Goal: Task Accomplishment & Management: Complete application form

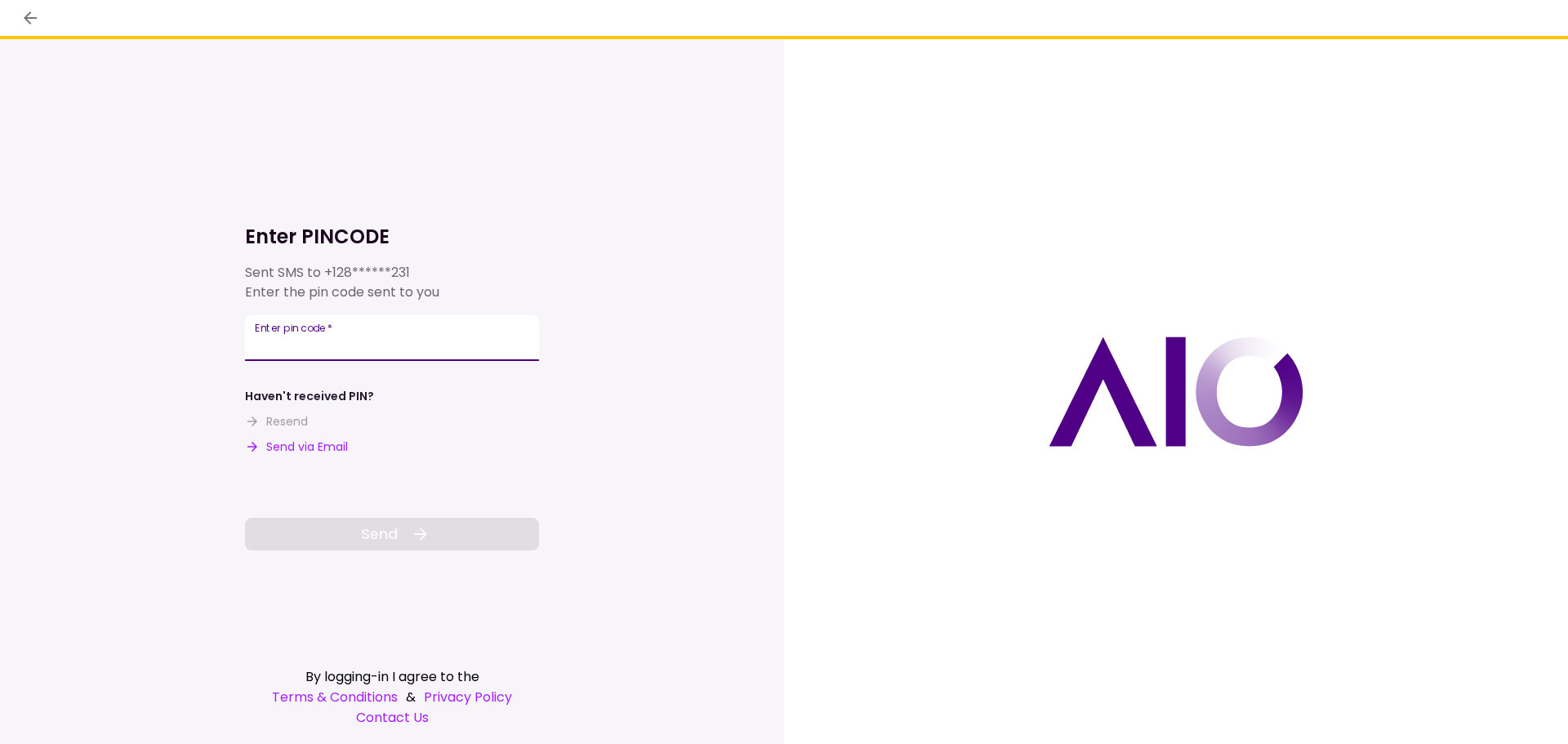
click at [325, 327] on div "Enter pin code   *" at bounding box center [392, 338] width 294 height 45
type input "*****"
click at [413, 536] on icon at bounding box center [421, 534] width 19 height 19
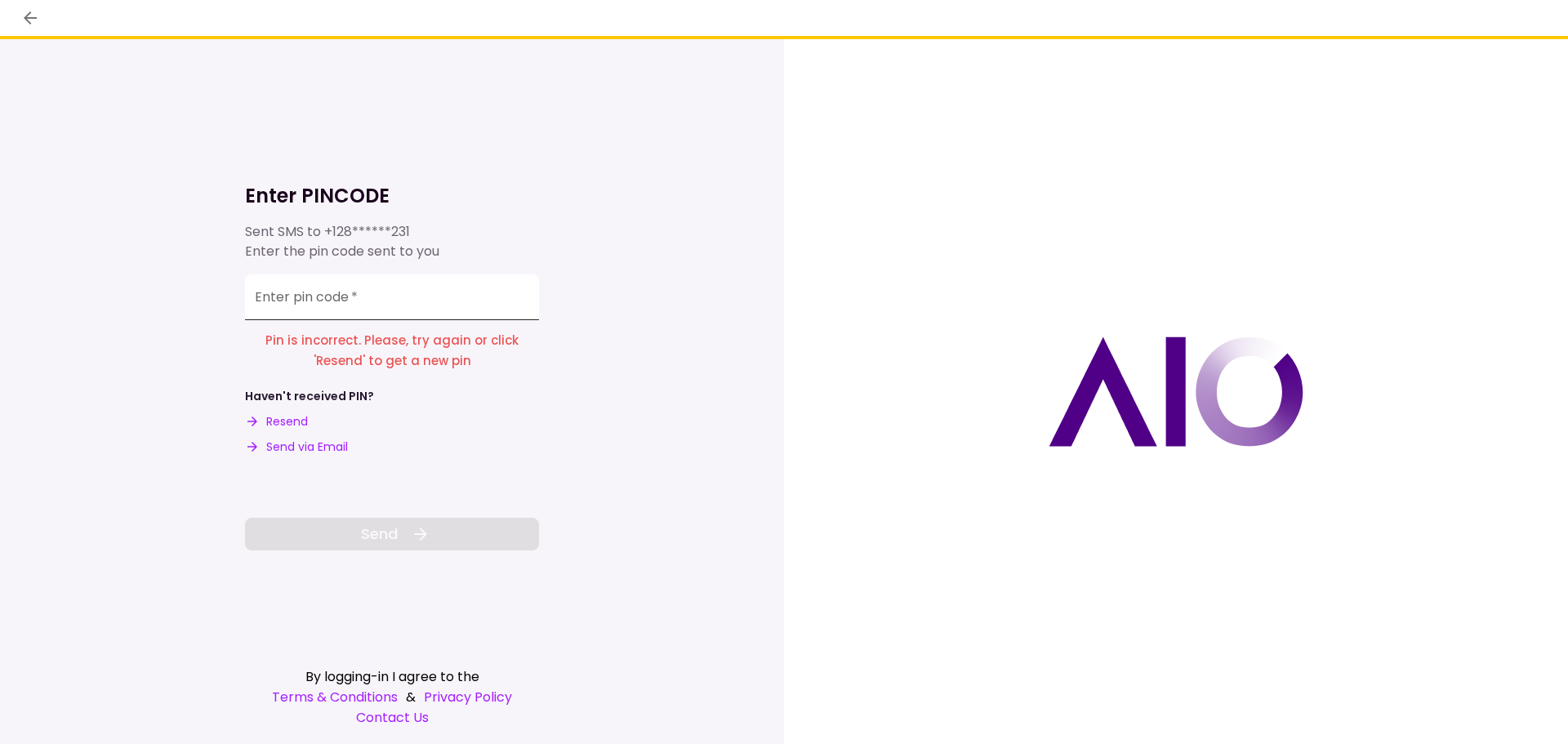
click at [276, 300] on input "Enter pin code   *" at bounding box center [392, 297] width 294 height 45
type input "******"
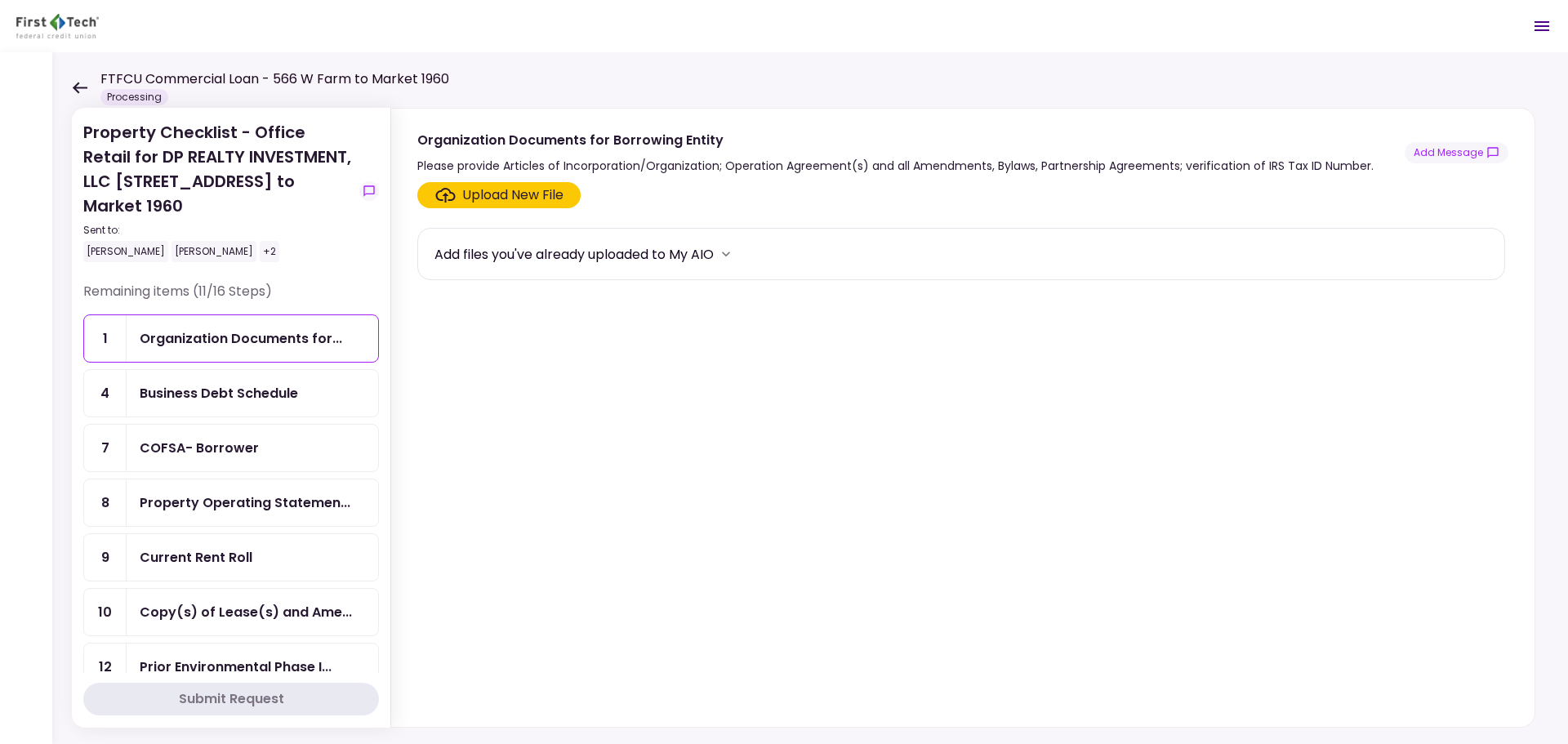
click at [266, 548] on div "Current Rent Roll" at bounding box center [251, 557] width 225 height 20
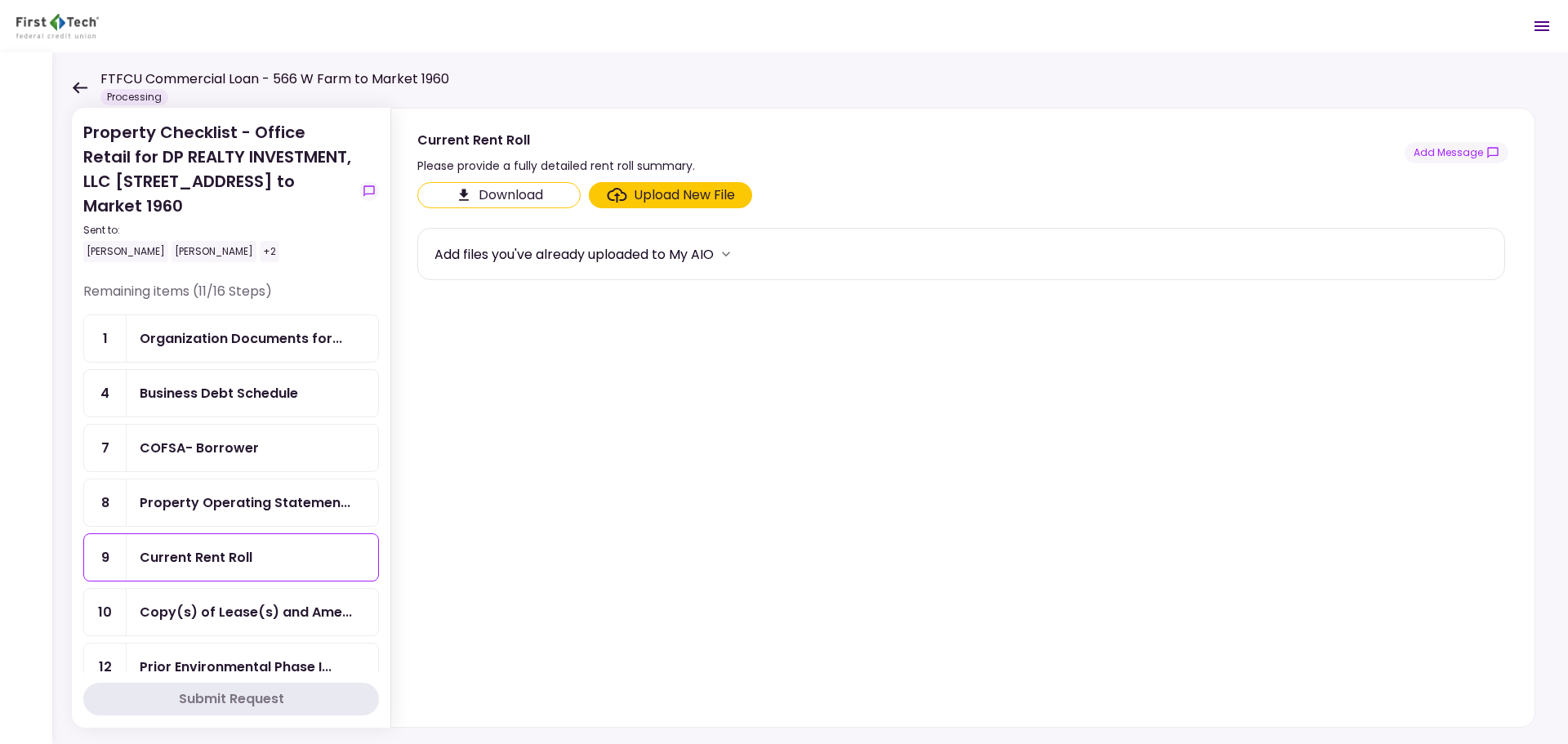
click at [266, 548] on div "Current Rent Roll" at bounding box center [251, 557] width 225 height 20
click at [643, 192] on div "Upload New File" at bounding box center [684, 195] width 102 height 19
click at [0, 0] on input "Upload New File" at bounding box center [0, 0] width 0 height 0
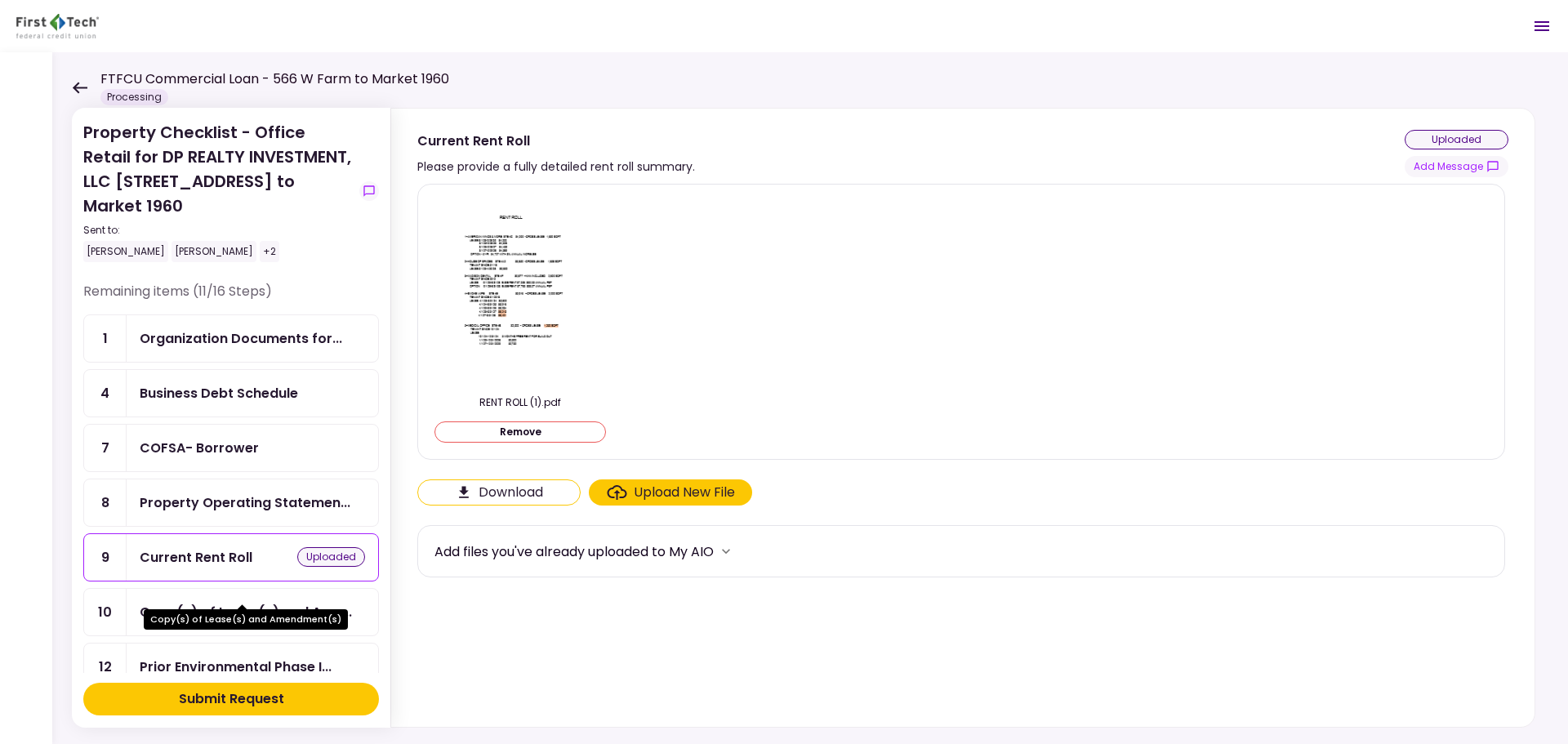
click at [281, 602] on div "Copy(s) of Lease(s) and Ame..." at bounding box center [246, 611] width 213 height 20
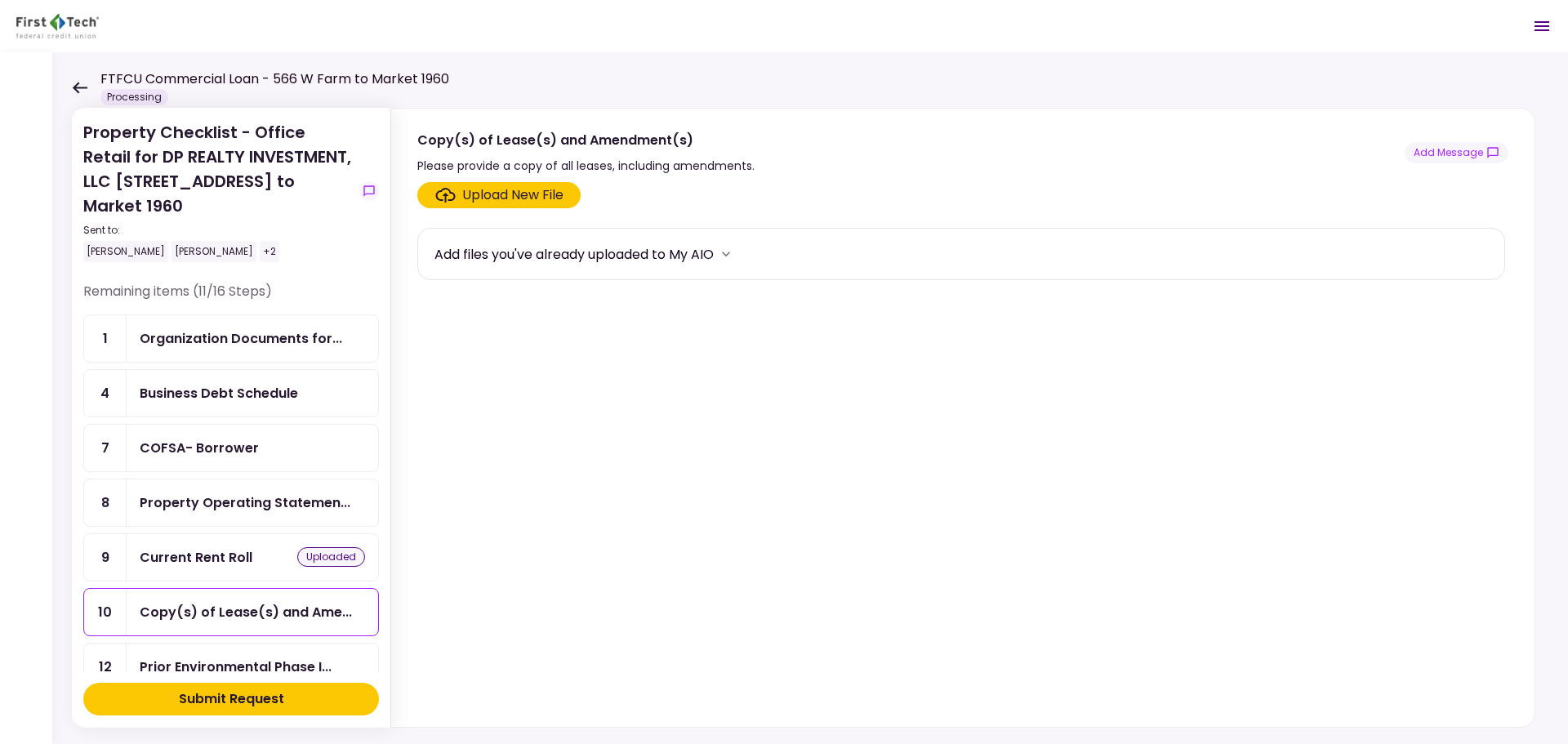
click at [488, 195] on div "Upload New File" at bounding box center [513, 195] width 102 height 19
click at [0, 0] on input "Upload New File" at bounding box center [0, 0] width 0 height 0
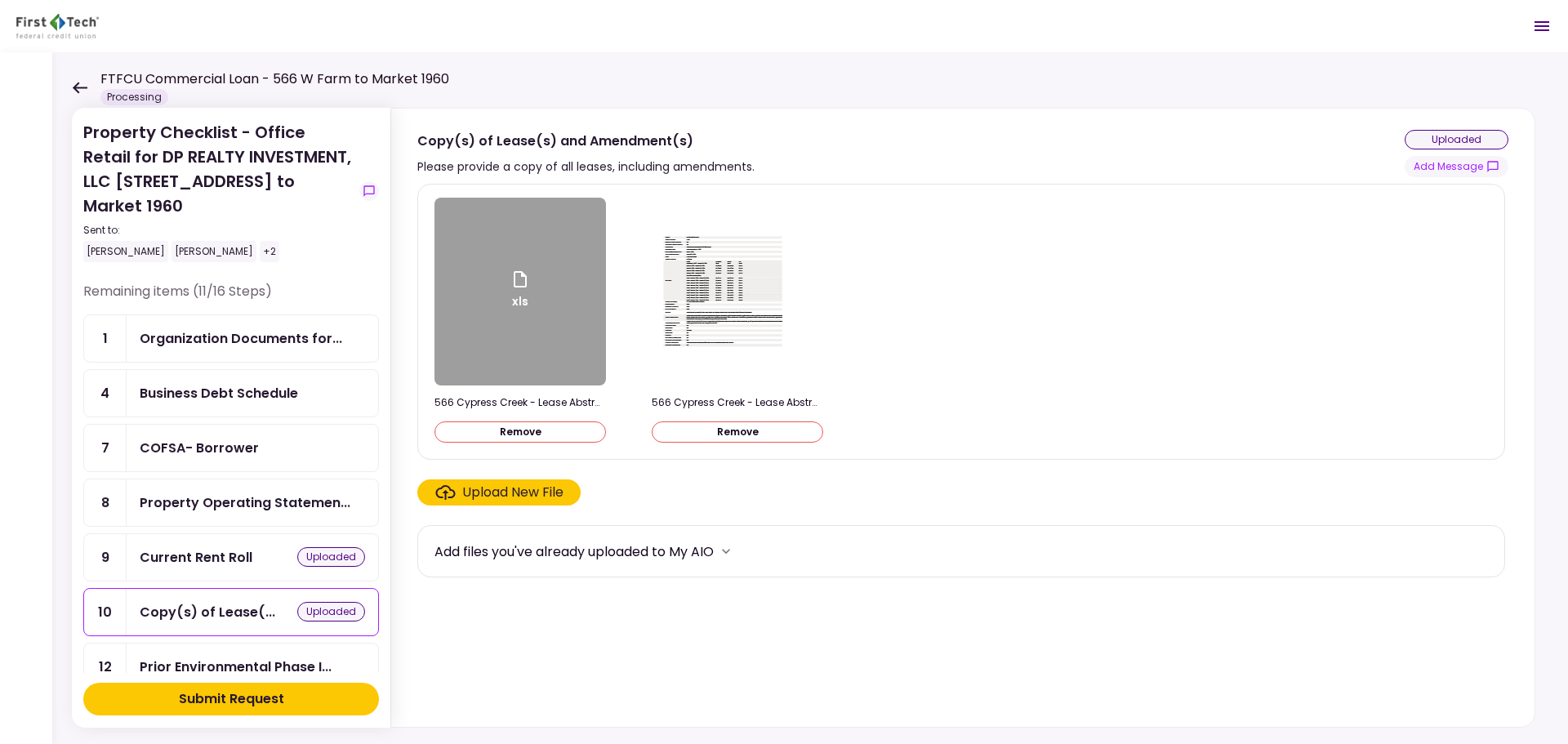
click at [547, 438] on button "Remove" at bounding box center [519, 432] width 171 height 21
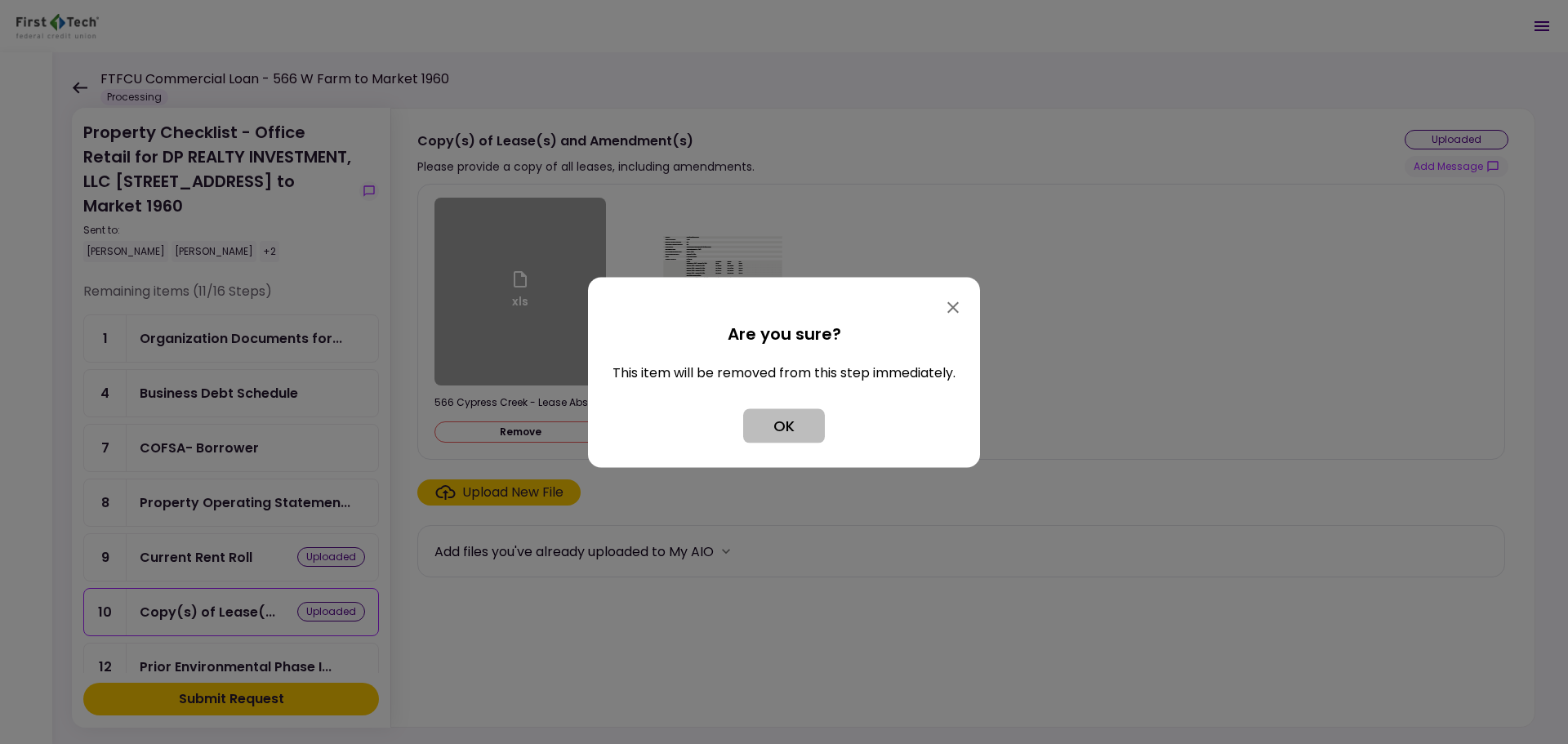
click at [795, 433] on button "OK" at bounding box center [784, 425] width 81 height 34
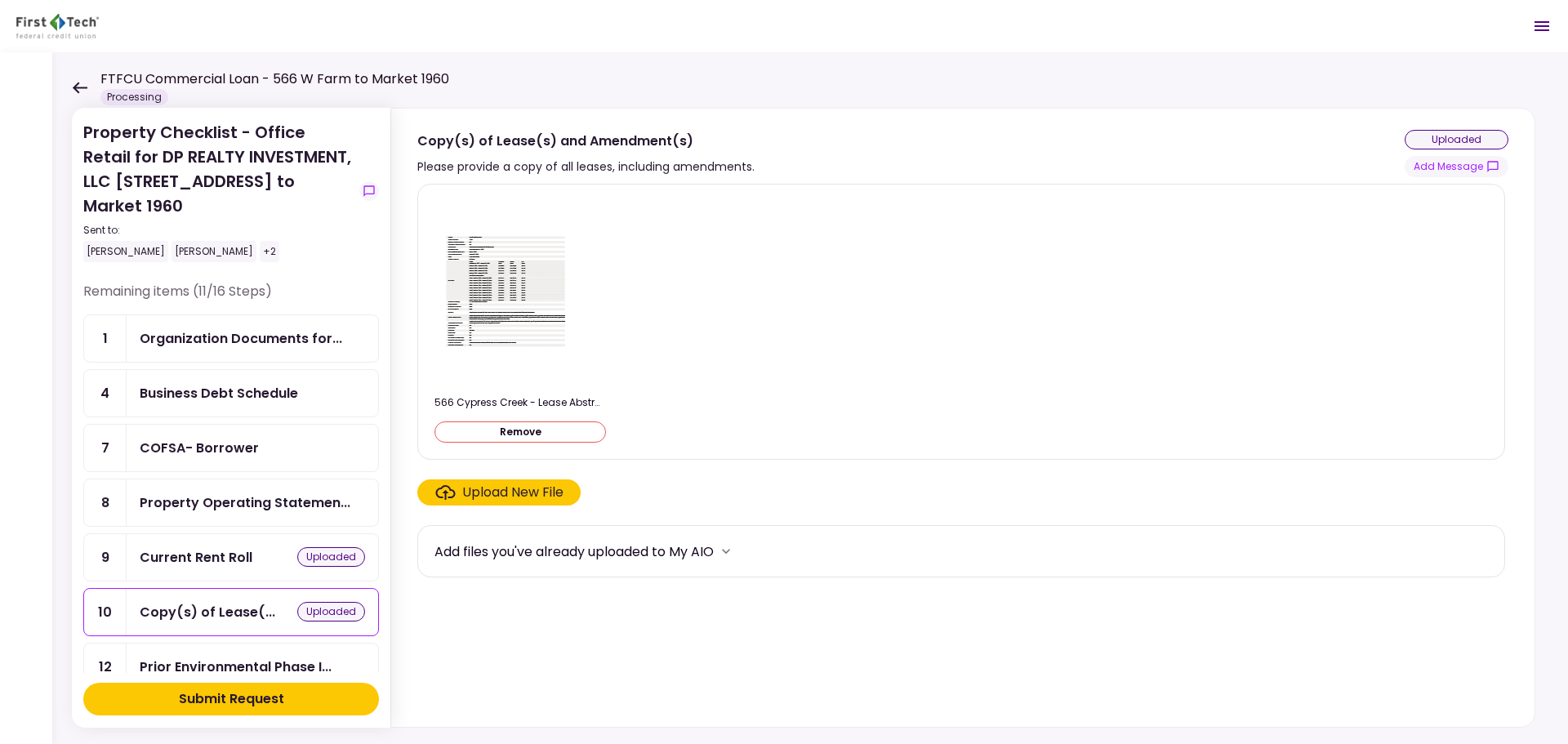
click at [571, 432] on button "Remove" at bounding box center [519, 432] width 171 height 21
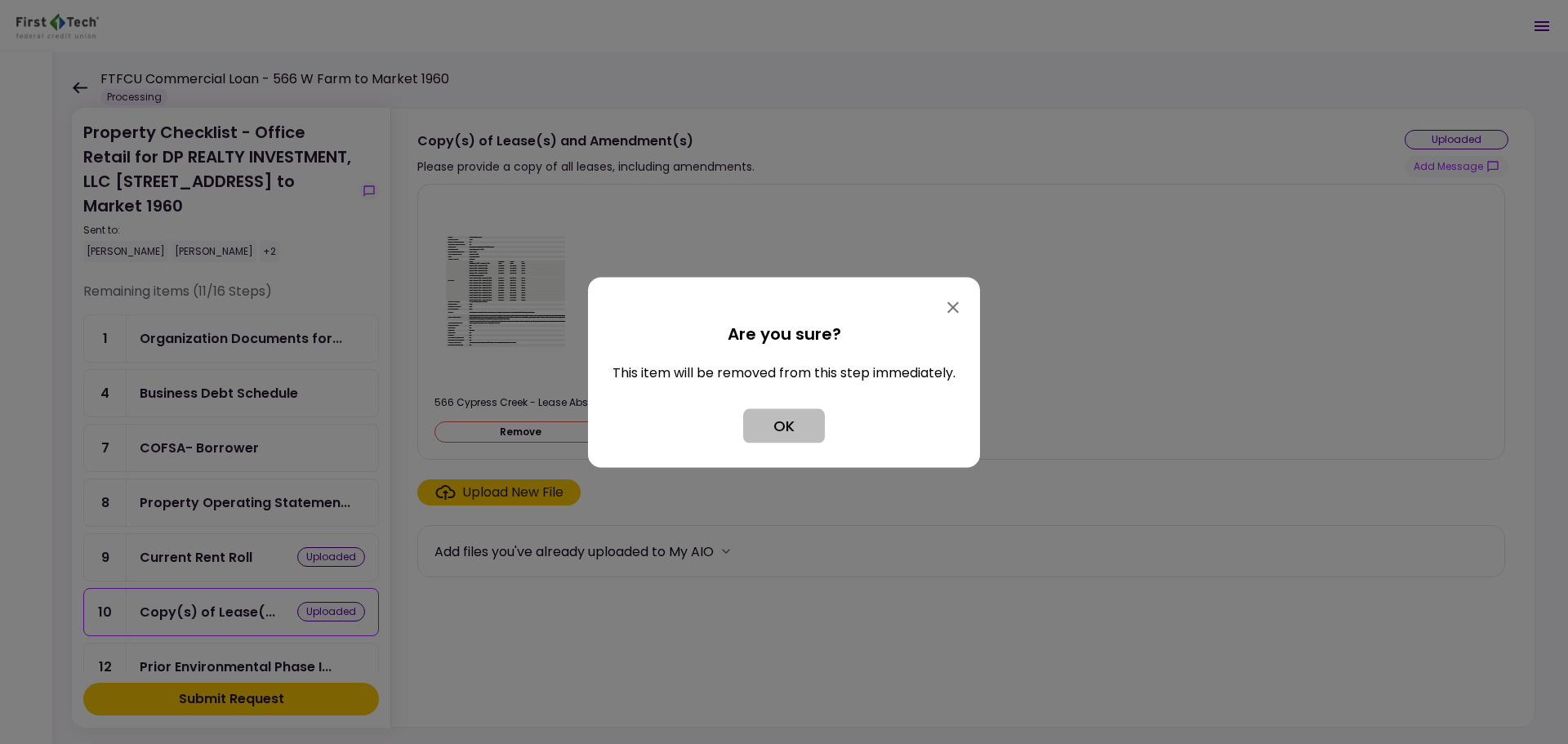
click at [770, 433] on button "OK" at bounding box center [784, 425] width 81 height 34
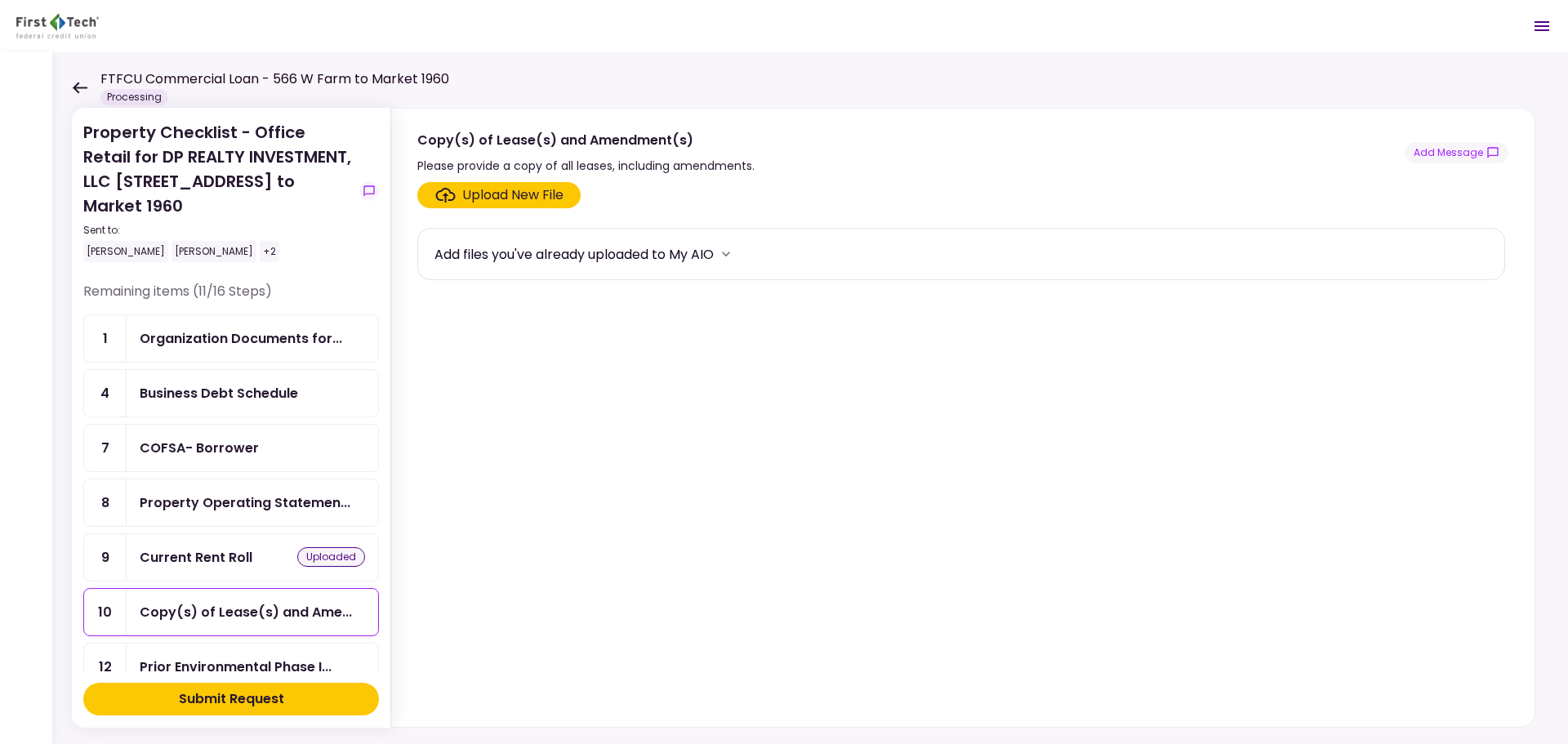
click at [498, 194] on div "Upload New File" at bounding box center [513, 195] width 102 height 19
click at [0, 0] on input "Upload New File" at bounding box center [0, 0] width 0 height 0
click at [501, 199] on div "Upload New File" at bounding box center [513, 195] width 102 height 19
click at [0, 0] on input "Upload New File" at bounding box center [0, 0] width 0 height 0
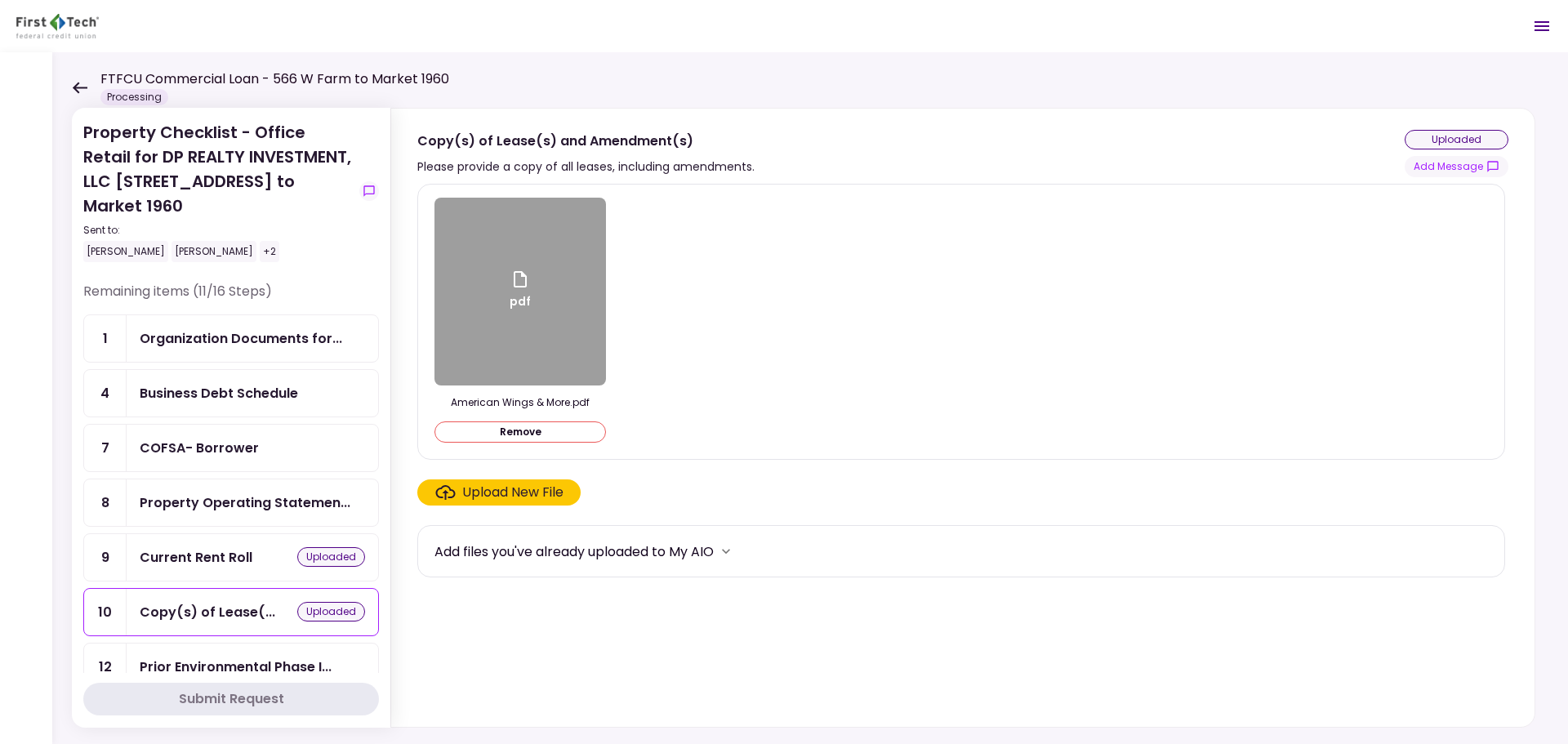
click at [524, 502] on label "Upload New File" at bounding box center [498, 492] width 163 height 26
click at [0, 0] on input "Upload New File" at bounding box center [0, 0] width 0 height 0
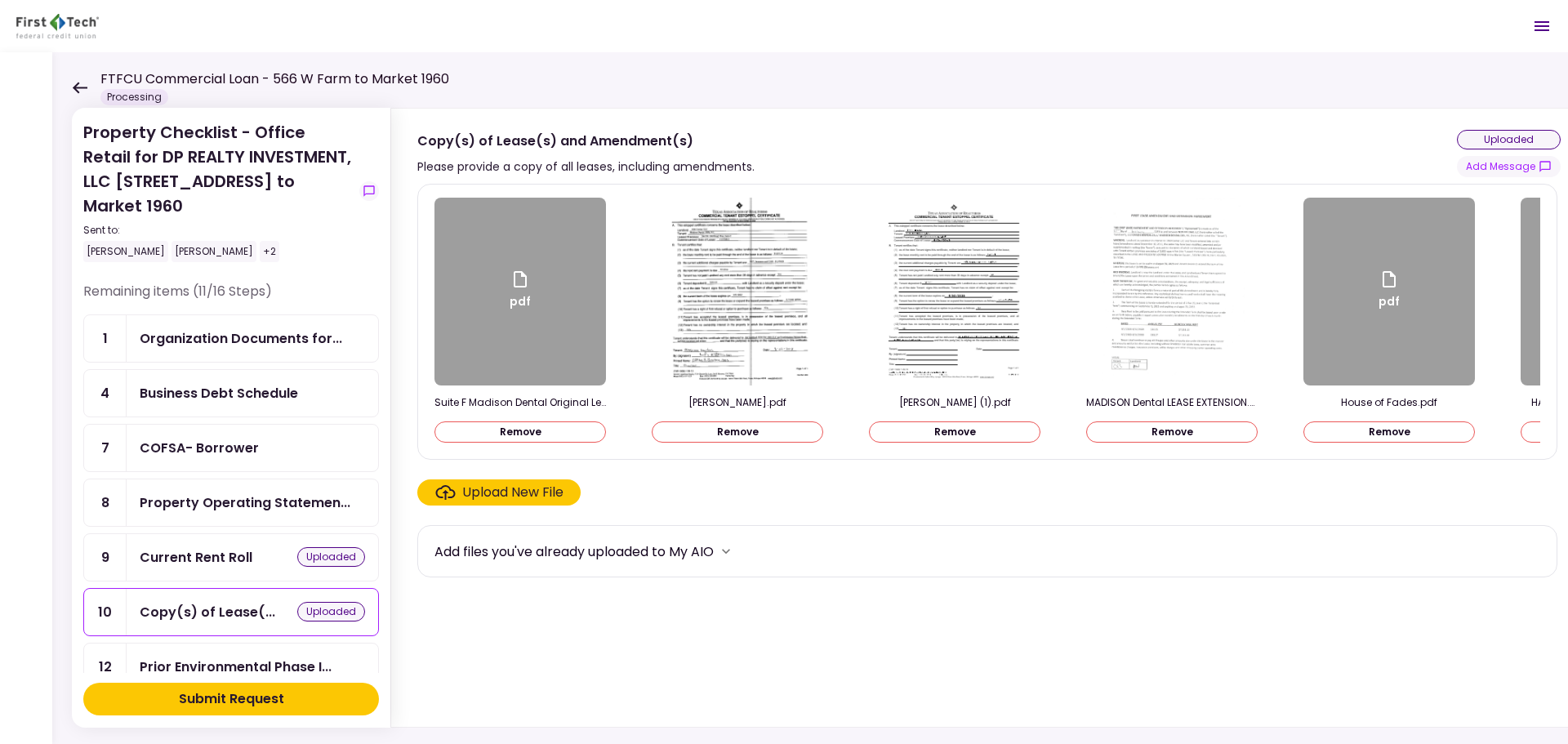
click at [494, 502] on div "Upload New File" at bounding box center [513, 492] width 102 height 19
click at [0, 0] on input "Upload New File" at bounding box center [0, 0] width 0 height 0
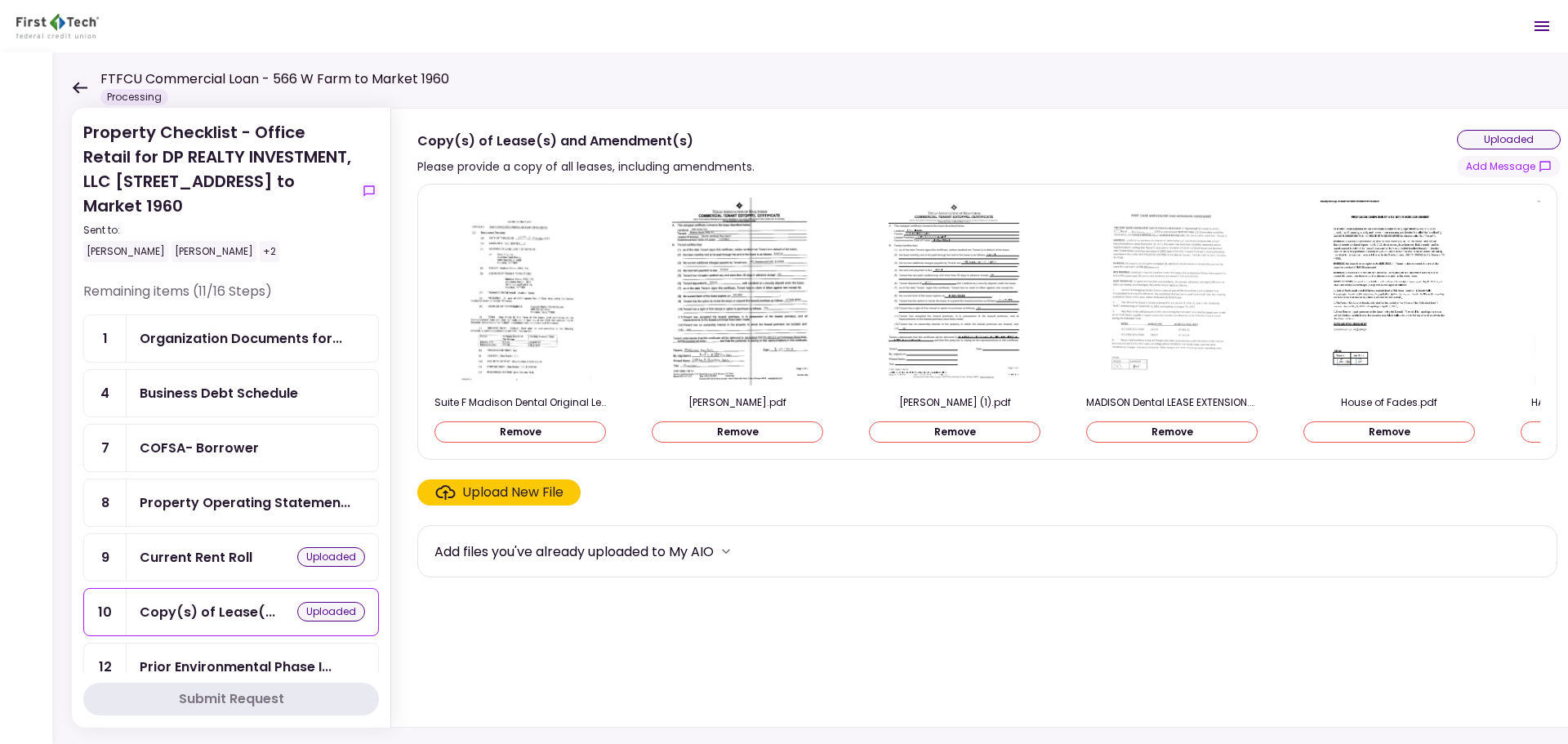
click at [486, 497] on div "Upload New File" at bounding box center [513, 492] width 102 height 19
click at [0, 0] on input "Upload New File" at bounding box center [0, 0] width 0 height 0
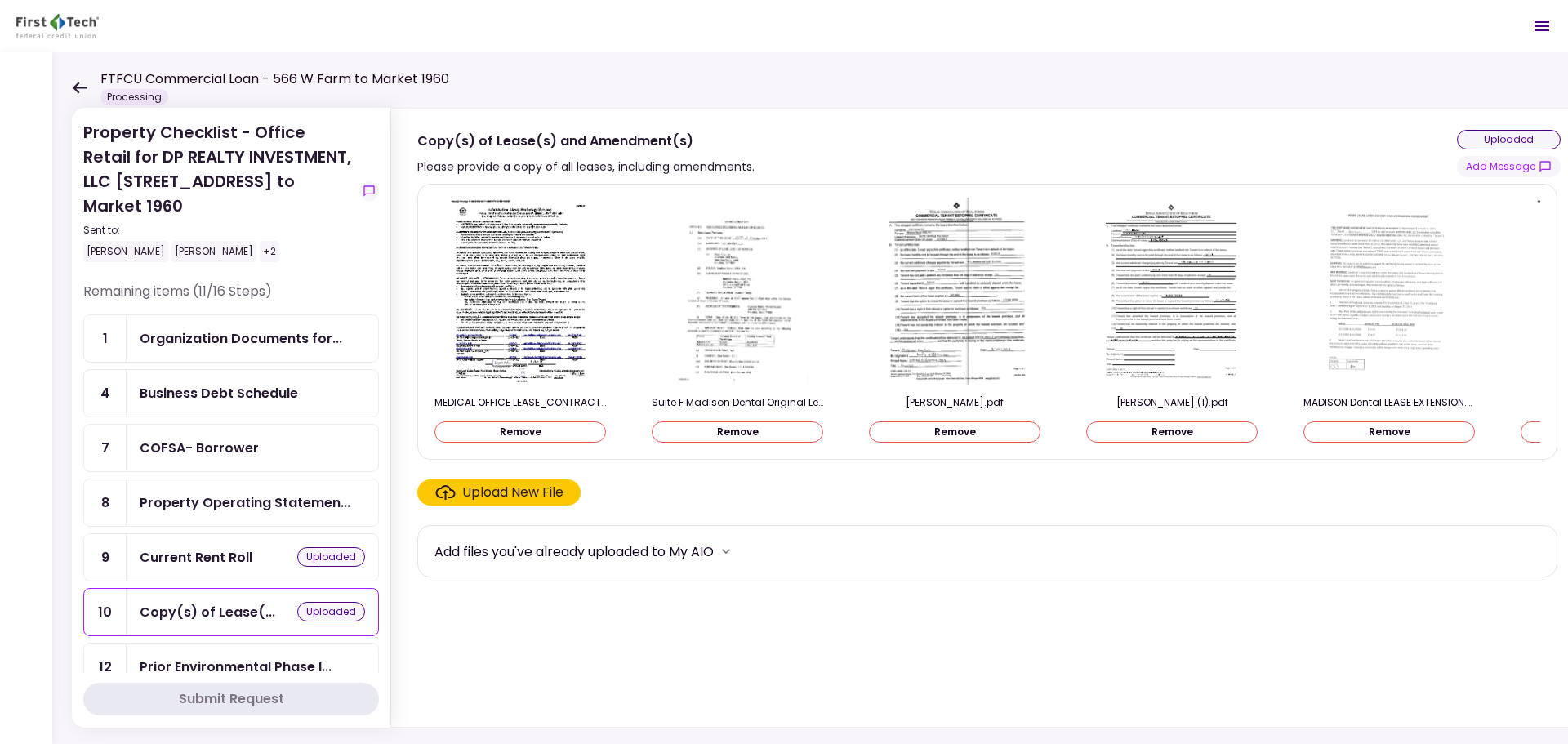
click at [535, 502] on div "Upload New File" at bounding box center [513, 492] width 102 height 19
click at [0, 0] on input "Upload New File" at bounding box center [0, 0] width 0 height 0
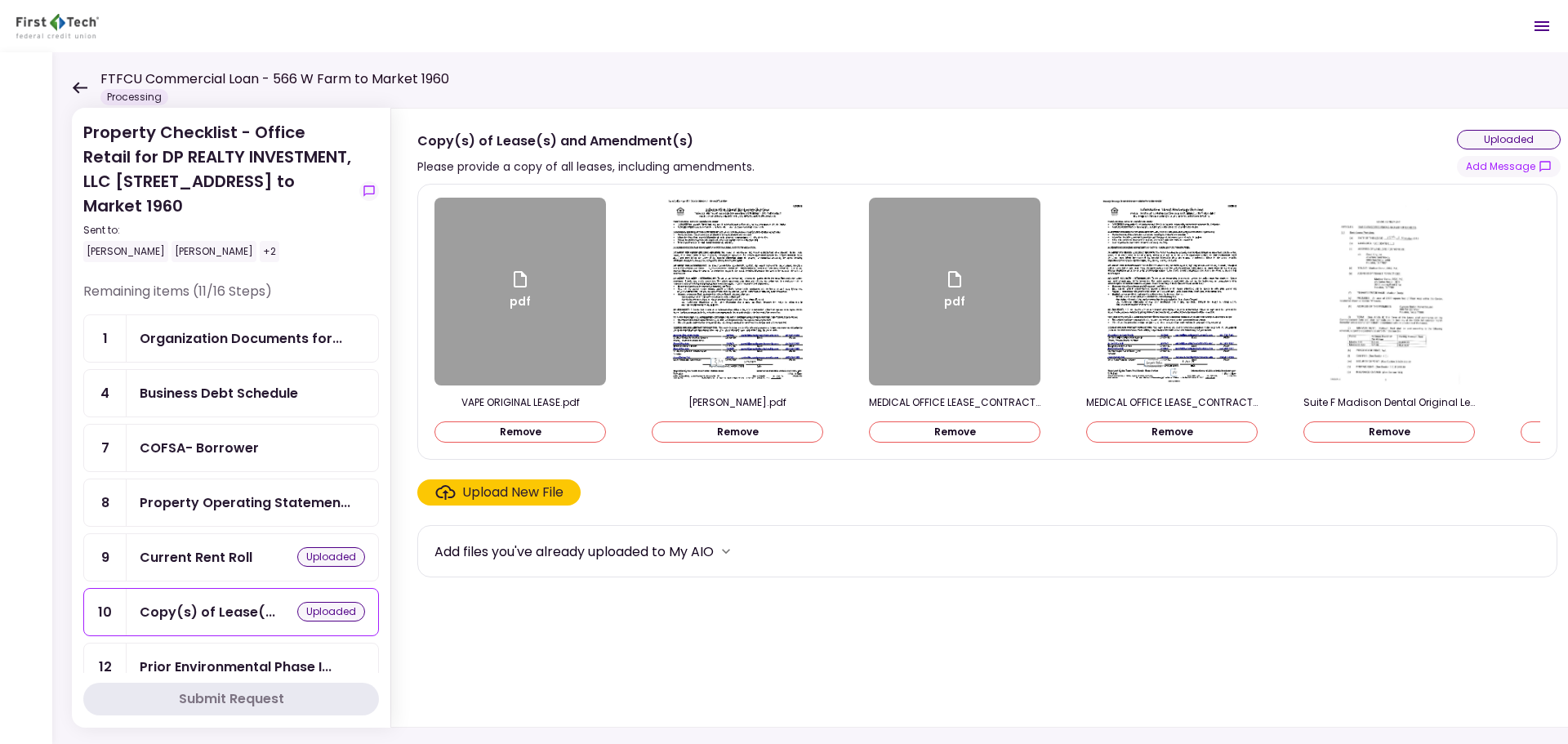
click at [500, 506] on label "Upload New File" at bounding box center [498, 492] width 163 height 26
click at [0, 0] on input "Upload New File" at bounding box center [0, 0] width 0 height 0
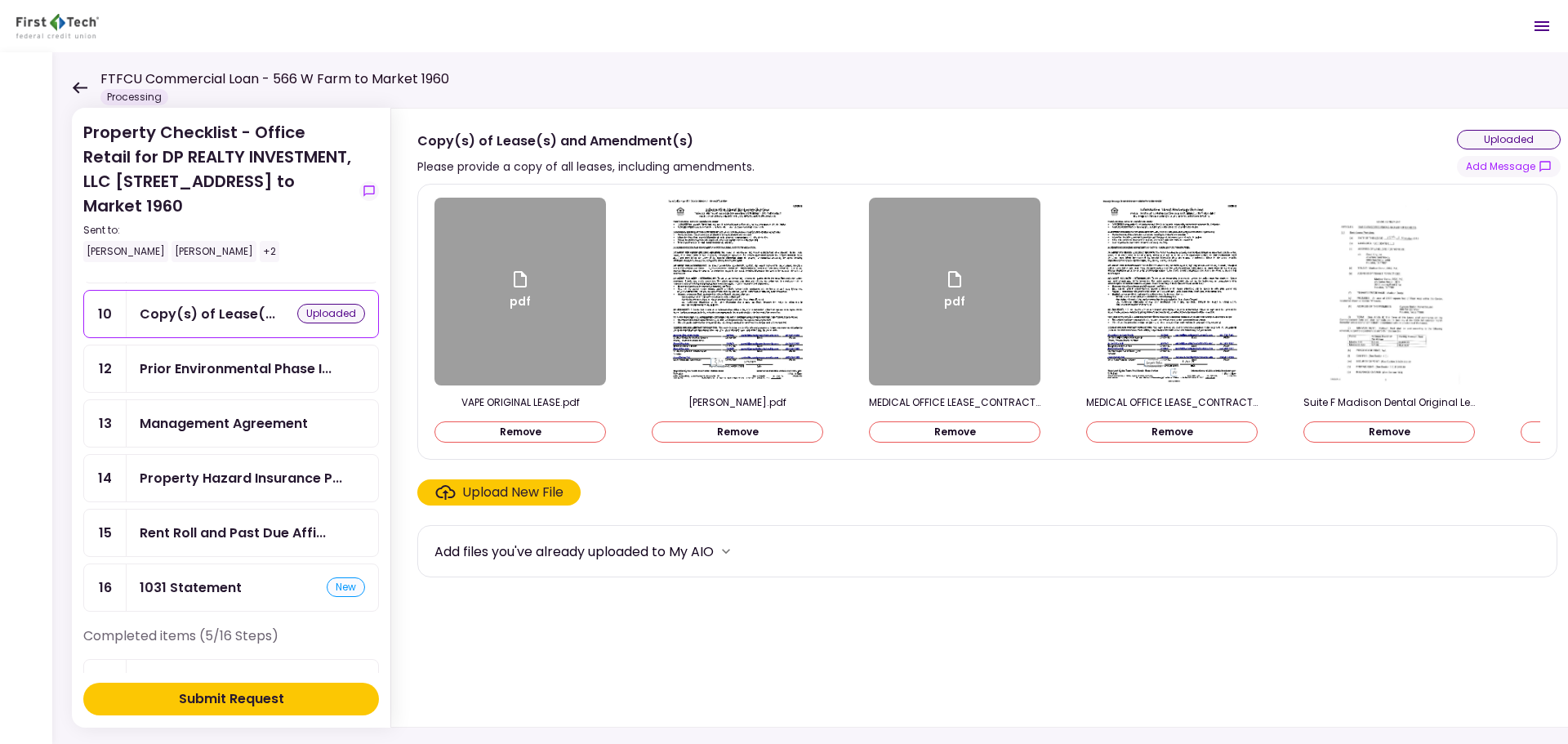
scroll to position [297, 0]
click at [252, 580] on div "1031 Statement new" at bounding box center [251, 589] width 225 height 20
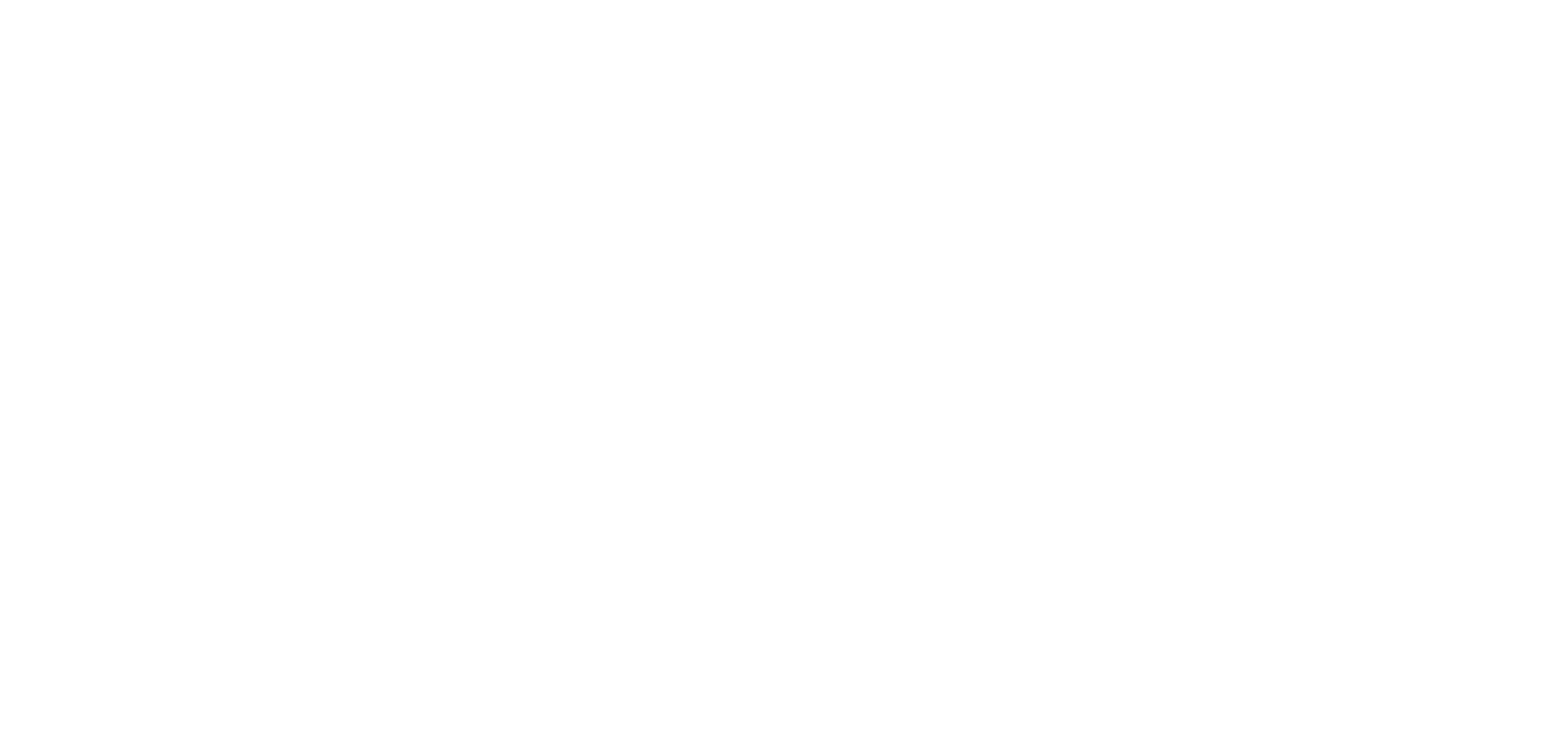
click at [354, 88] on div at bounding box center [784, 372] width 1568 height 744
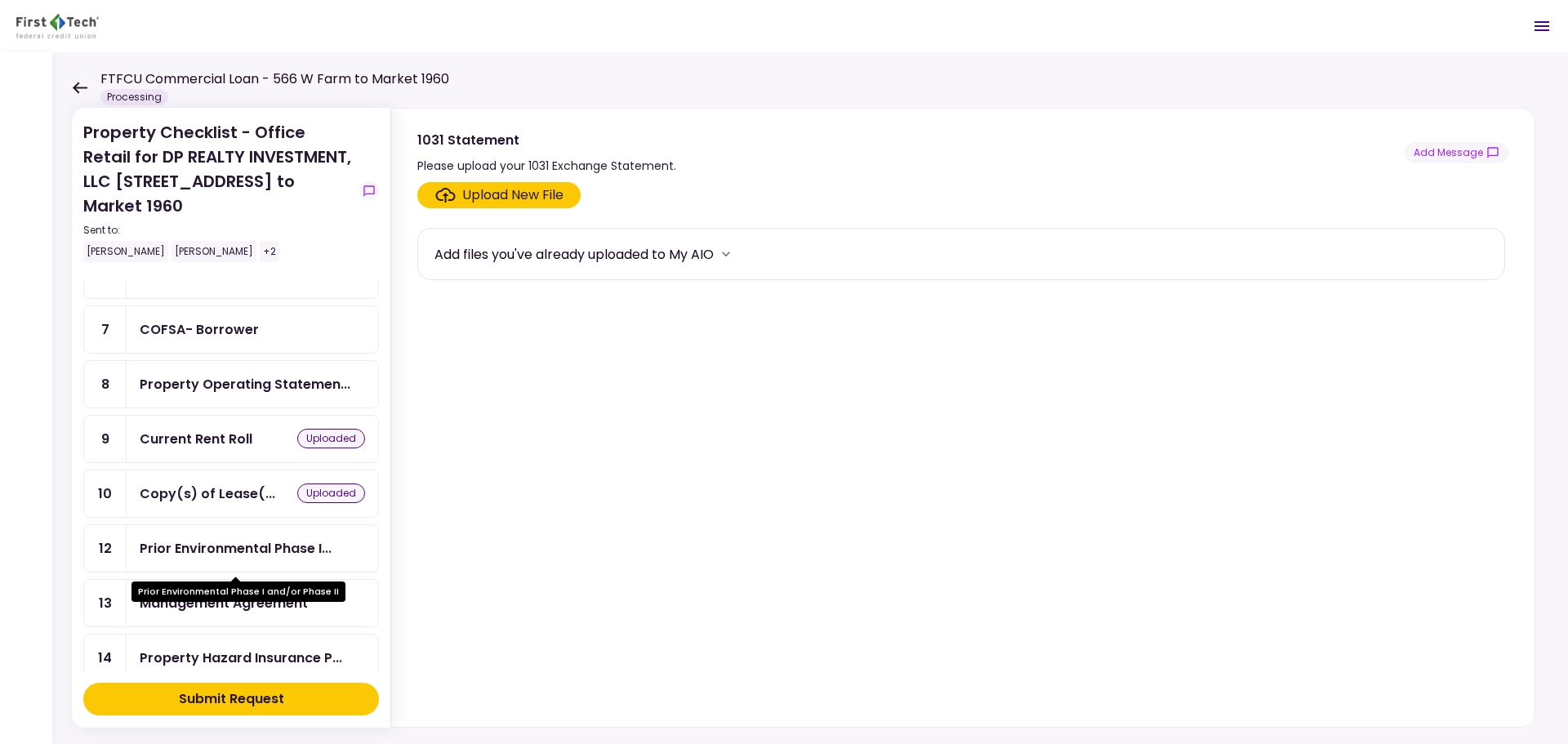
scroll to position [81, 0]
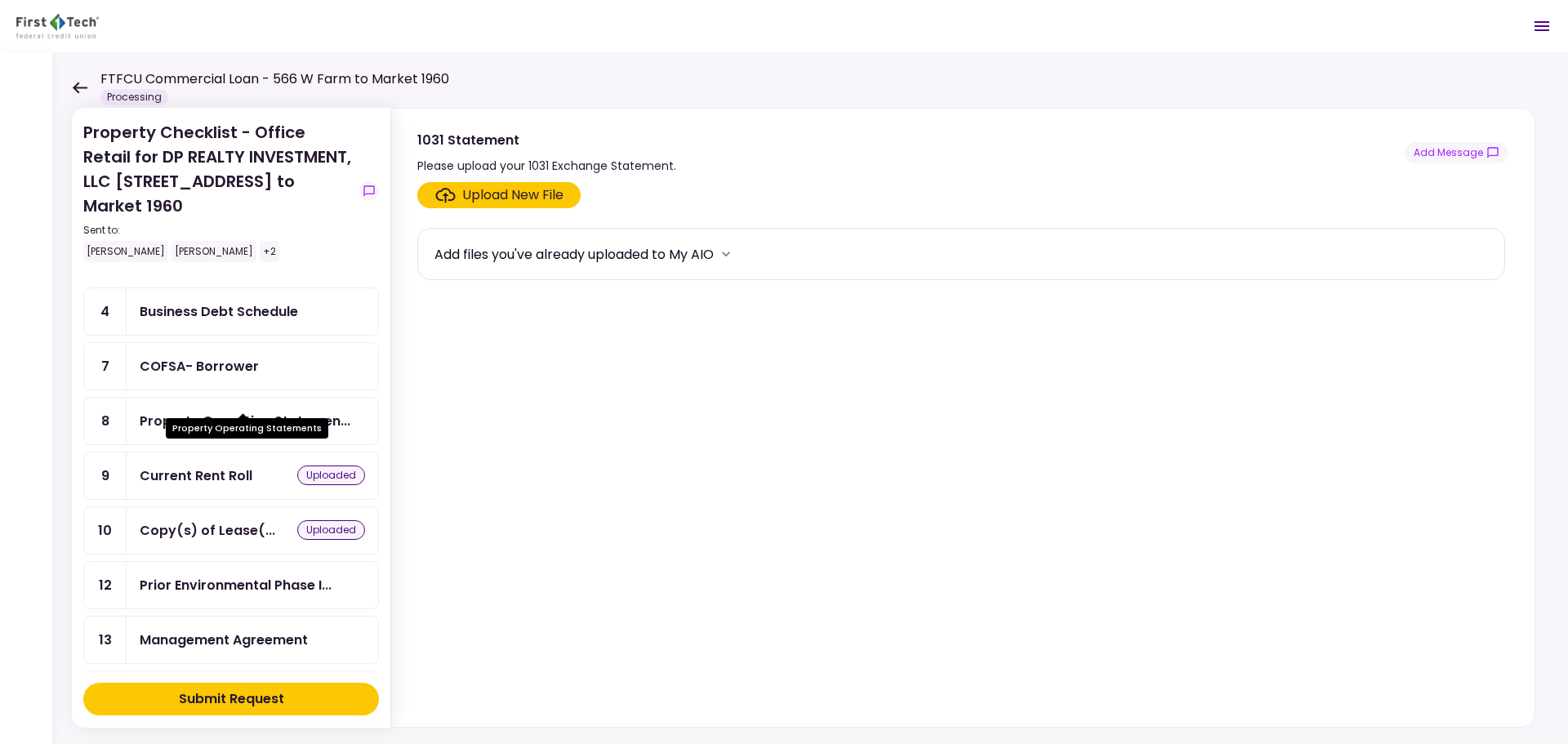
click at [222, 411] on div "Property Operating Statemen..." at bounding box center [245, 421] width 211 height 20
click at [547, 197] on div "Upload New File" at bounding box center [513, 195] width 102 height 19
click at [0, 0] on input "Upload New File" at bounding box center [0, 0] width 0 height 0
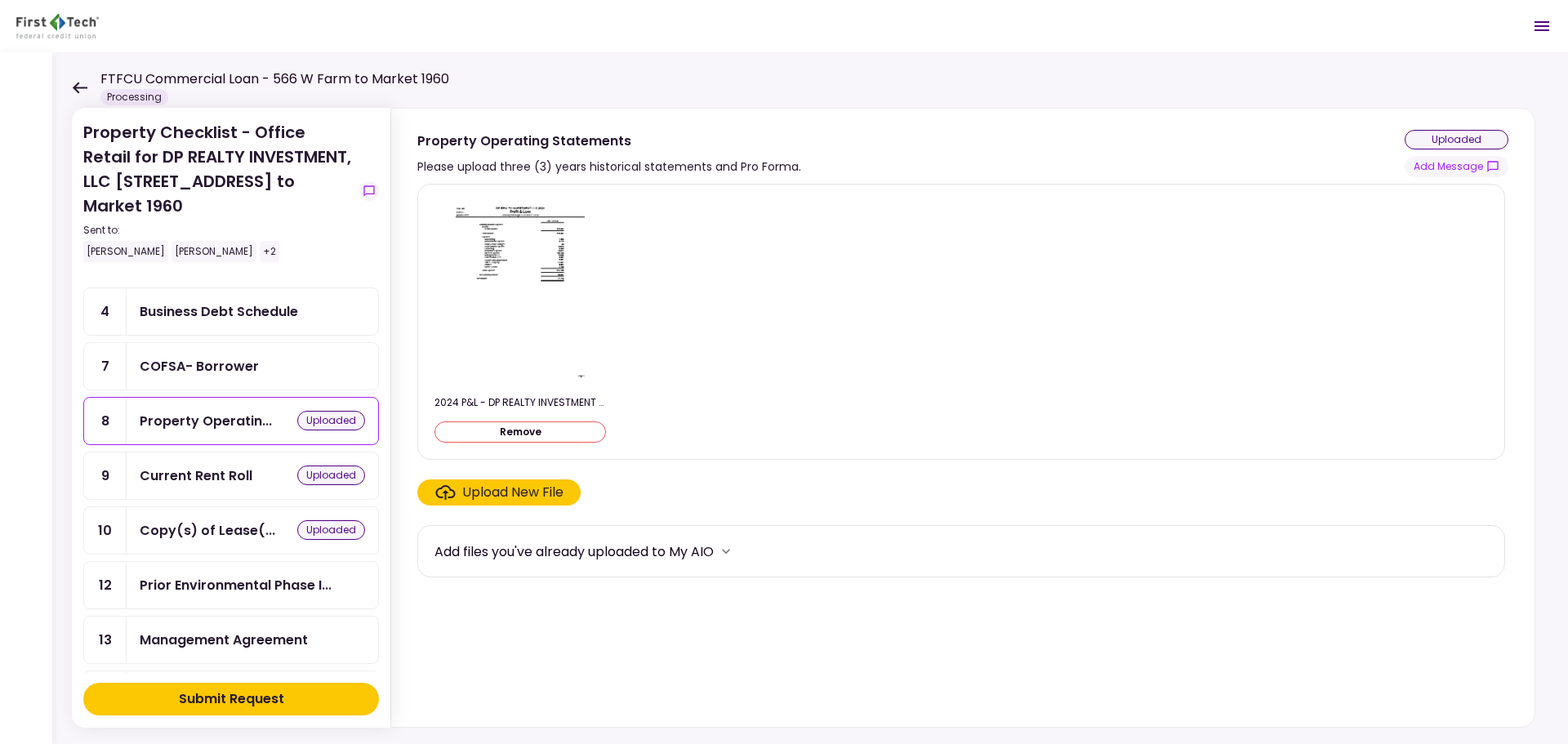
click at [493, 433] on button "Remove" at bounding box center [519, 432] width 171 height 21
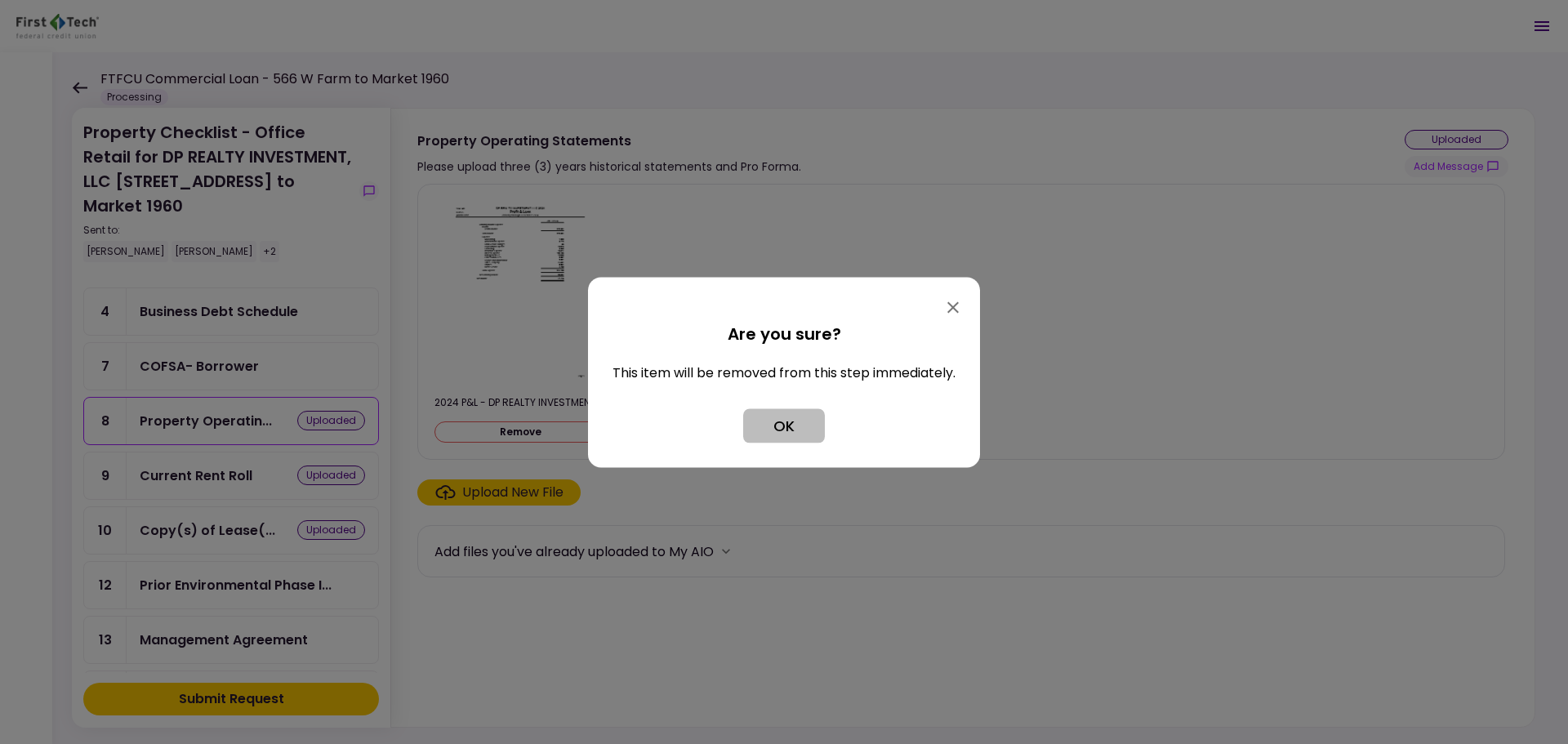
click at [806, 435] on button "OK" at bounding box center [784, 425] width 81 height 34
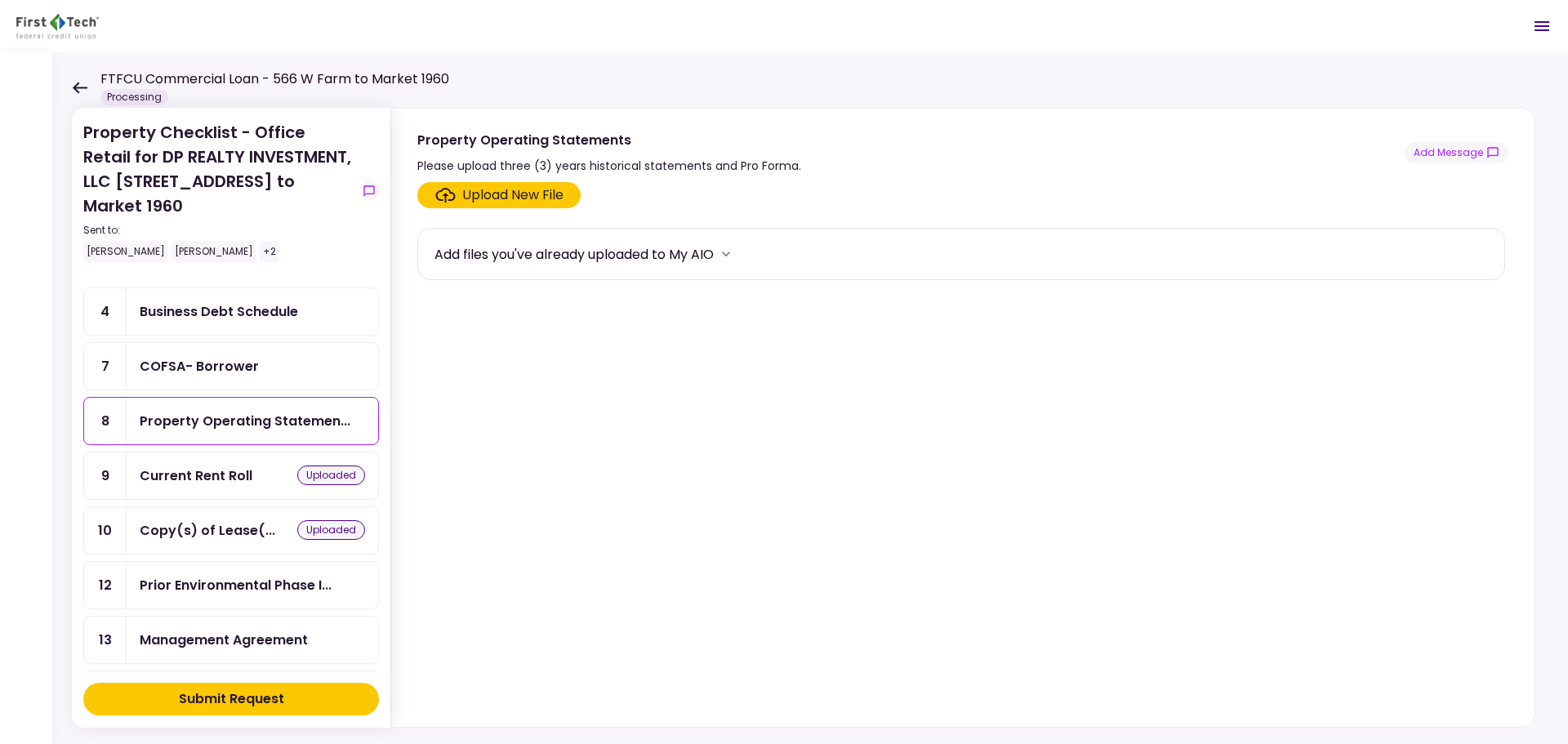
click at [498, 196] on div "Upload New File" at bounding box center [513, 195] width 102 height 19
click at [0, 0] on input "Upload New File" at bounding box center [0, 0] width 0 height 0
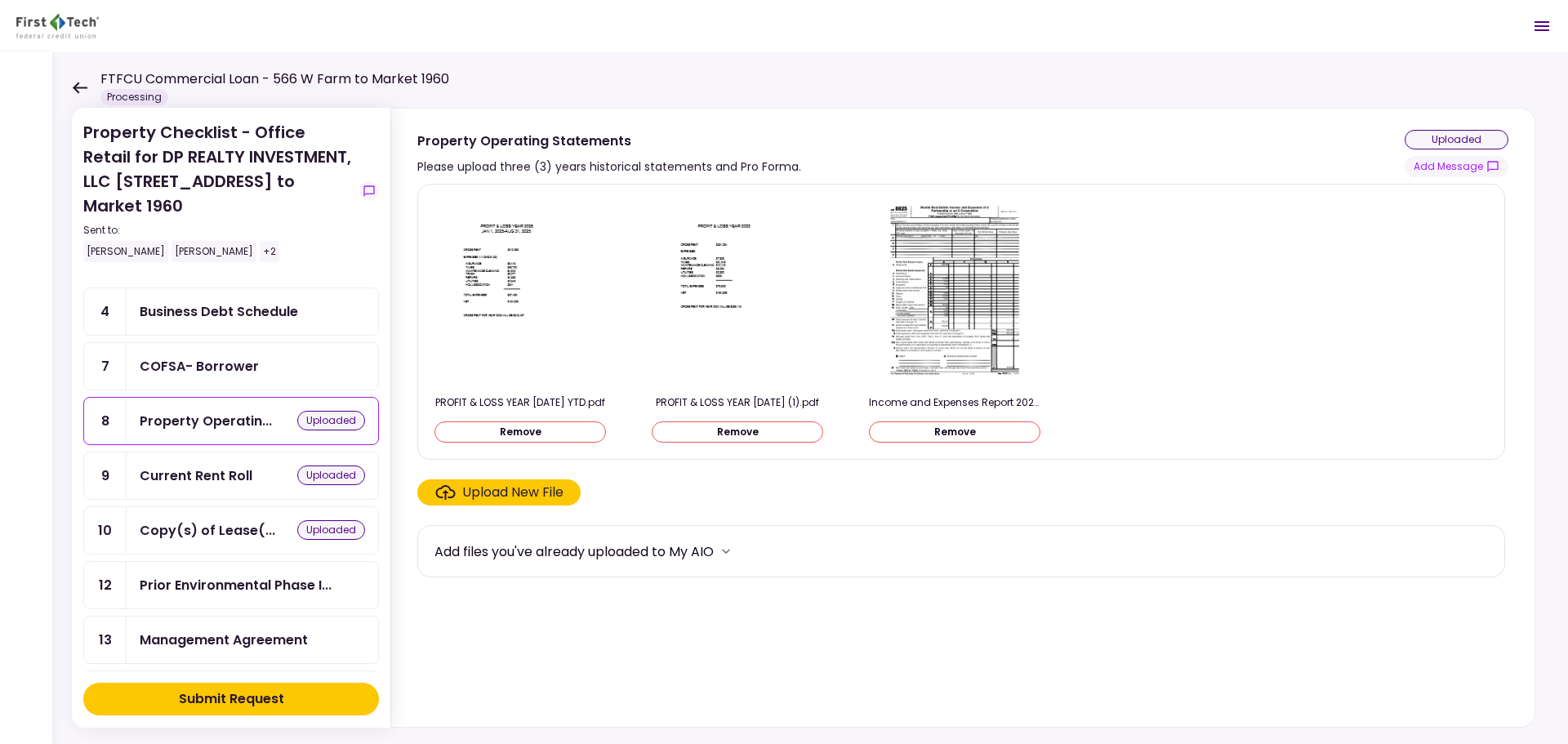
click at [232, 356] on div "COFSA- Borrower" at bounding box center [198, 366] width 119 height 20
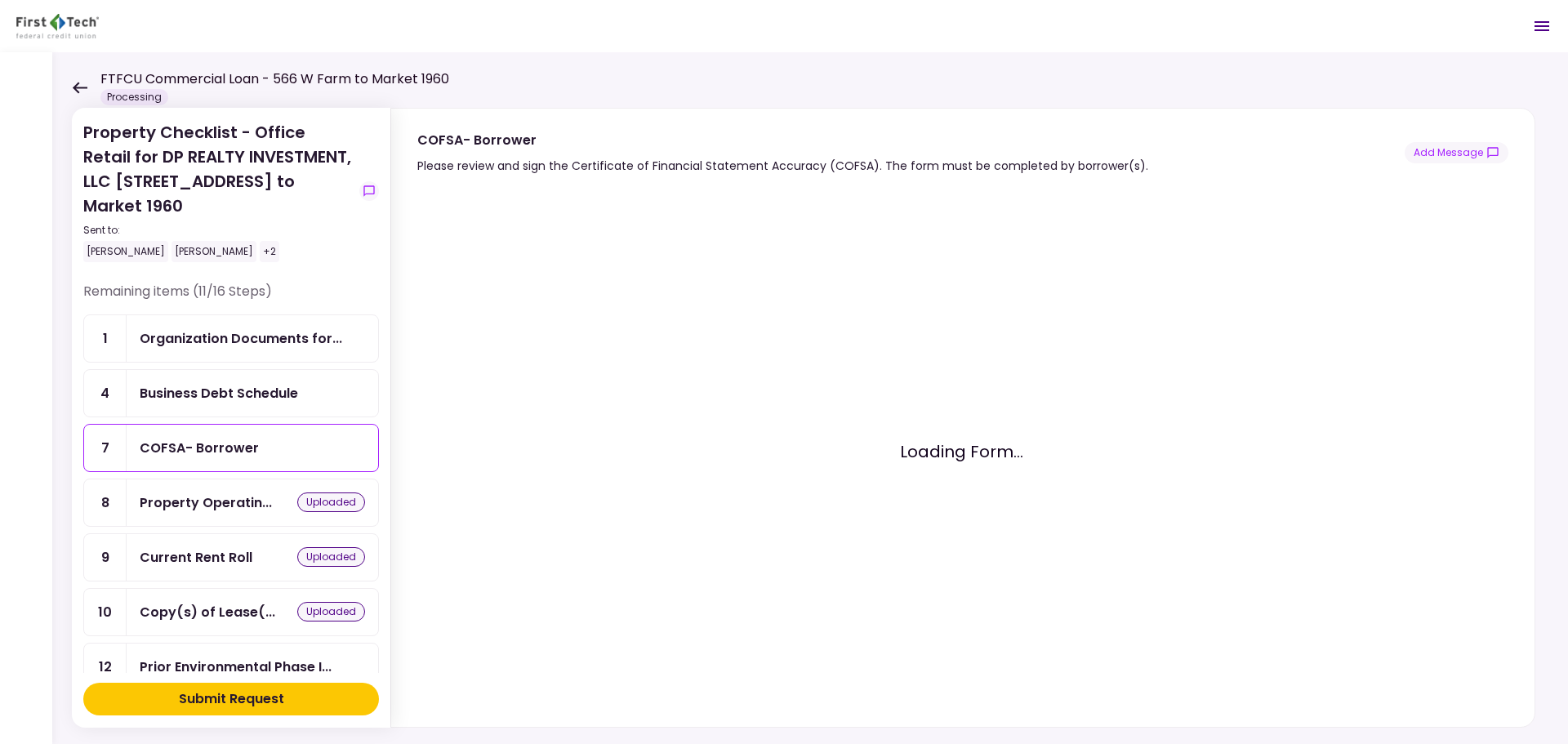
click at [243, 383] on div "Business Debt Schedule" at bounding box center [219, 393] width 159 height 20
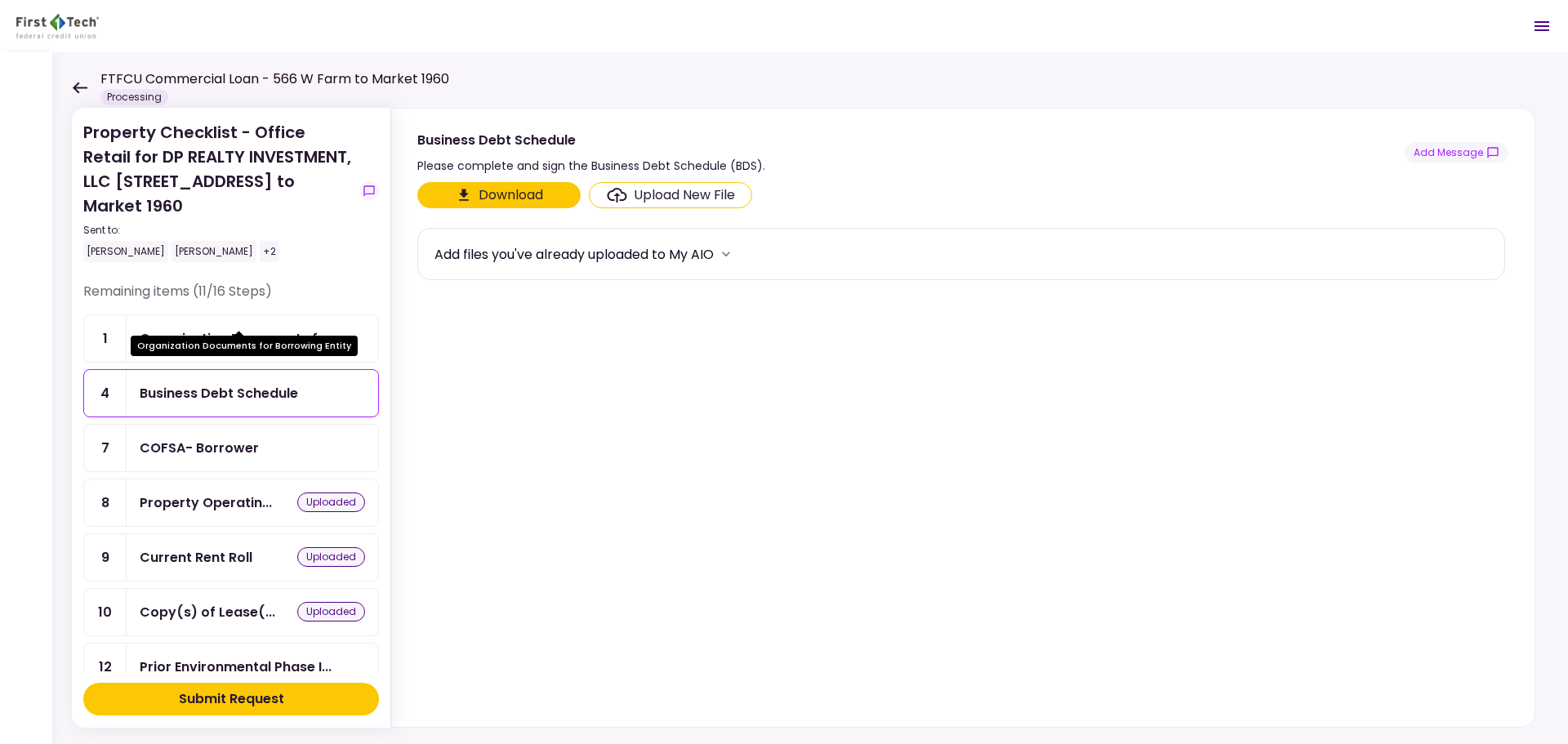
click at [236, 328] on div "Organization Documents for..." at bounding box center [240, 338] width 202 height 20
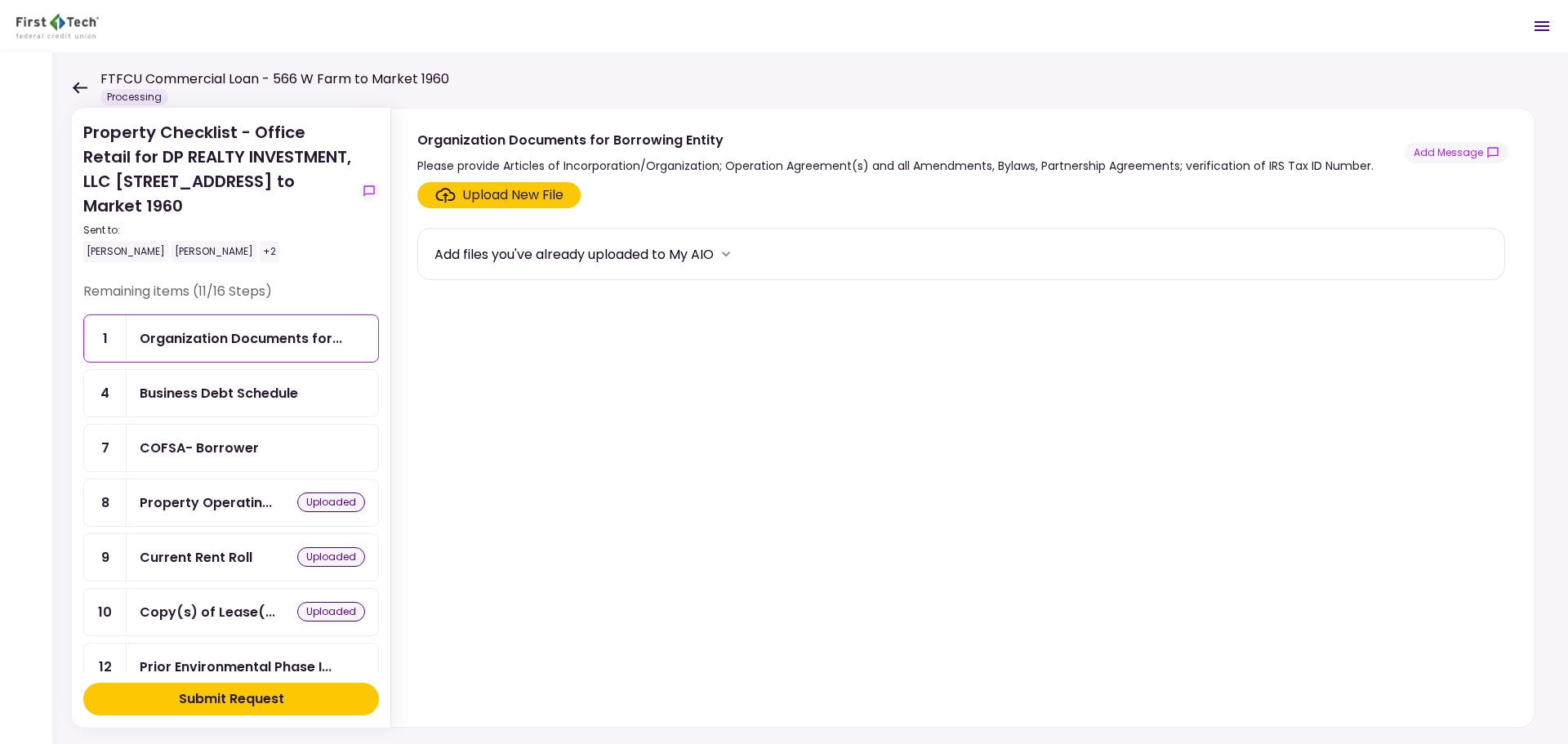
click at [501, 191] on div "Upload New File" at bounding box center [513, 195] width 102 height 19
click at [0, 0] on input "Upload New File" at bounding box center [0, 0] width 0 height 0
click at [480, 194] on div "Upload New File" at bounding box center [513, 195] width 102 height 19
click at [0, 0] on input "Upload New File" at bounding box center [0, 0] width 0 height 0
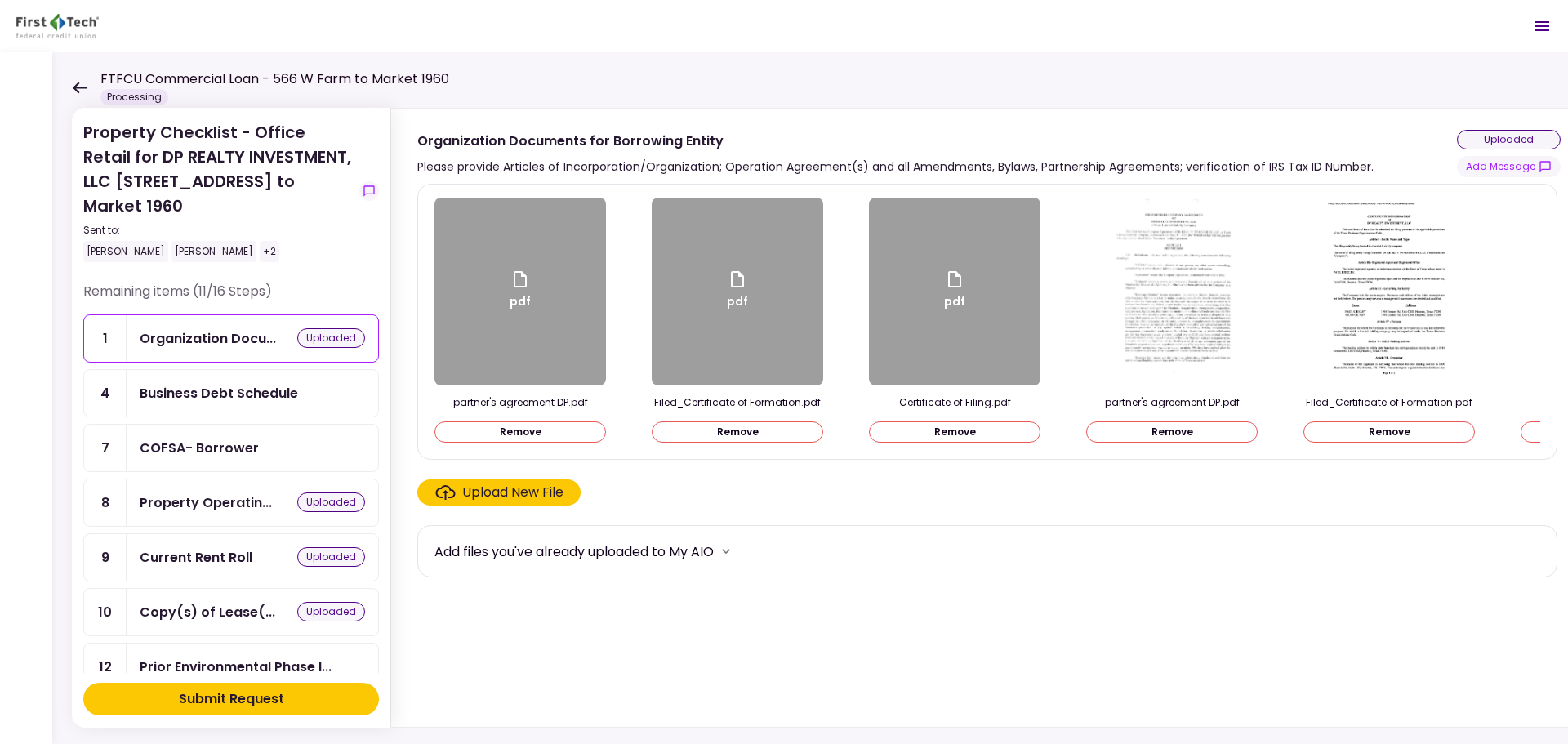
click at [919, 433] on button "Remove" at bounding box center [954, 432] width 171 height 21
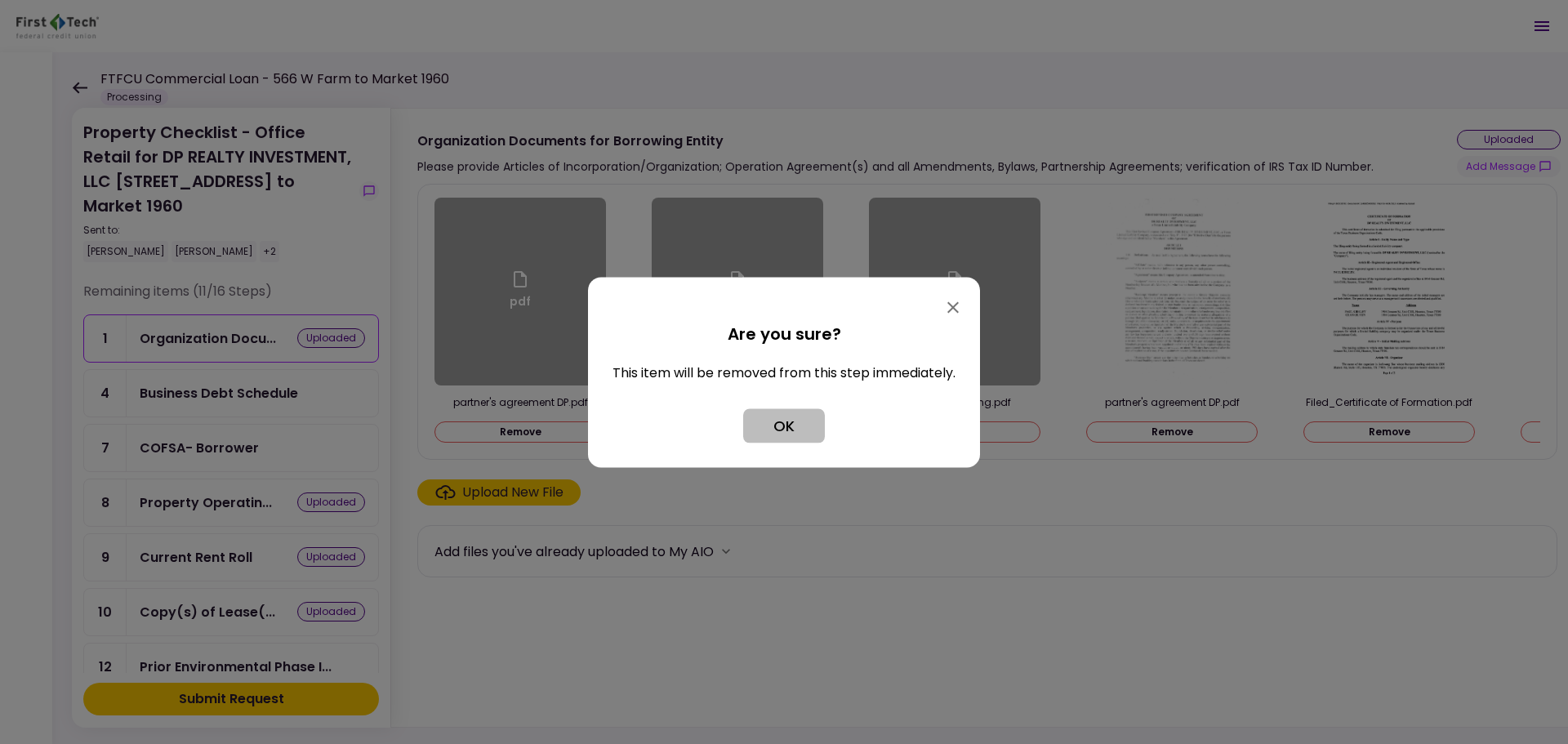
click at [775, 431] on button "OK" at bounding box center [784, 425] width 81 height 34
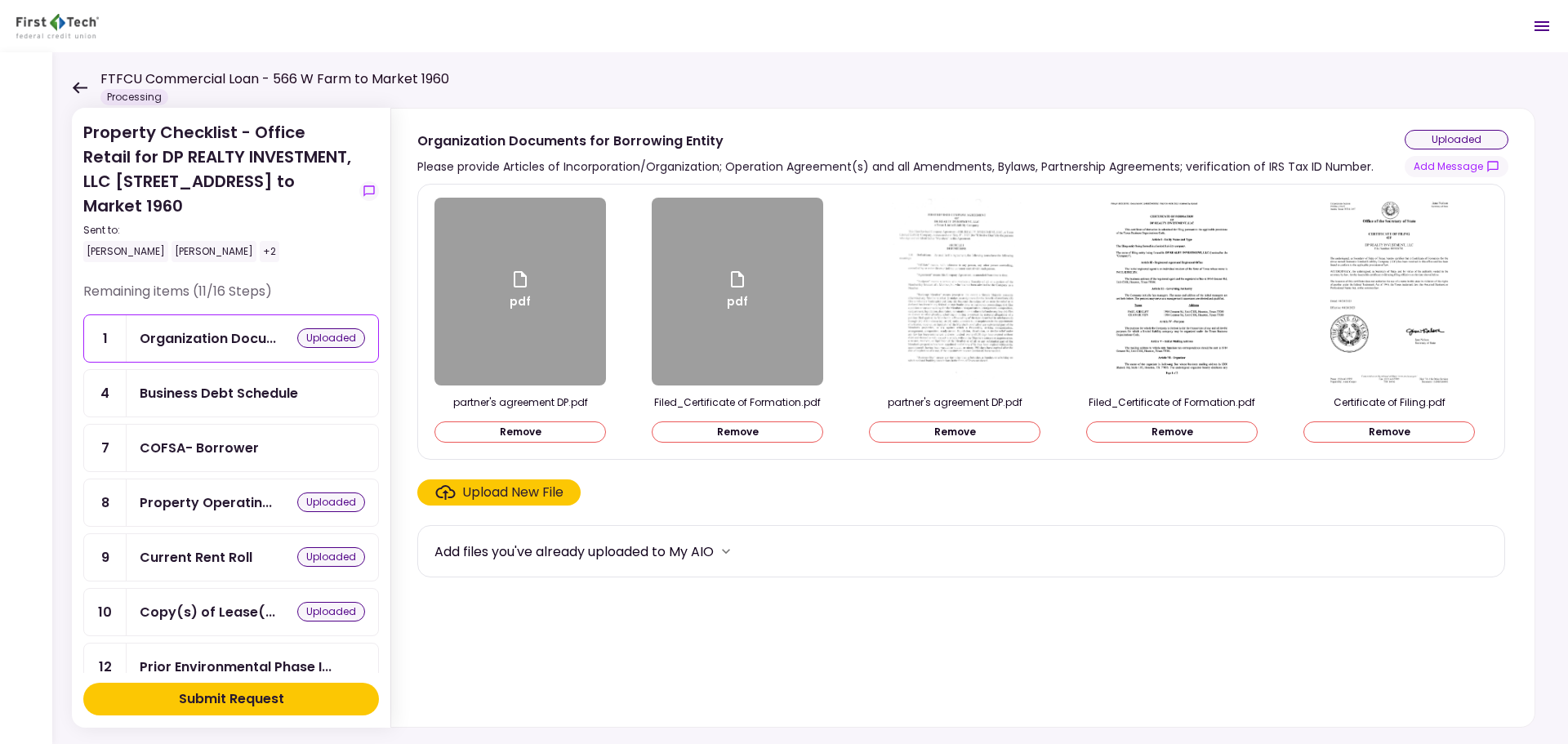
click at [784, 428] on button "Remove" at bounding box center [737, 432] width 171 height 21
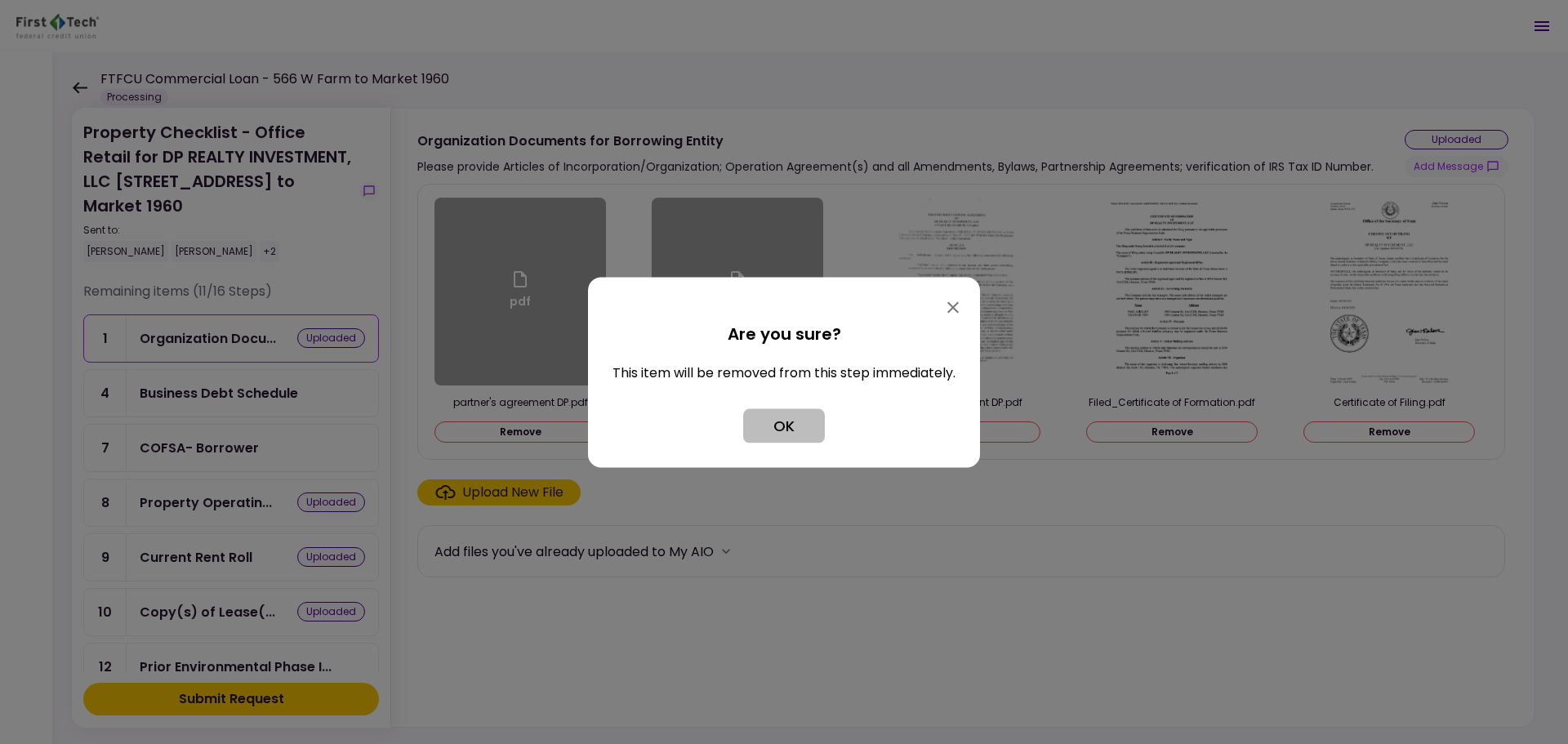
click at [760, 421] on button "OK" at bounding box center [784, 425] width 81 height 34
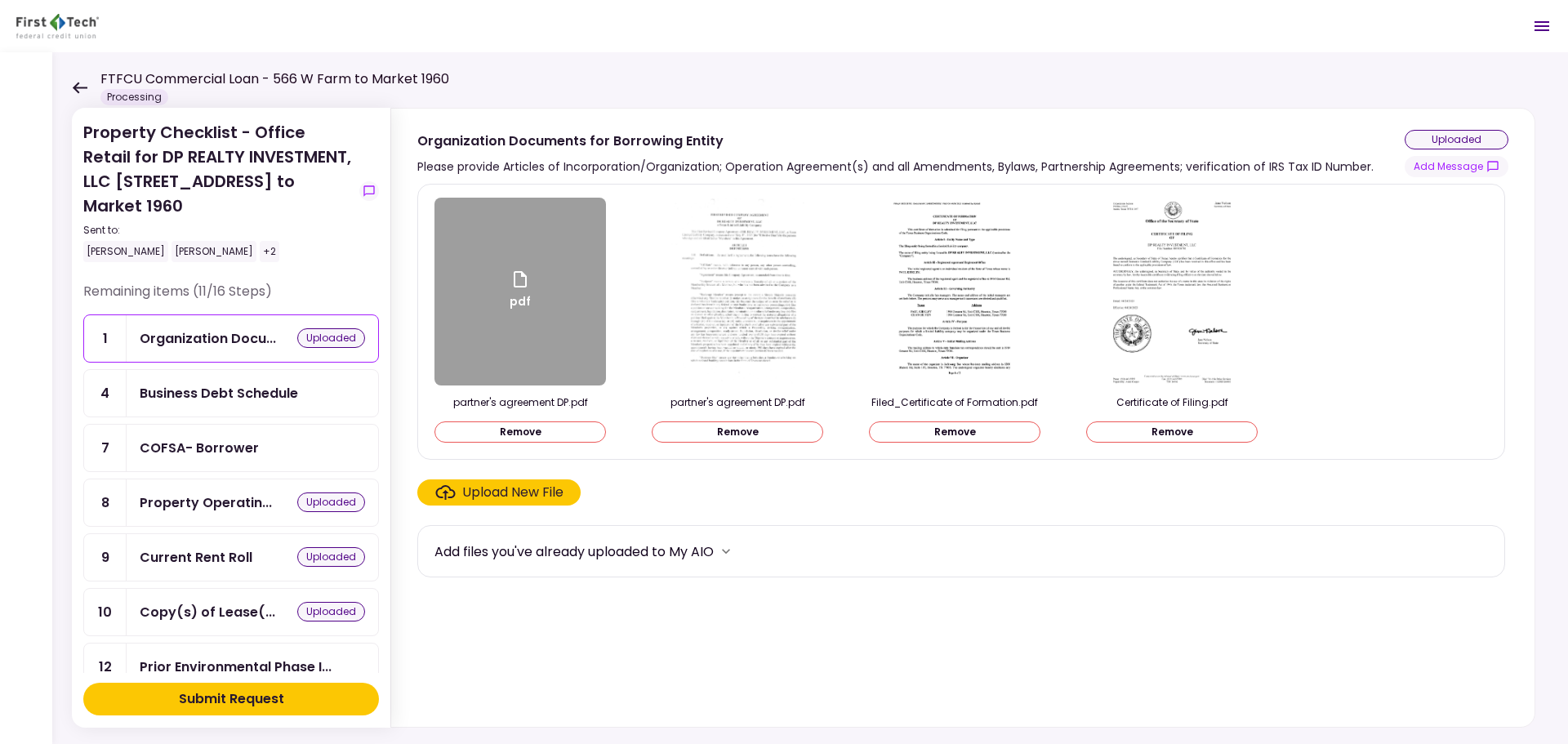
click at [527, 420] on div "partner's agreement DP.pdf Remove" at bounding box center [519, 419] width 171 height 47
click at [527, 430] on button "Remove" at bounding box center [519, 432] width 171 height 21
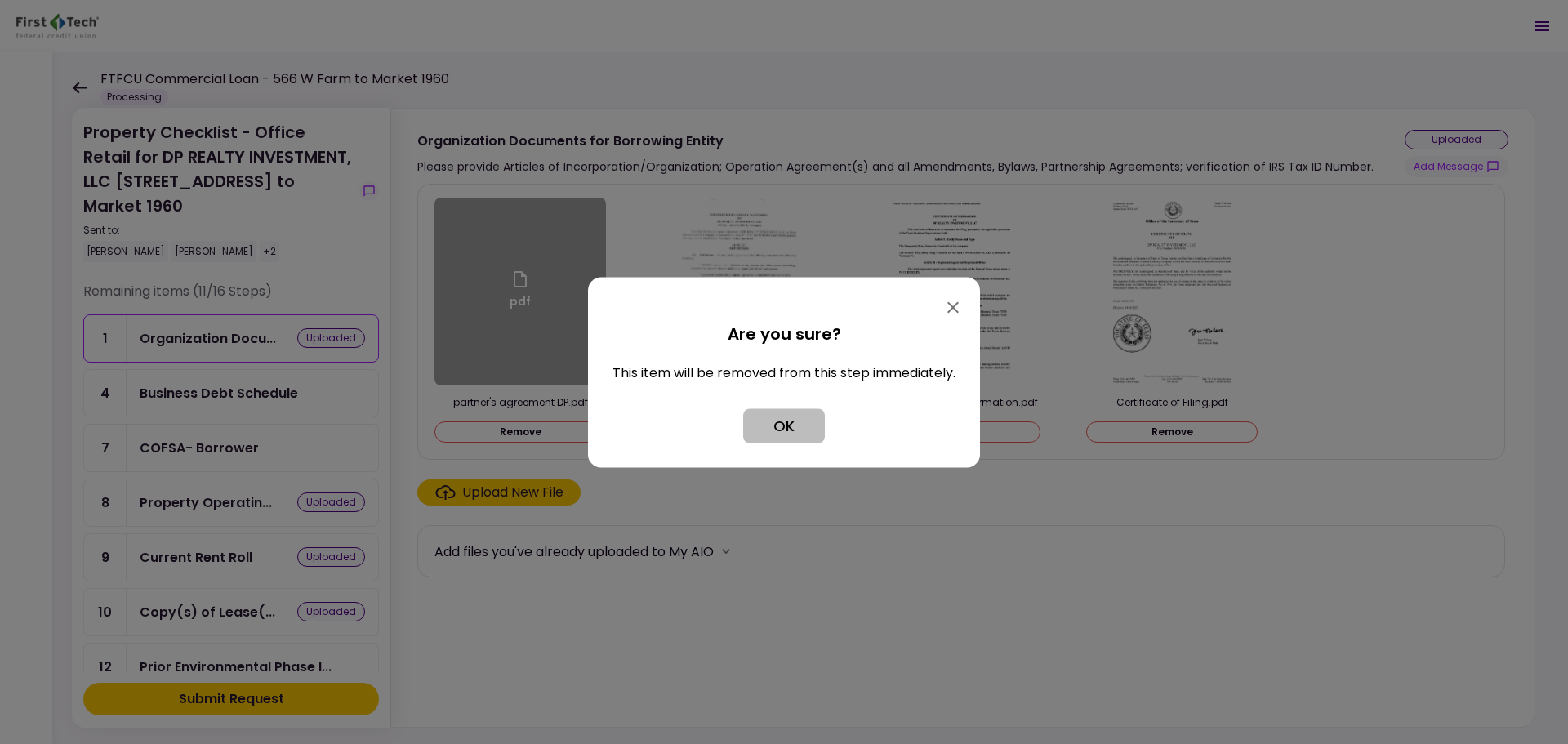
click at [768, 419] on button "OK" at bounding box center [784, 425] width 81 height 34
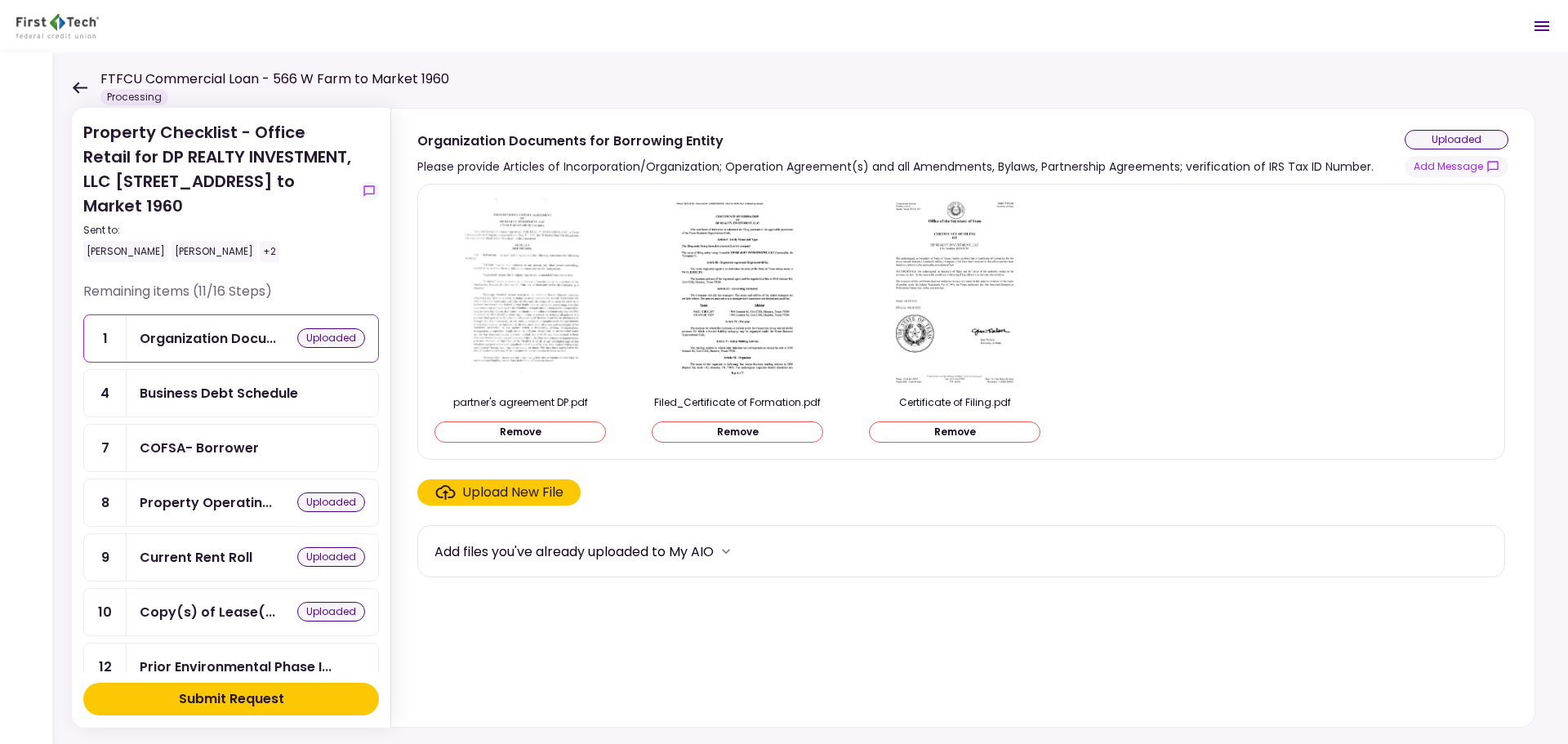
click at [192, 383] on div "Business Debt Schedule" at bounding box center [219, 393] width 159 height 20
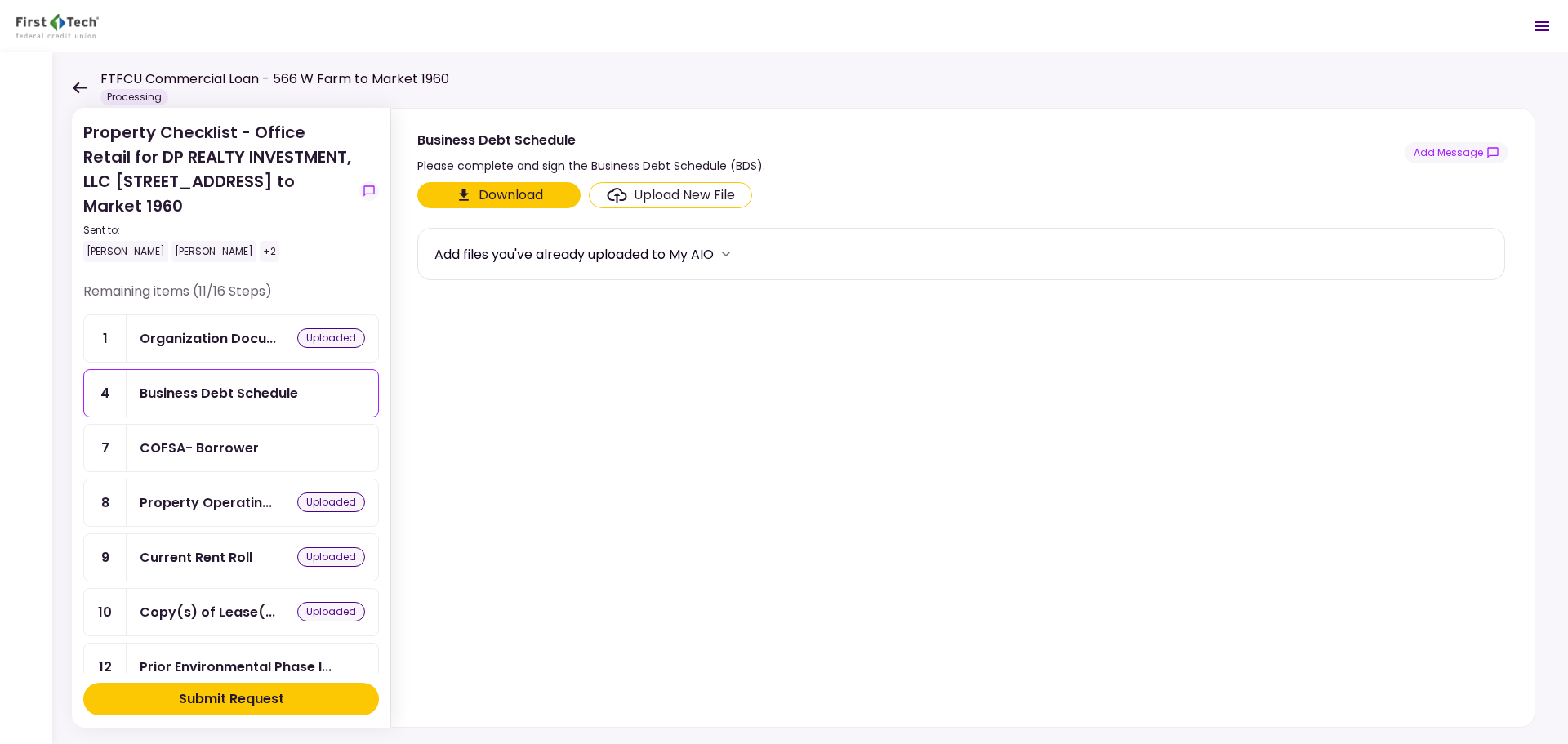
drag, startPoint x: 538, startPoint y: 199, endPoint x: 689, endPoint y: 221, distance: 152.6
click at [690, 234] on section "Download Upload New File Add files you've already uploaded to My AIO" at bounding box center [962, 451] width 1091 height 538
click at [669, 202] on div "Upload New File" at bounding box center [684, 195] width 102 height 19
click at [0, 0] on input "Upload New File" at bounding box center [0, 0] width 0 height 0
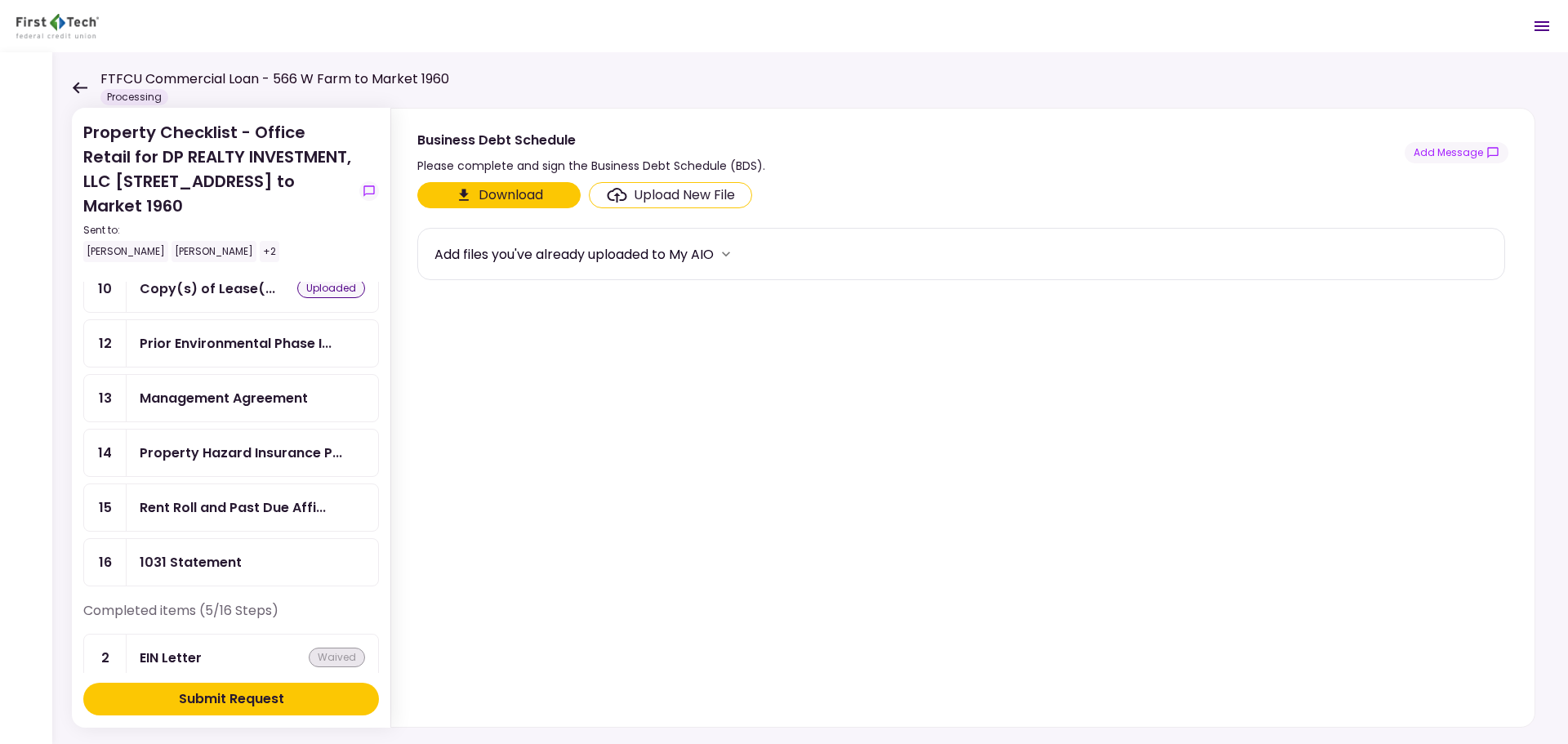
scroll to position [408, 0]
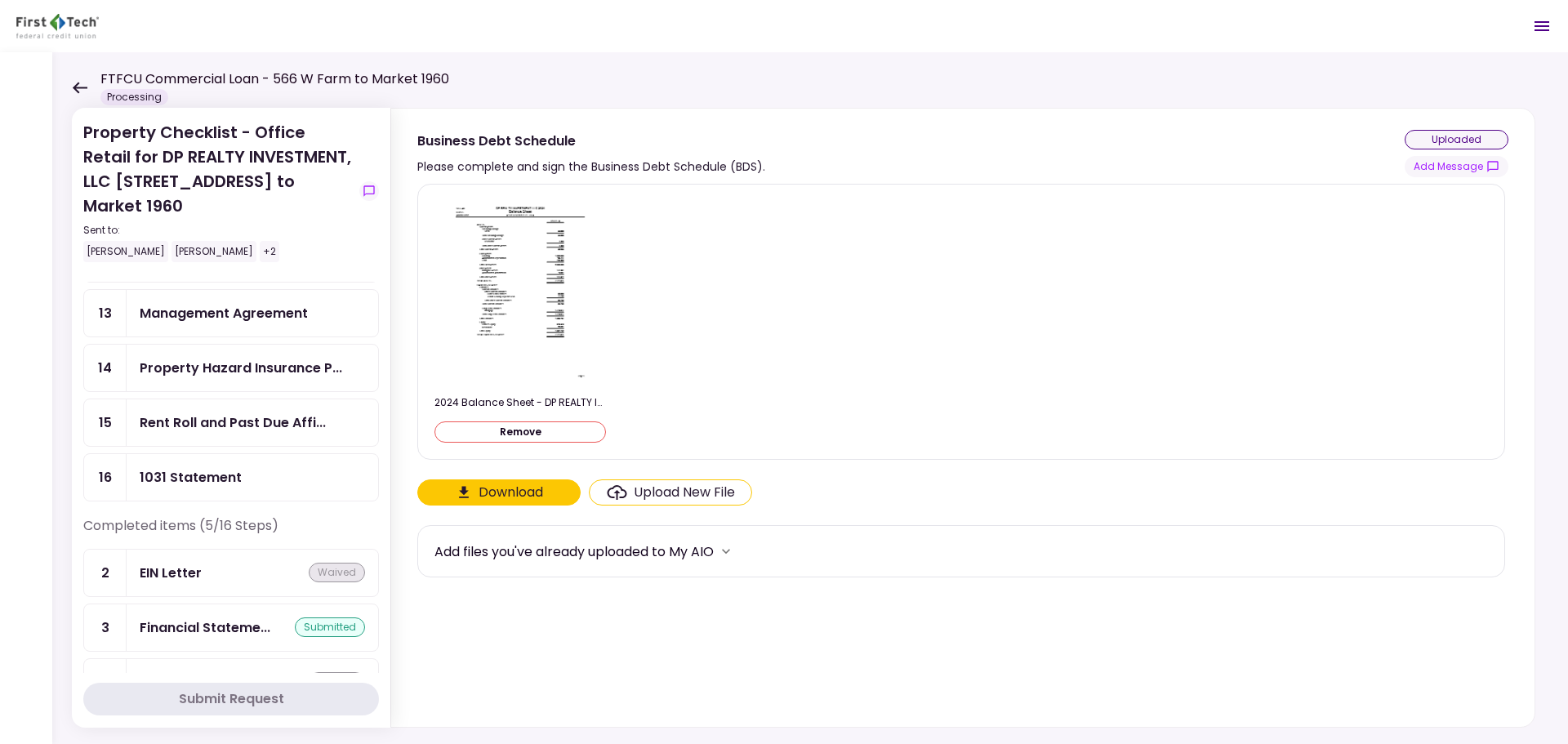
click at [213, 453] on ul "1 Organization Docu... uploaded 4 Business Debt Sch... uploaded 7 COFSA- Borrow…" at bounding box center [231, 204] width 296 height 596
click at [216, 467] on div "1031 Statement" at bounding box center [191, 477] width 103 height 20
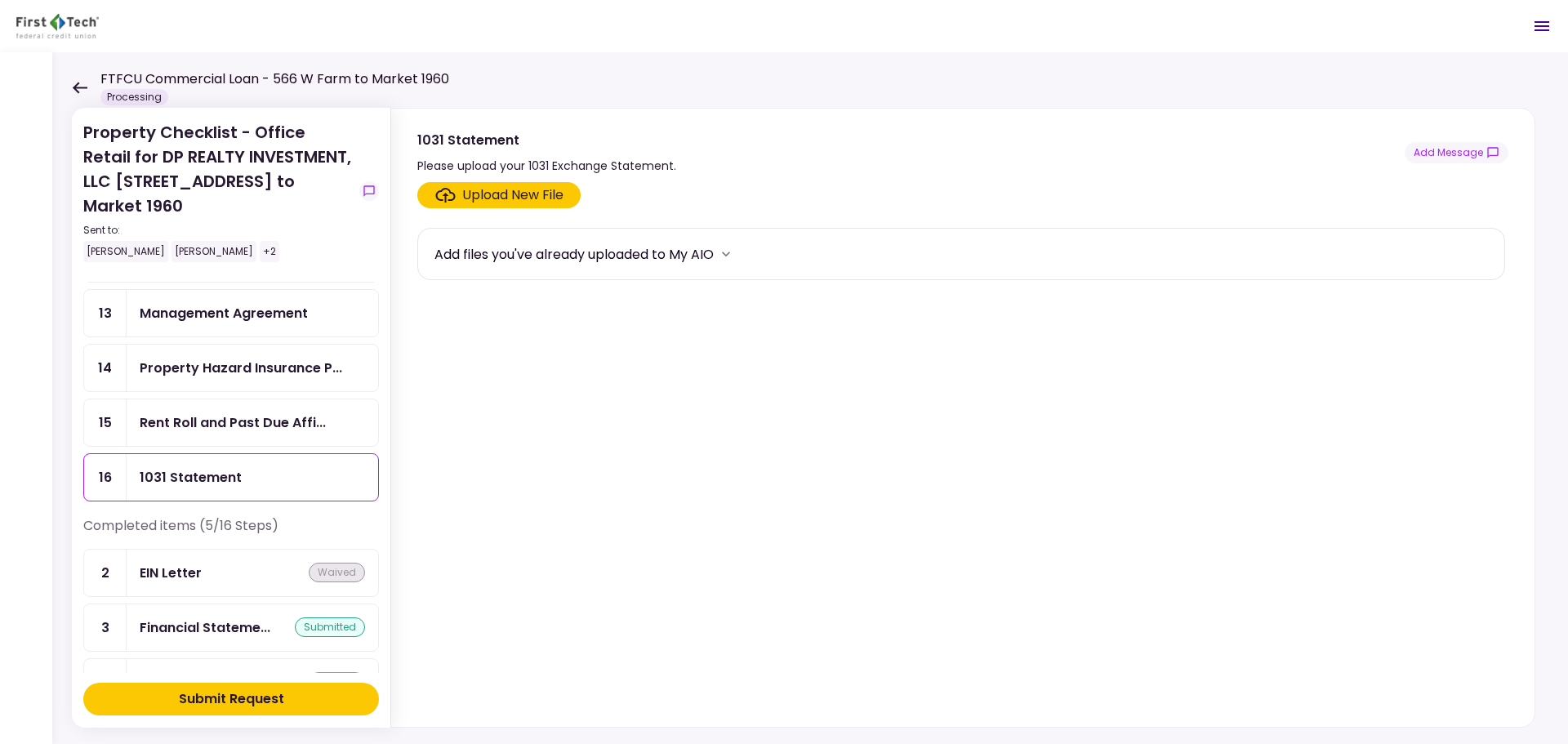
click at [533, 200] on div "Upload New File" at bounding box center [513, 195] width 102 height 19
click at [0, 0] on input "Upload New File" at bounding box center [0, 0] width 0 height 0
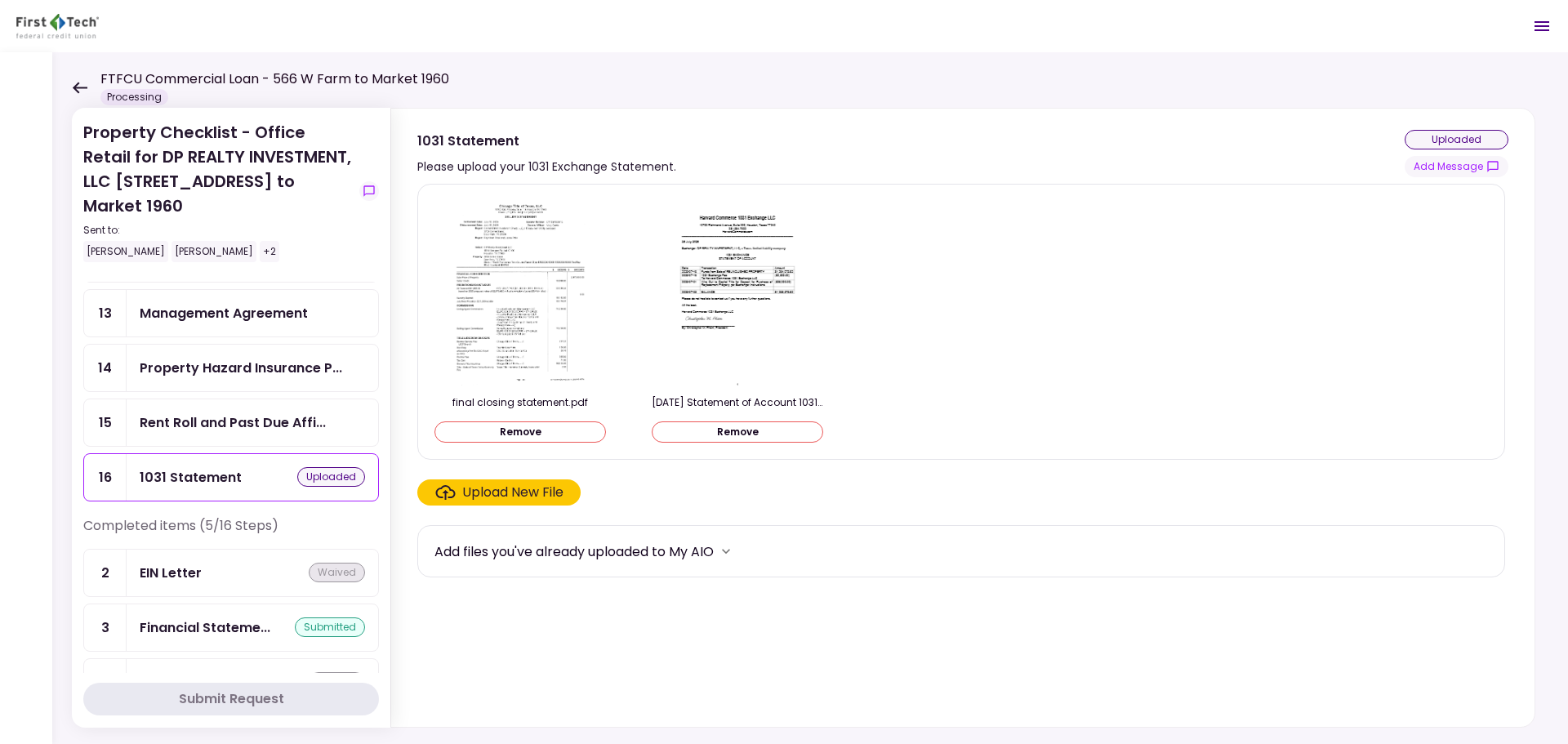
click at [228, 345] on ul "1 Organization Docu... uploaded 4 Business Debt Sch... uploaded 7 COFSA- Borrow…" at bounding box center [231, 204] width 296 height 596
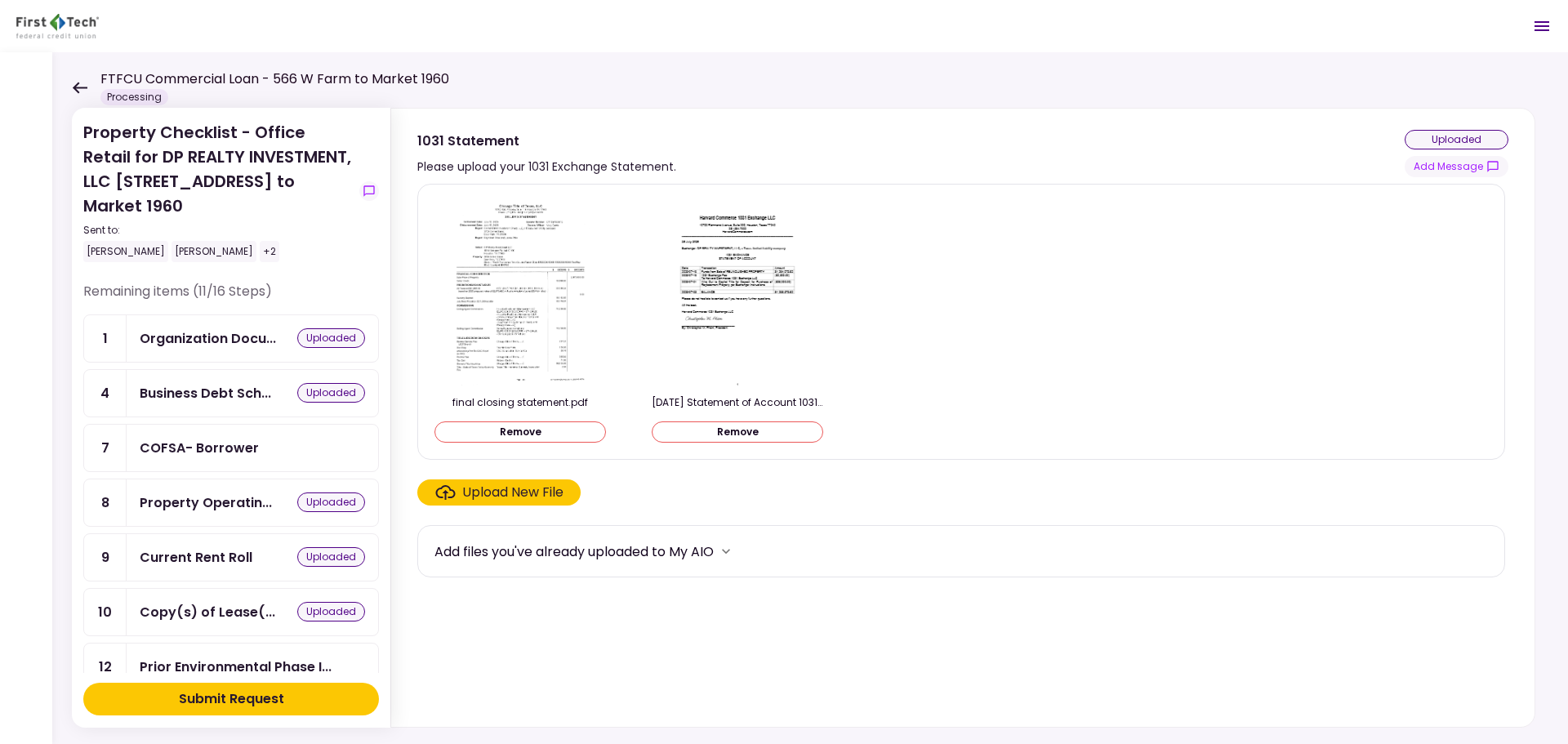
click at [241, 698] on div "Submit Request" at bounding box center [231, 699] width 105 height 19
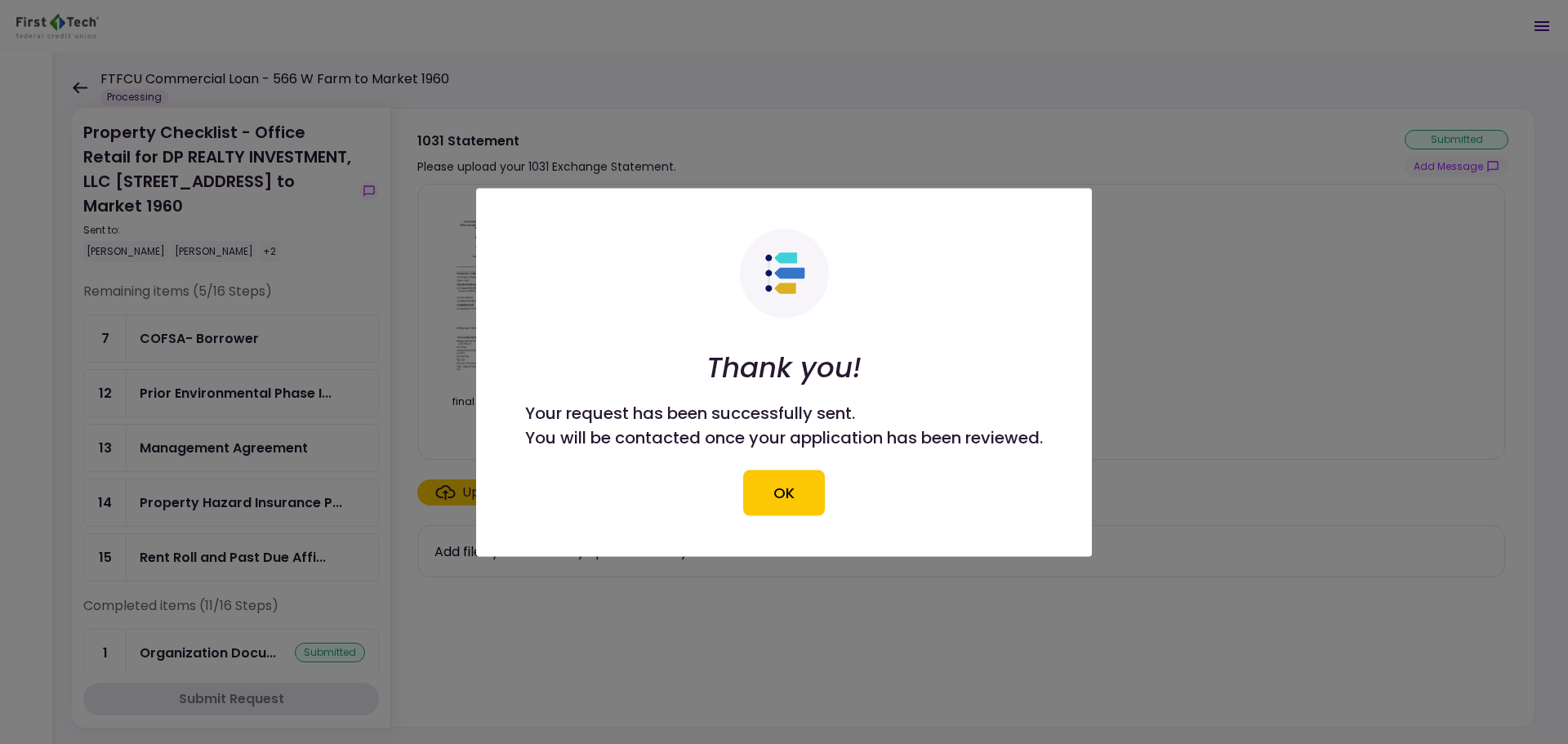
click at [791, 482] on button "OK" at bounding box center [784, 492] width 81 height 45
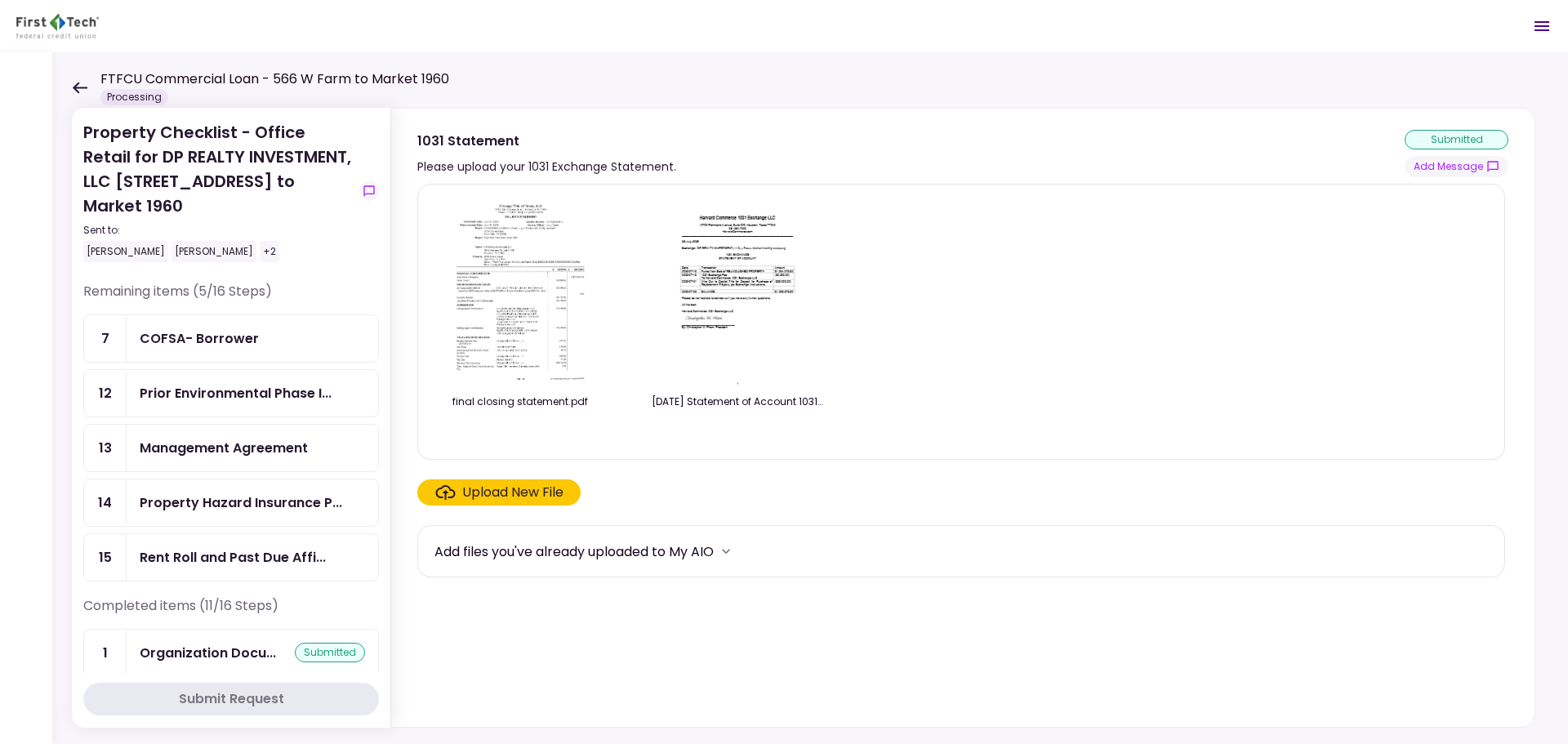
click at [72, 84] on icon at bounding box center [79, 87] width 15 height 13
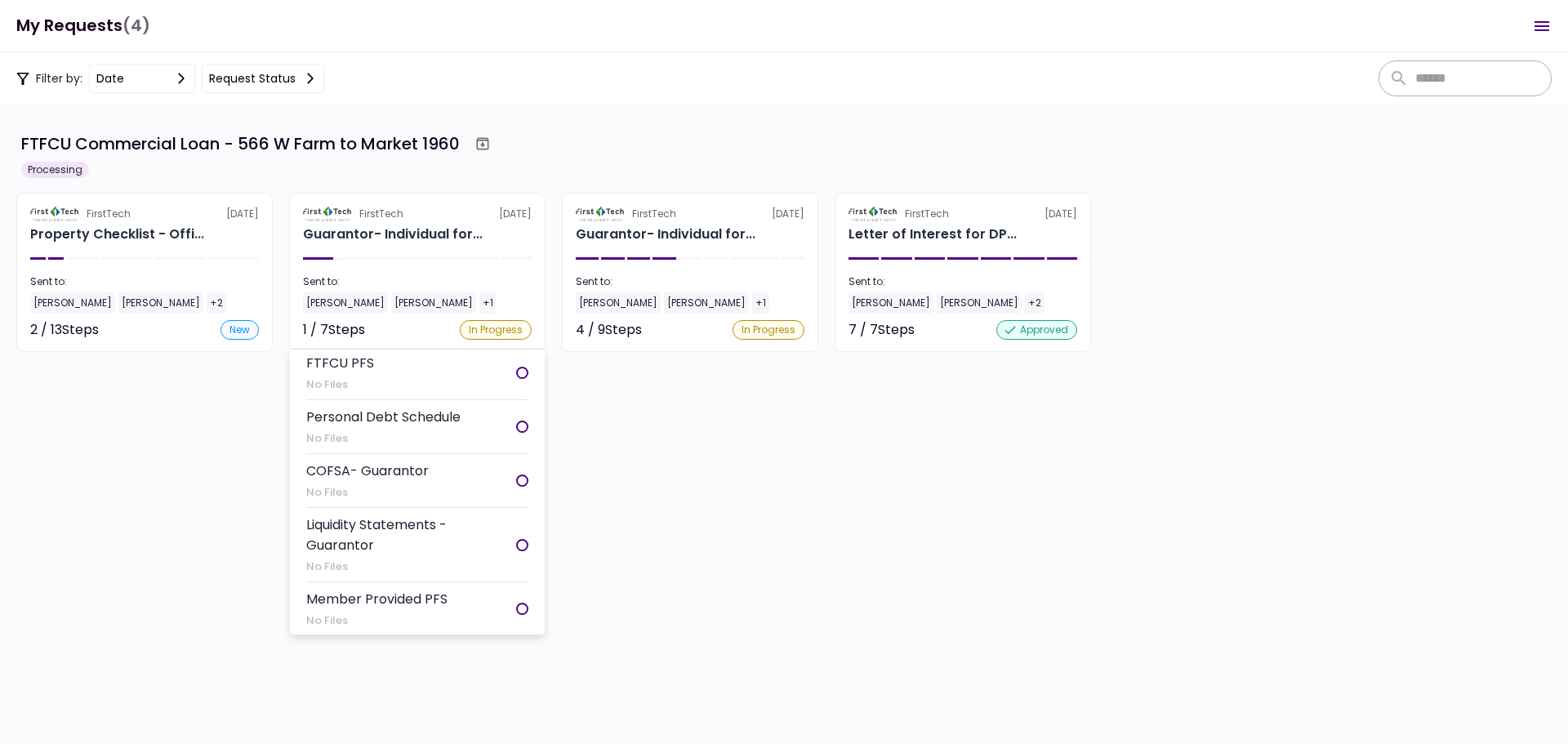
scroll to position [157, 0]
click at [428, 603] on div "Member Provided PFS" at bounding box center [377, 598] width 141 height 20
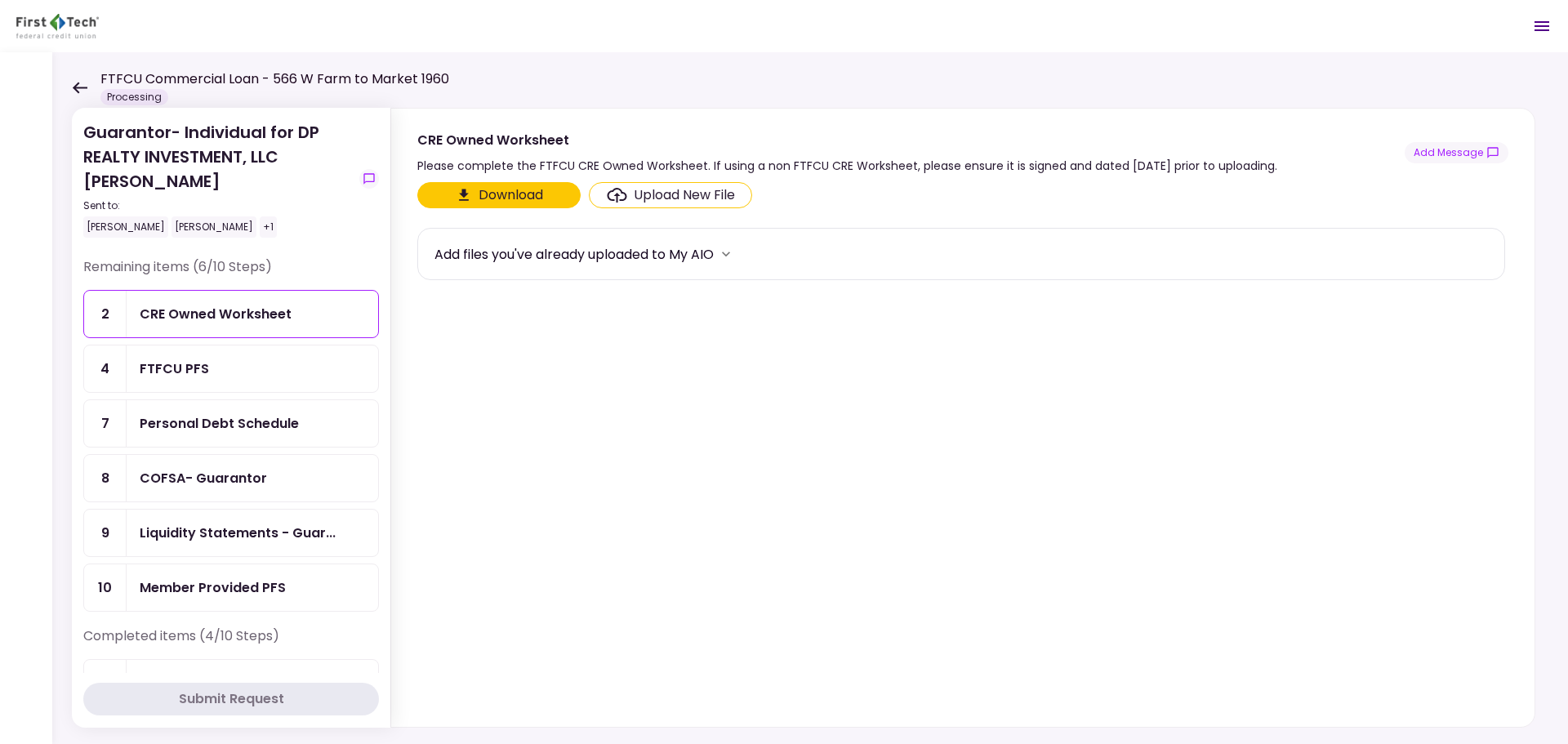
click at [273, 586] on div "Member Provided PFS" at bounding box center [212, 587] width 146 height 20
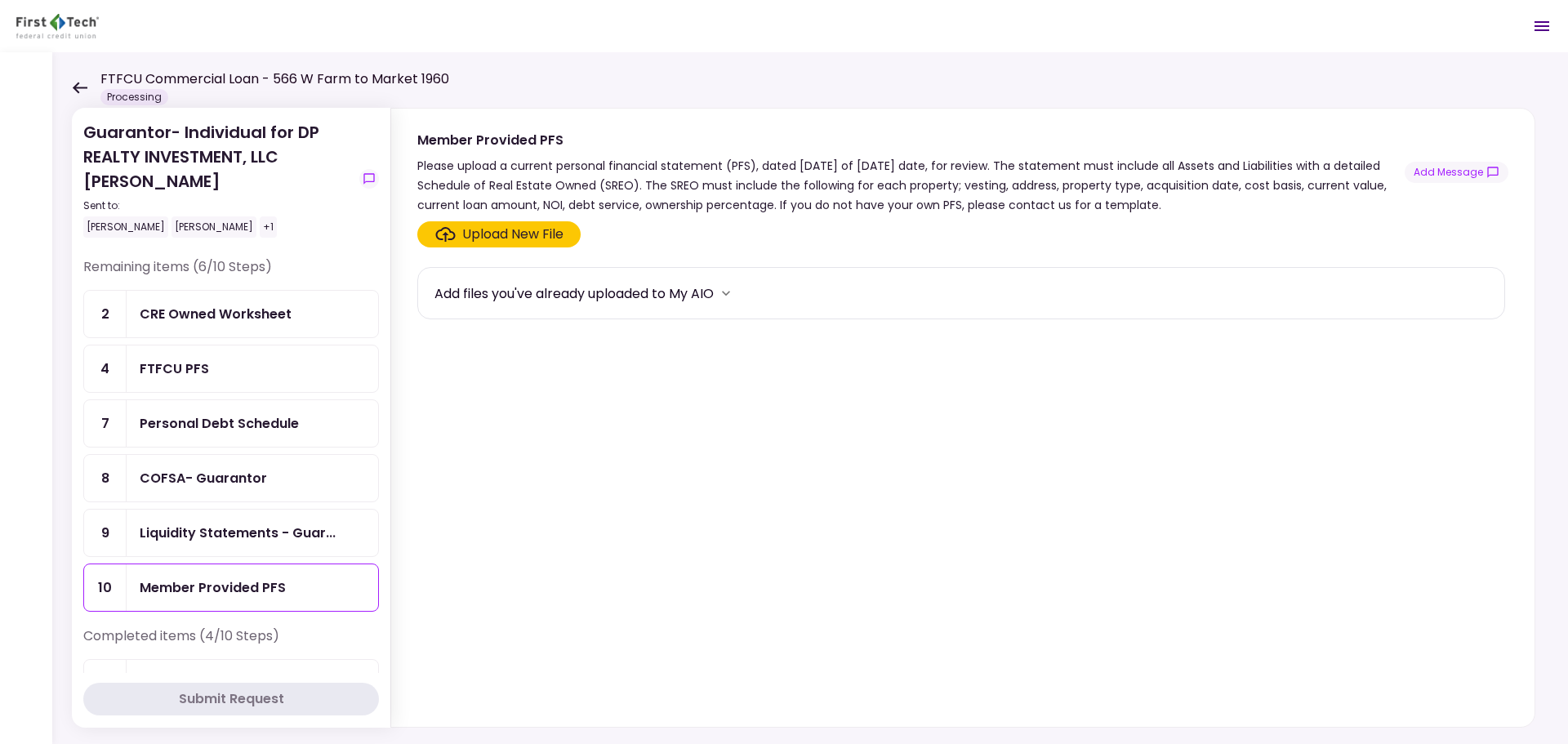
click at [501, 228] on div "Upload New File" at bounding box center [513, 234] width 102 height 19
click at [0, 0] on input "Upload New File" at bounding box center [0, 0] width 0 height 0
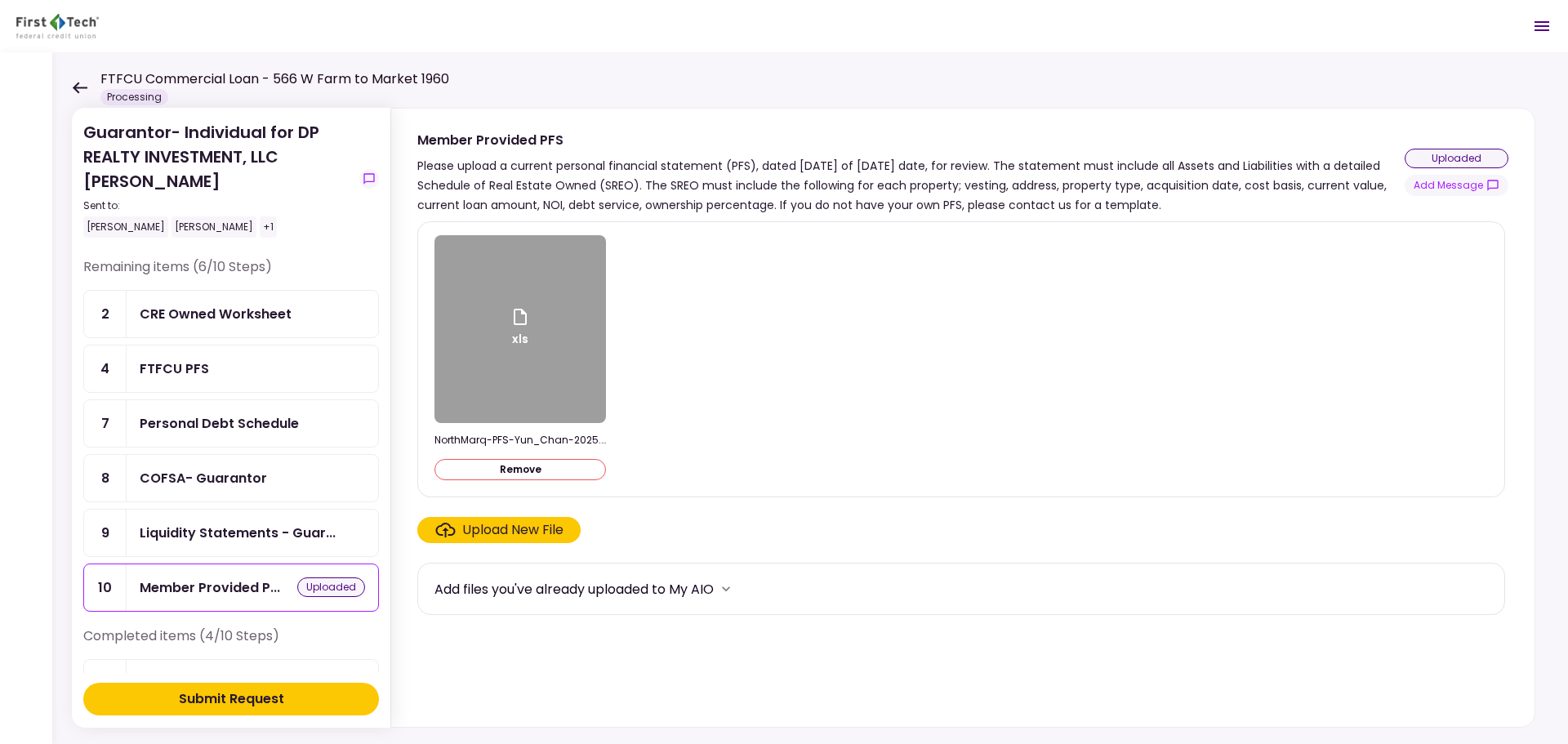
click at [77, 84] on icon at bounding box center [79, 87] width 15 height 12
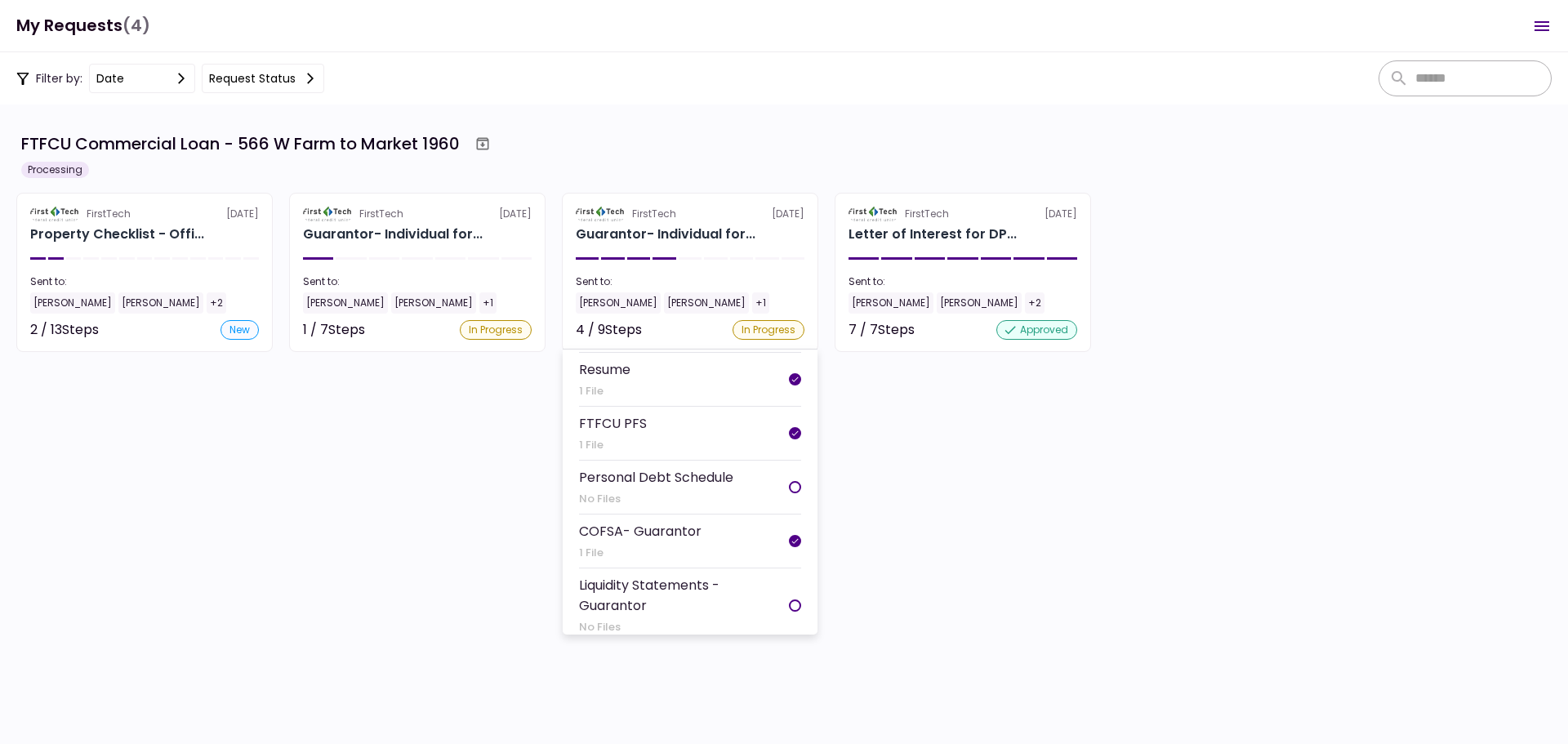
scroll to position [265, 0]
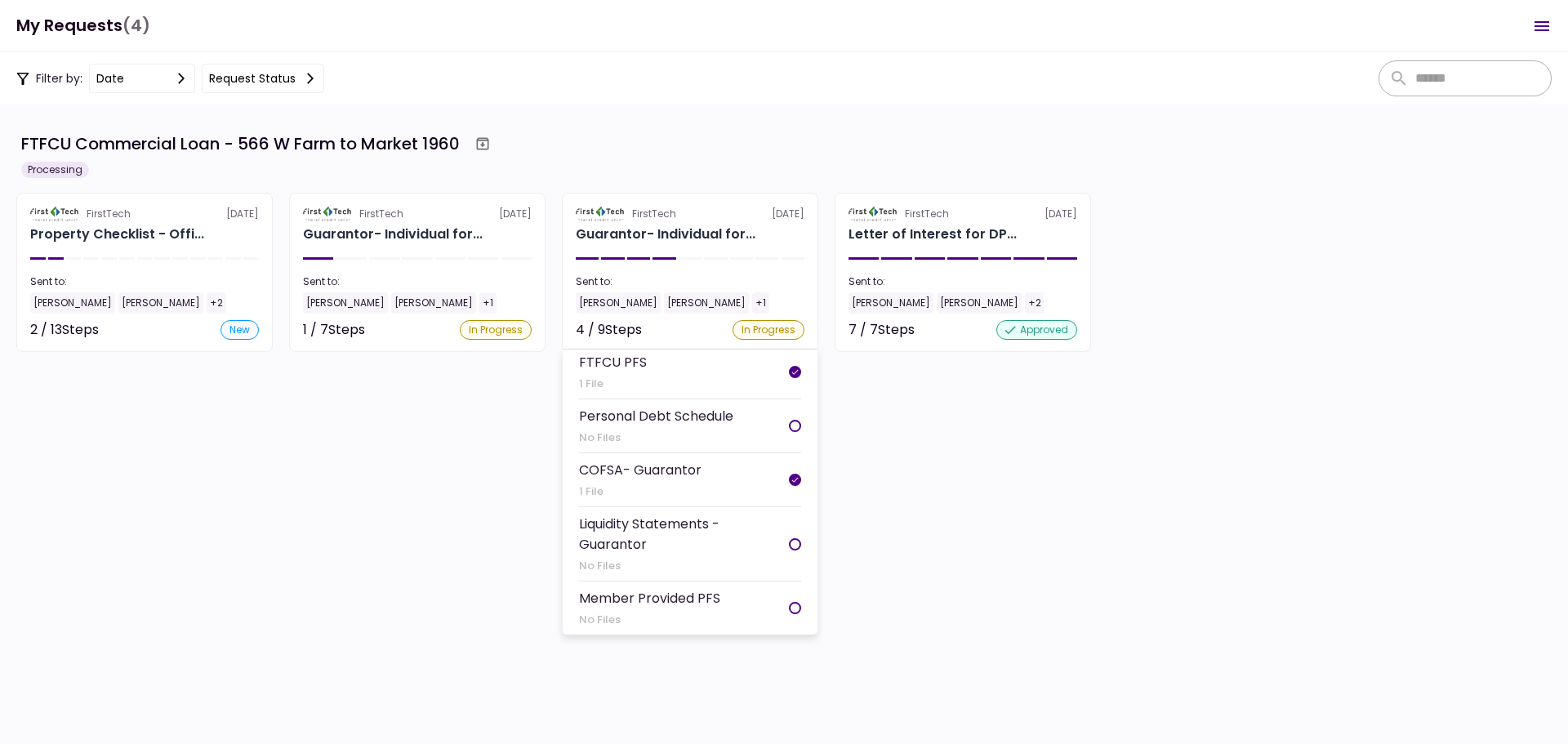
click at [690, 606] on div "Member Provided PFS" at bounding box center [650, 598] width 141 height 20
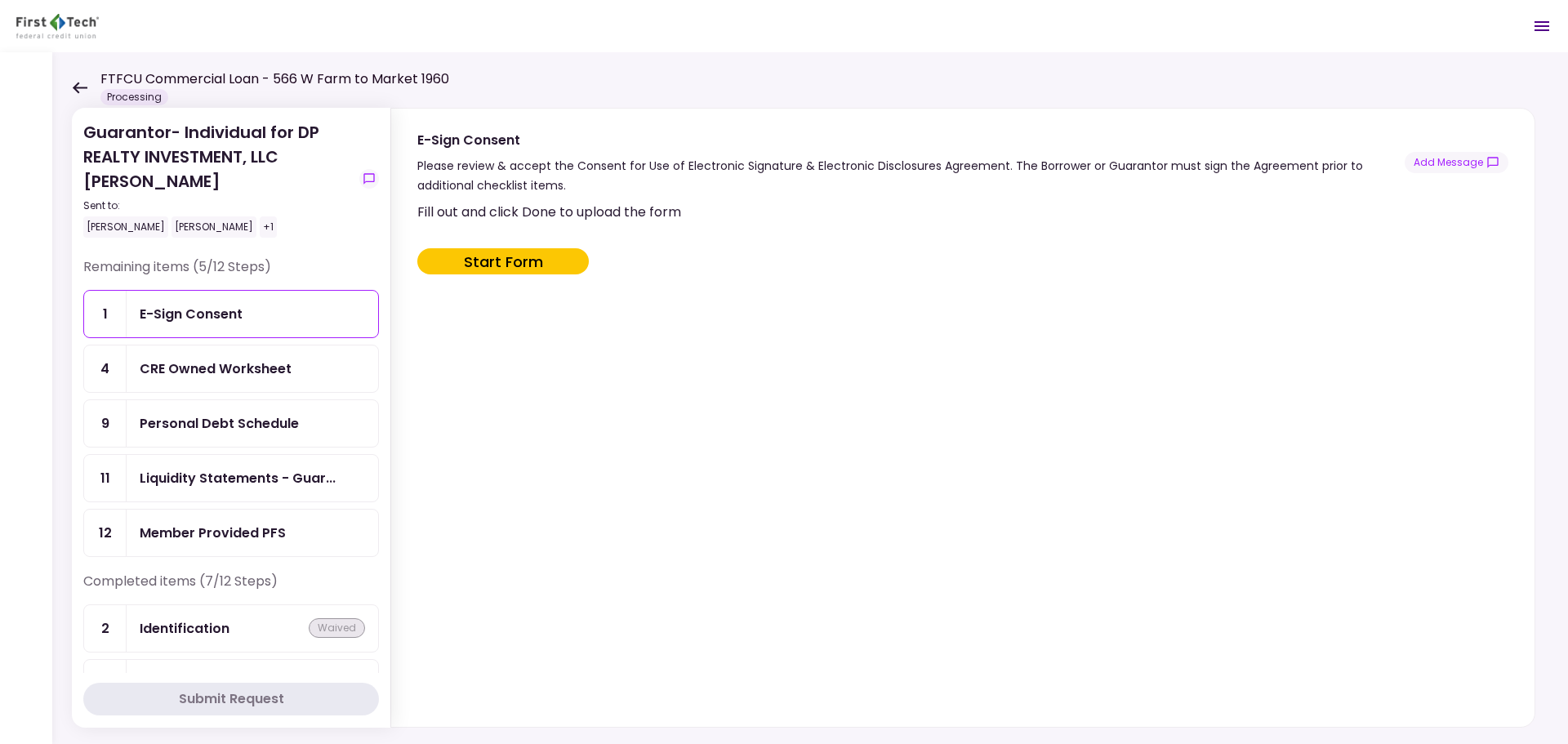
click at [219, 533] on div "Member Provided PFS" at bounding box center [212, 532] width 146 height 20
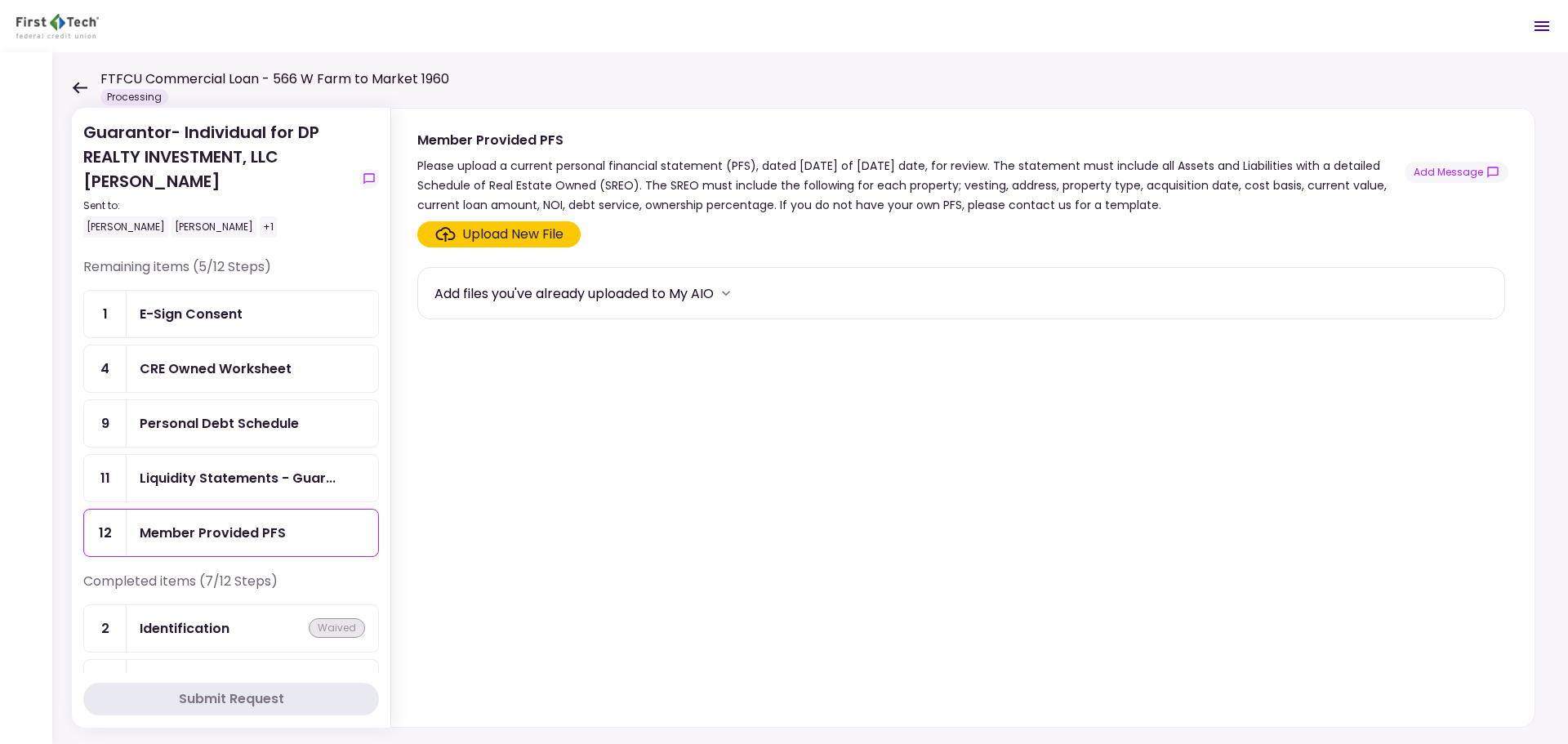
click at [465, 224] on div "Upload New File" at bounding box center [513, 234] width 102 height 19
click at [0, 0] on input "Upload New File" at bounding box center [0, 0] width 0 height 0
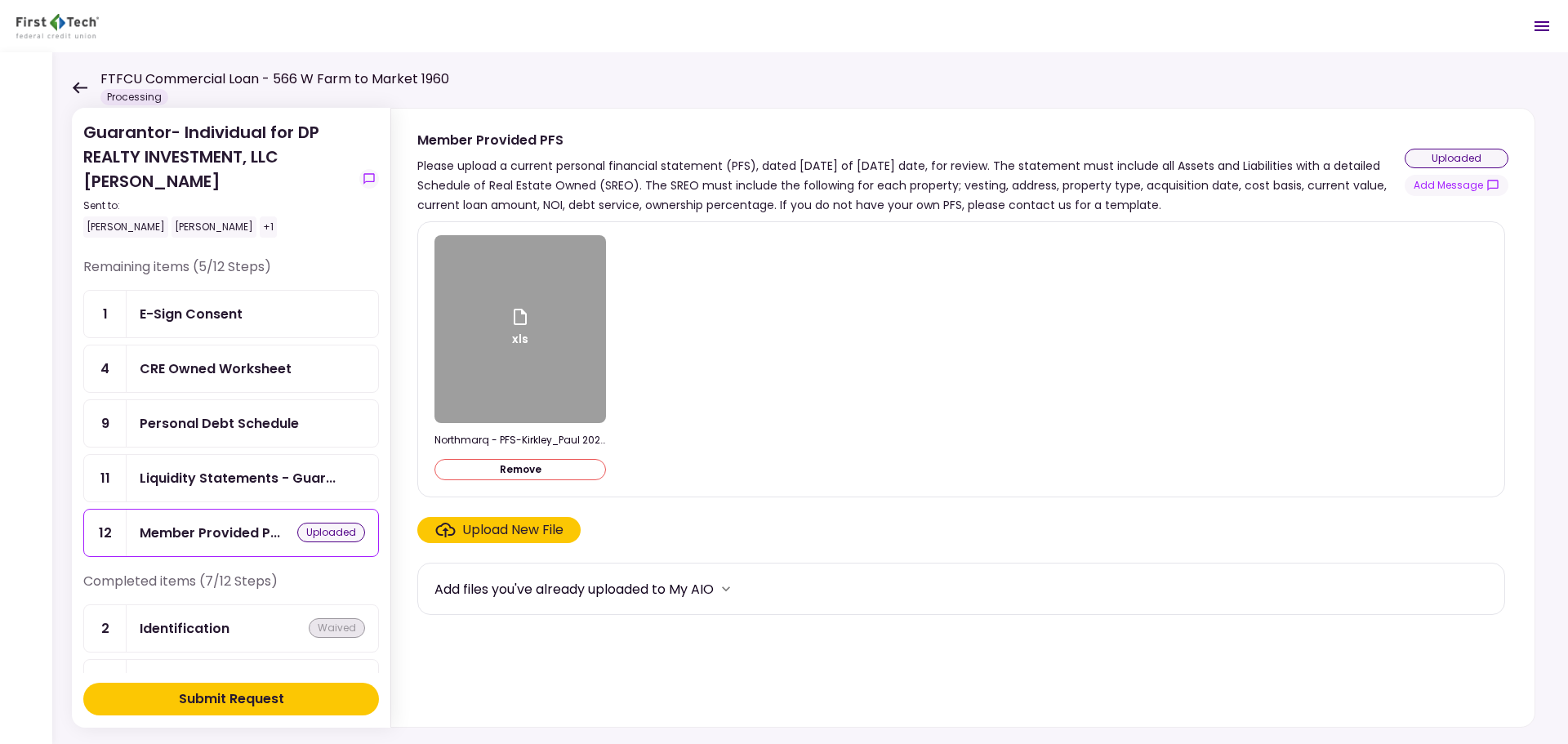
click at [266, 700] on div "Submit Request" at bounding box center [231, 699] width 105 height 19
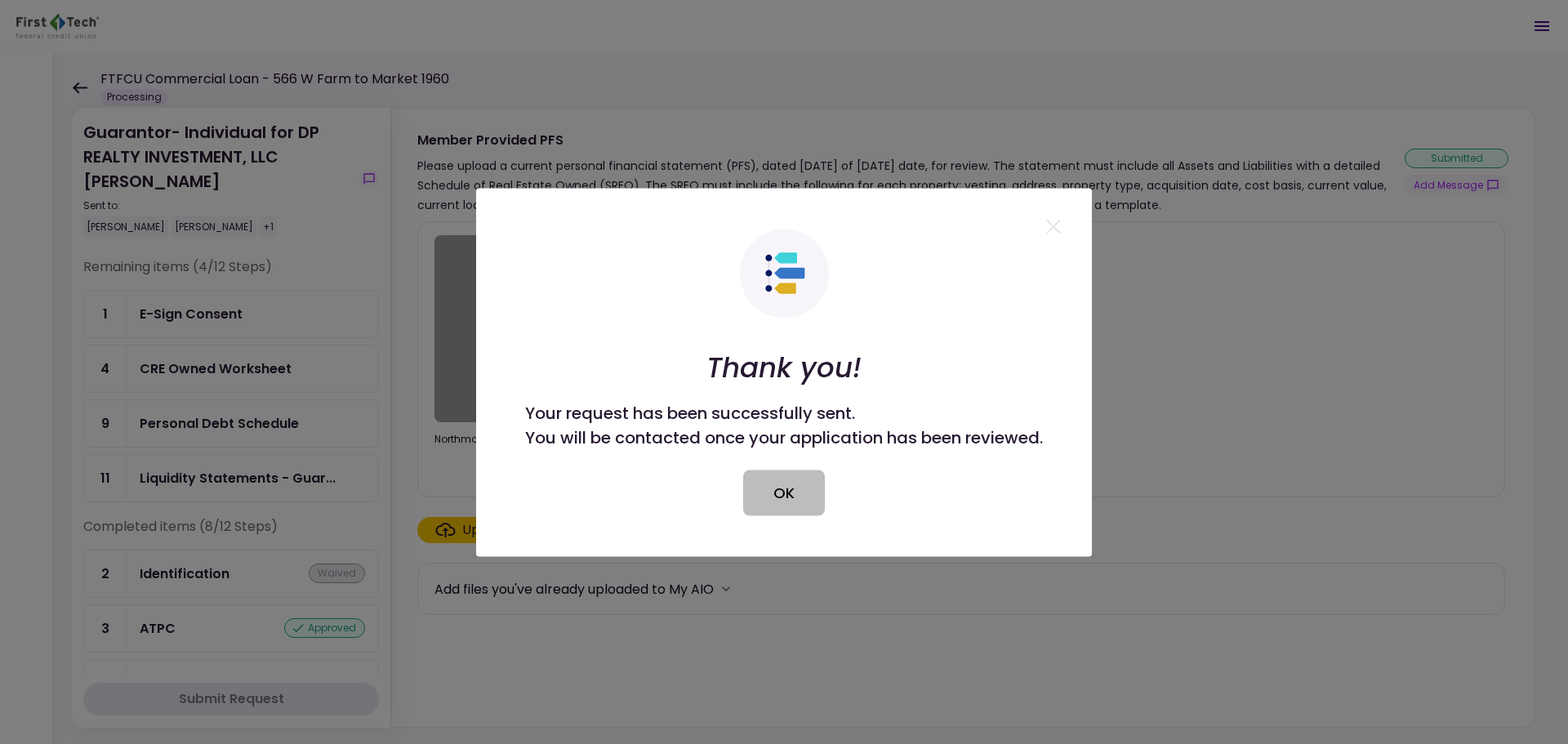
click at [783, 496] on button "OK" at bounding box center [784, 492] width 81 height 45
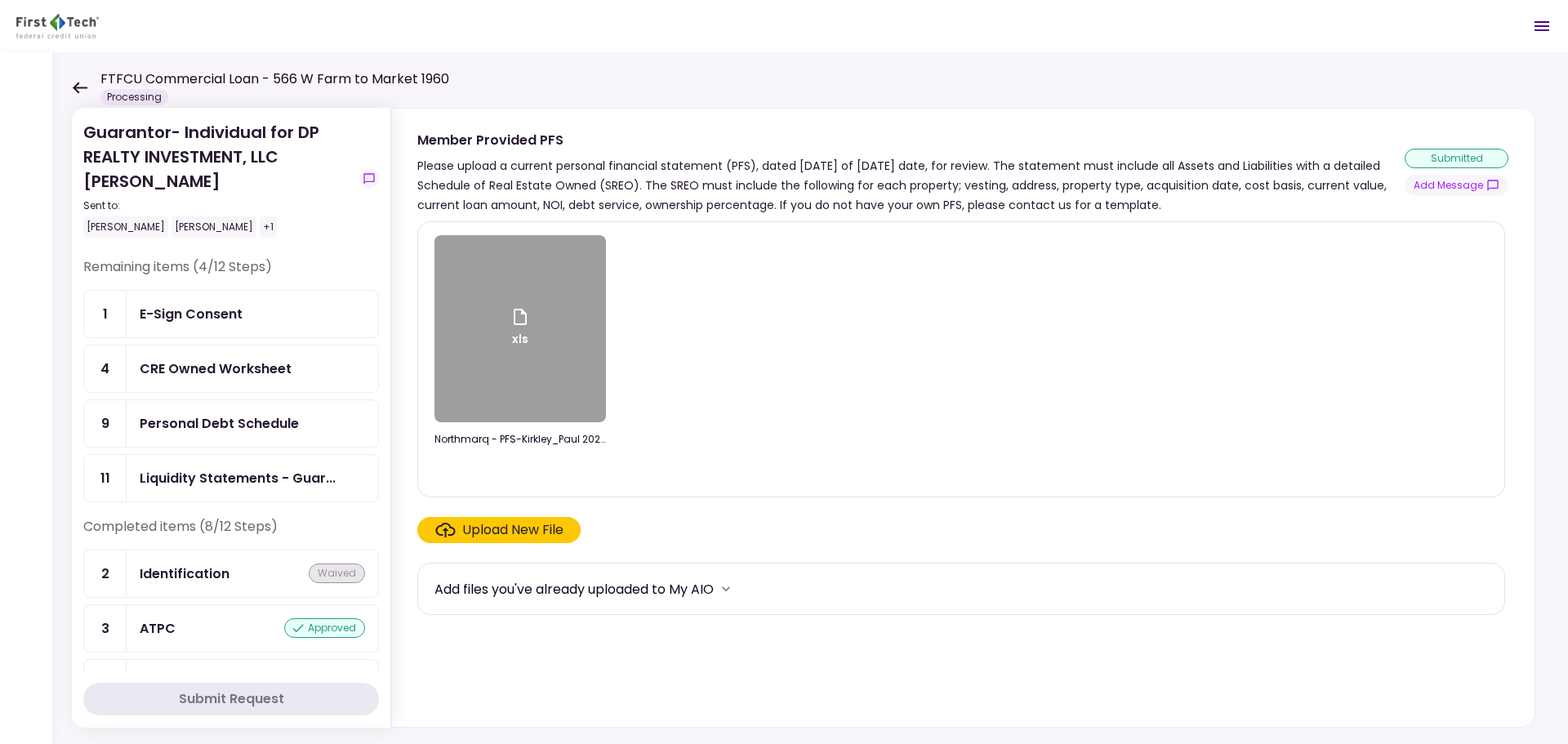
click at [87, 85] on icon at bounding box center [79, 87] width 15 height 13
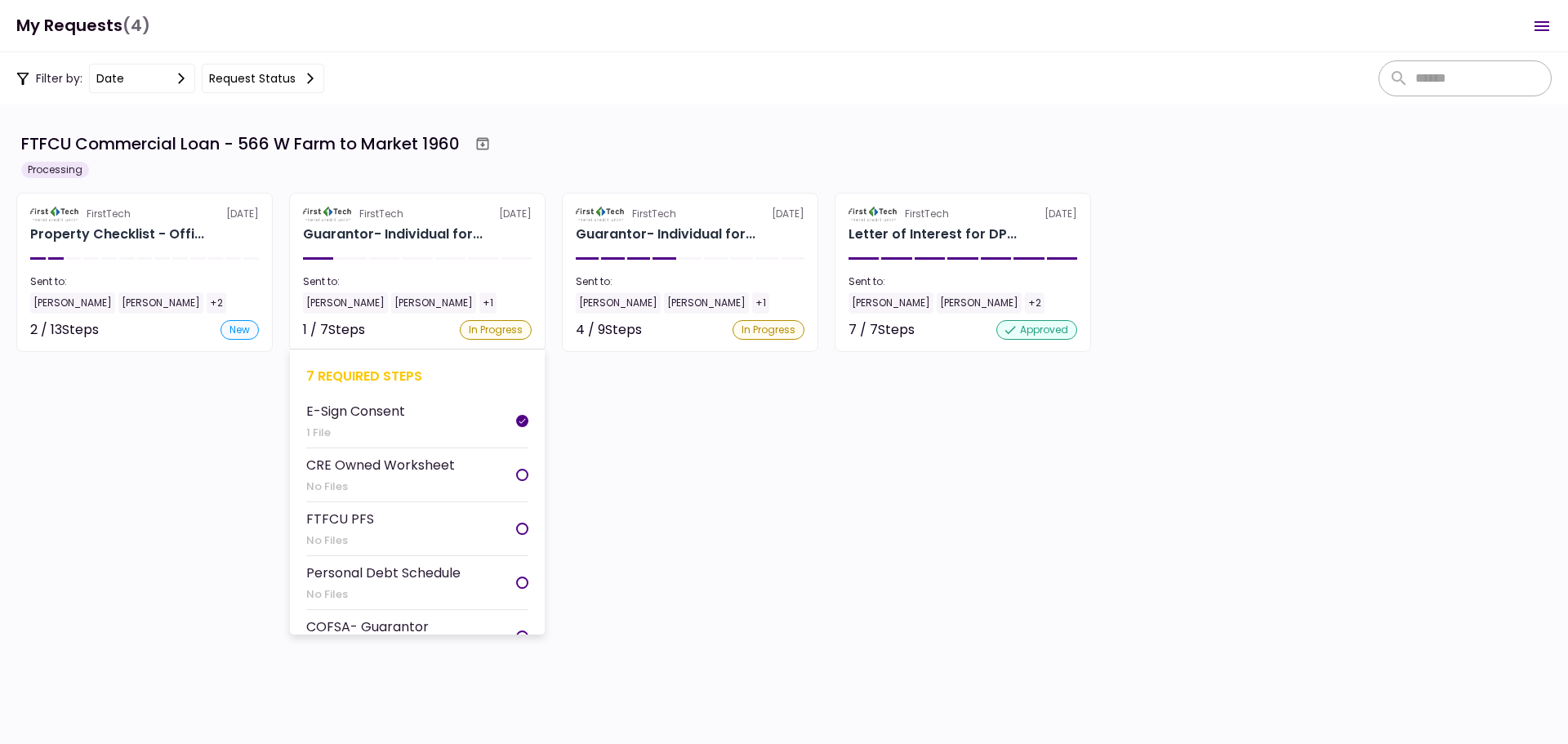
click at [500, 296] on div "[PERSON_NAME] [PERSON_NAME] +1" at bounding box center [417, 303] width 228 height 21
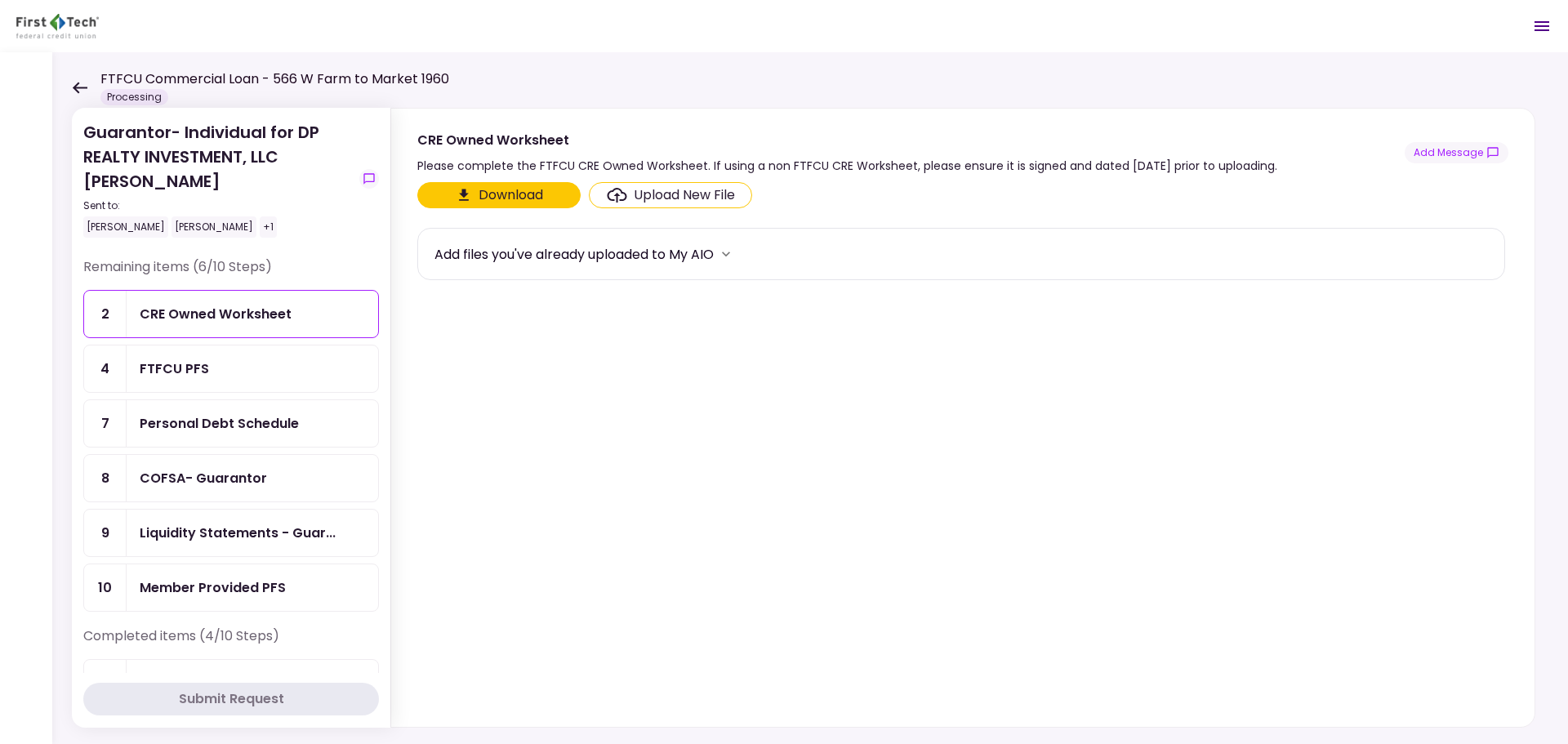
click at [277, 589] on div "Member Provided PFS" at bounding box center [212, 587] width 146 height 20
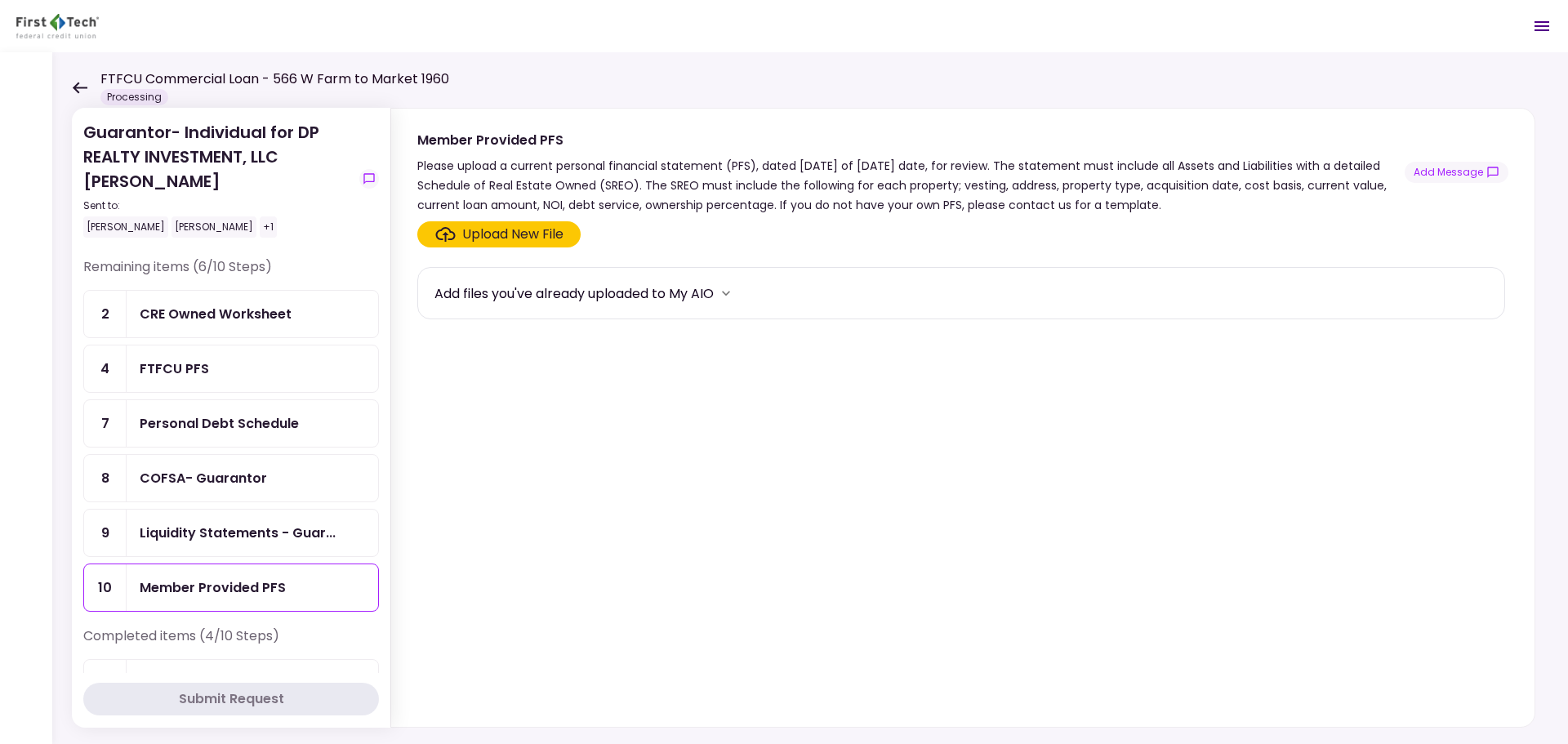
click at [486, 232] on div "Upload New File" at bounding box center [513, 234] width 102 height 19
click at [0, 0] on input "Upload New File" at bounding box center [0, 0] width 0 height 0
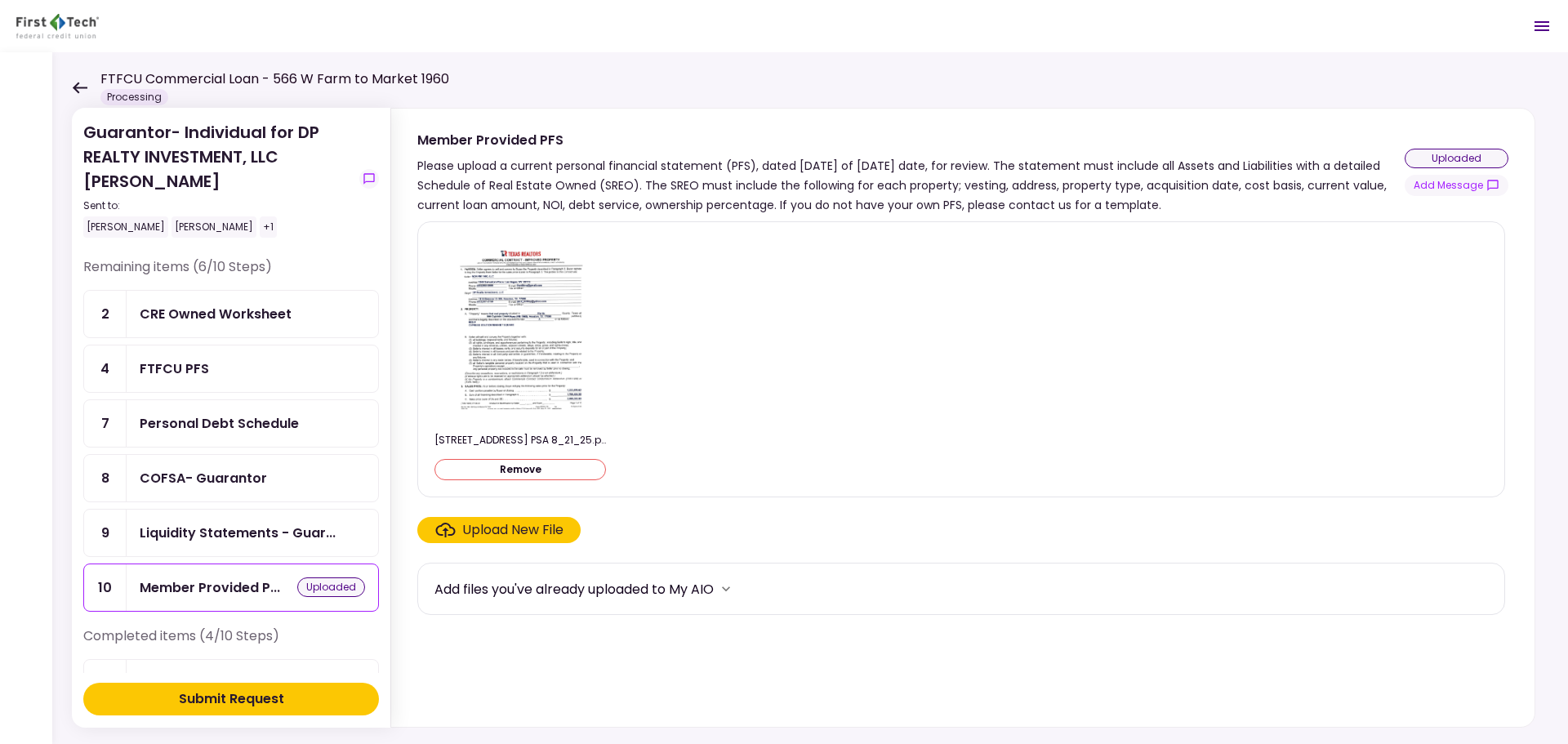
click at [499, 474] on button "Remove" at bounding box center [519, 470] width 171 height 21
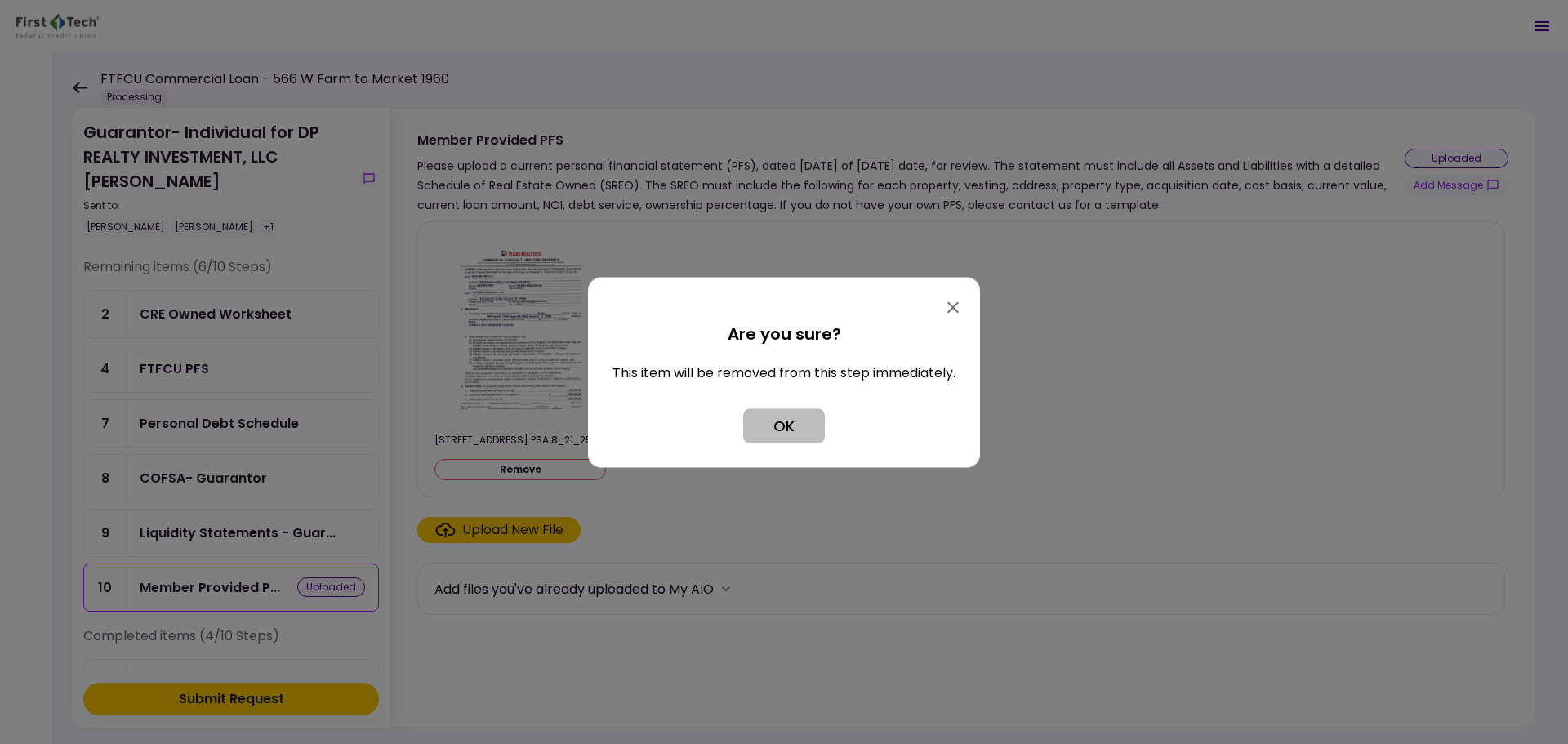
click at [796, 431] on button "OK" at bounding box center [784, 425] width 81 height 34
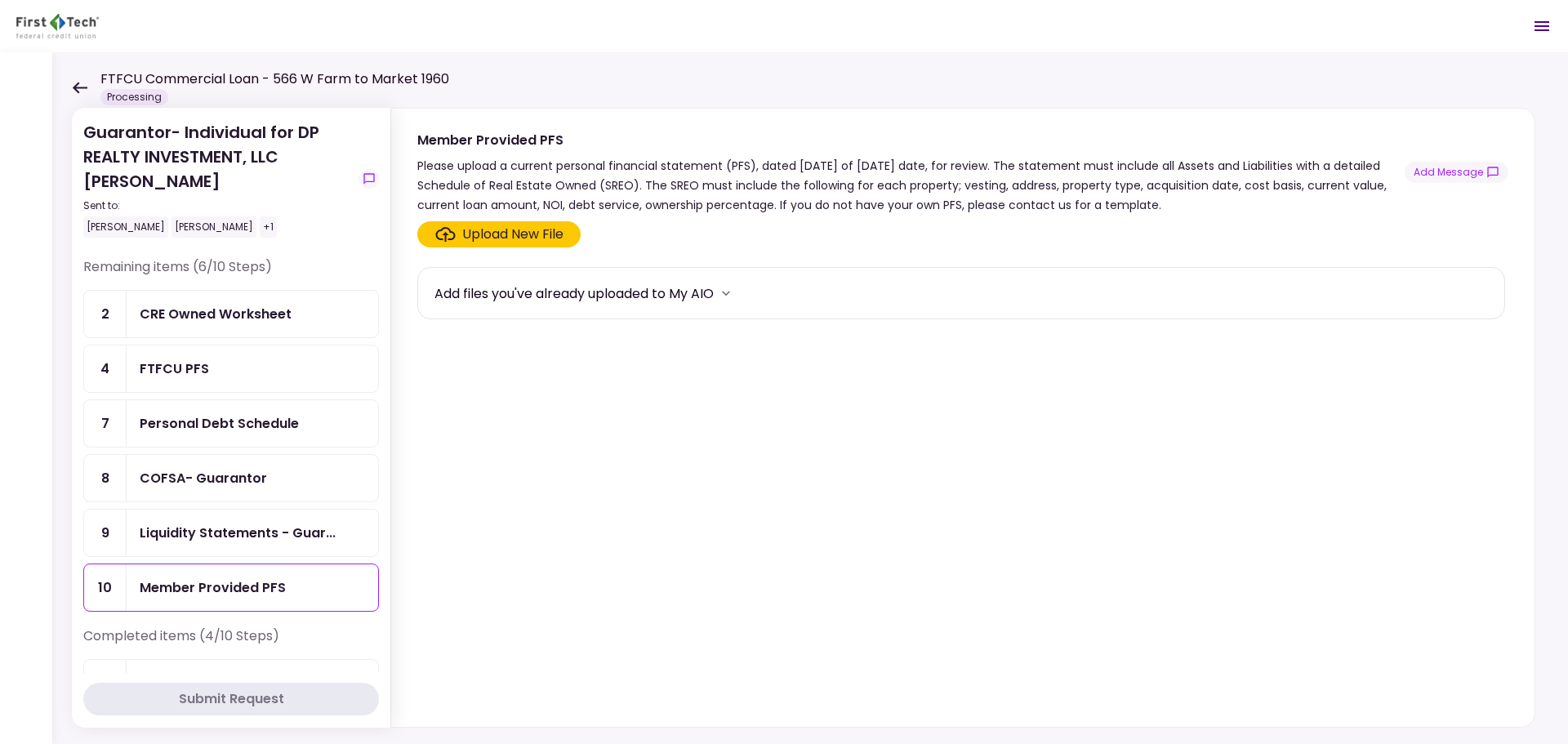
click at [499, 239] on div "Upload New File" at bounding box center [513, 234] width 102 height 19
click at [0, 0] on input "Upload New File" at bounding box center [0, 0] width 0 height 0
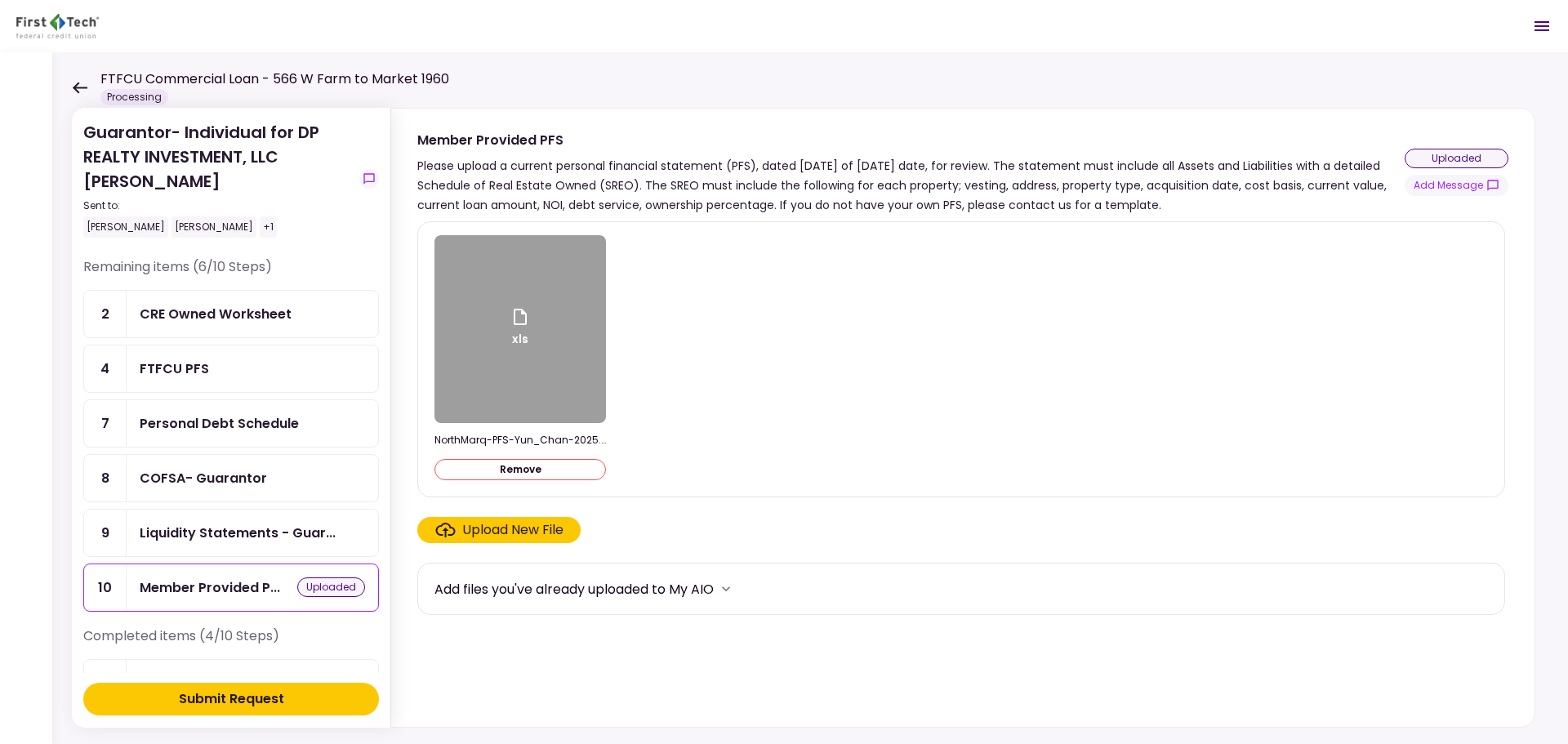
click at [204, 691] on div "Submit Request" at bounding box center [231, 699] width 105 height 19
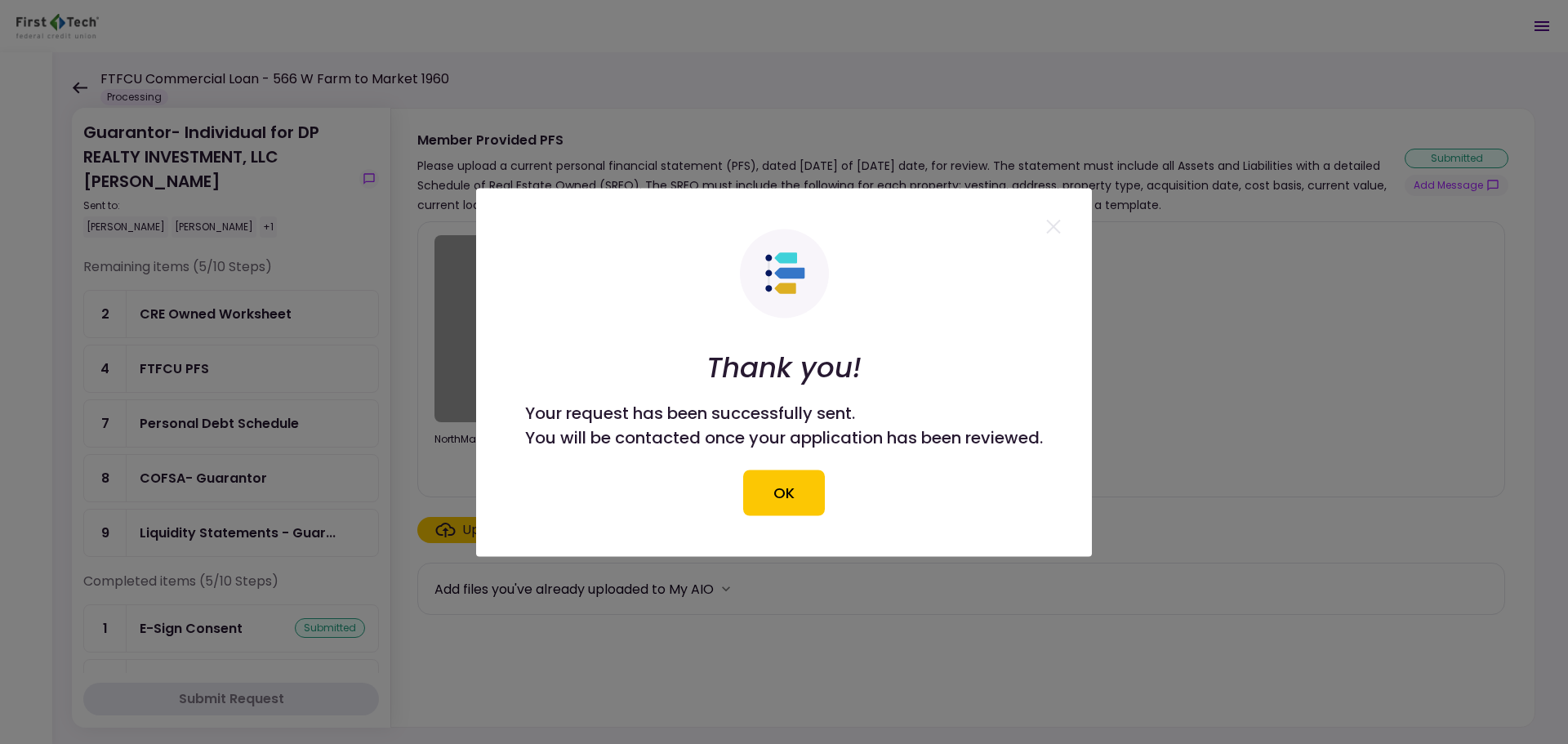
click at [209, 378] on div at bounding box center [784, 372] width 1568 height 744
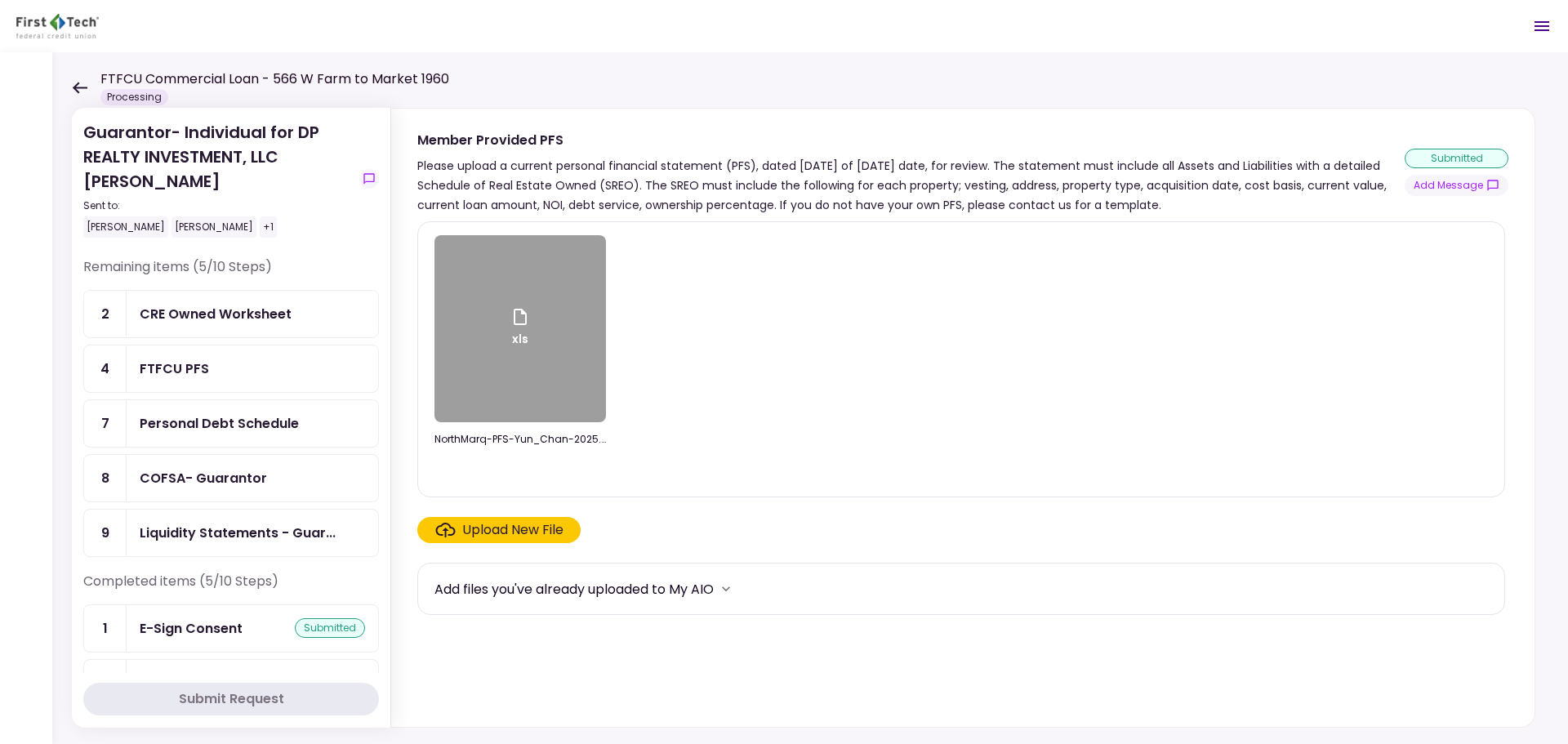
click at [211, 375] on div "FTFCU PFS" at bounding box center [251, 369] width 225 height 20
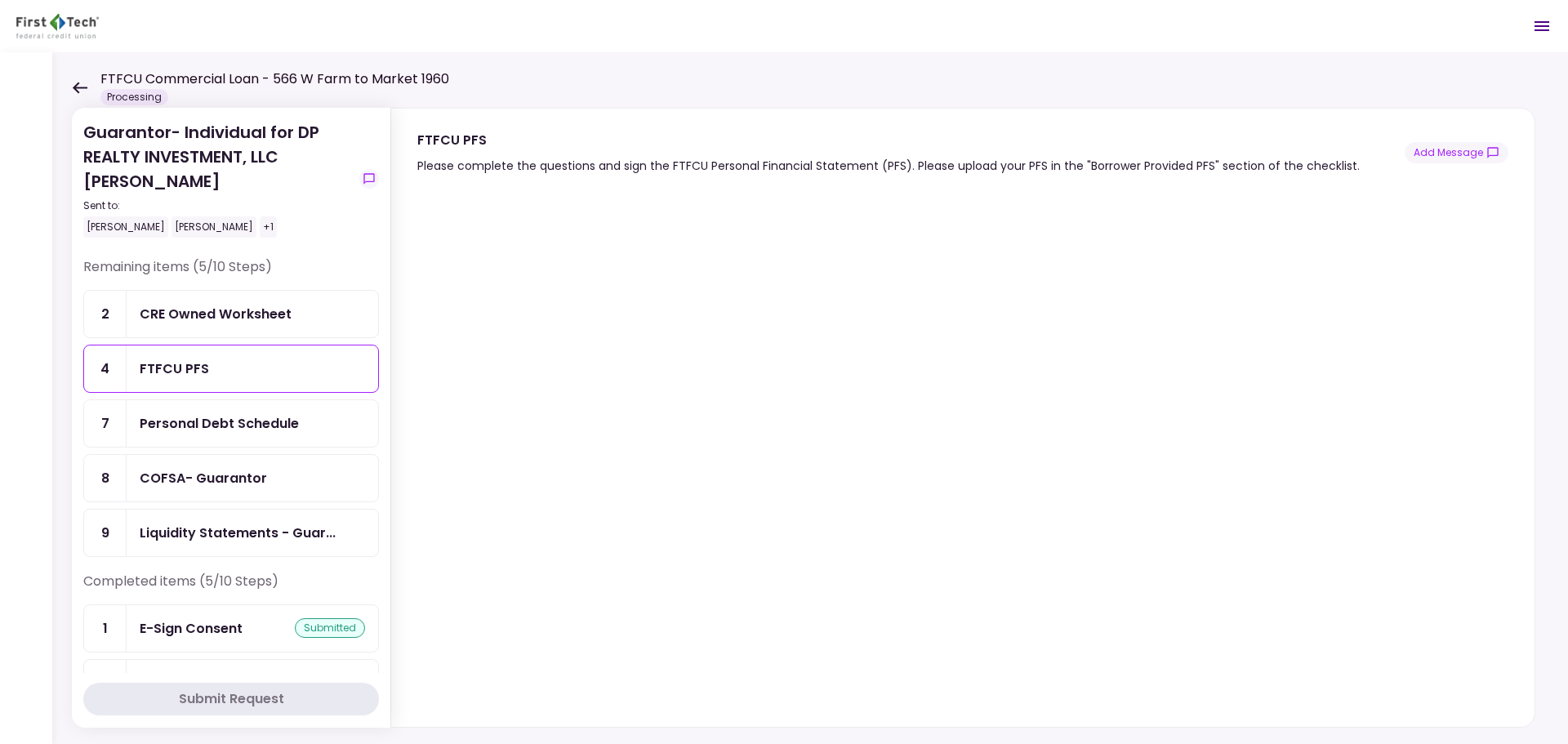
click at [79, 87] on icon at bounding box center [79, 87] width 15 height 12
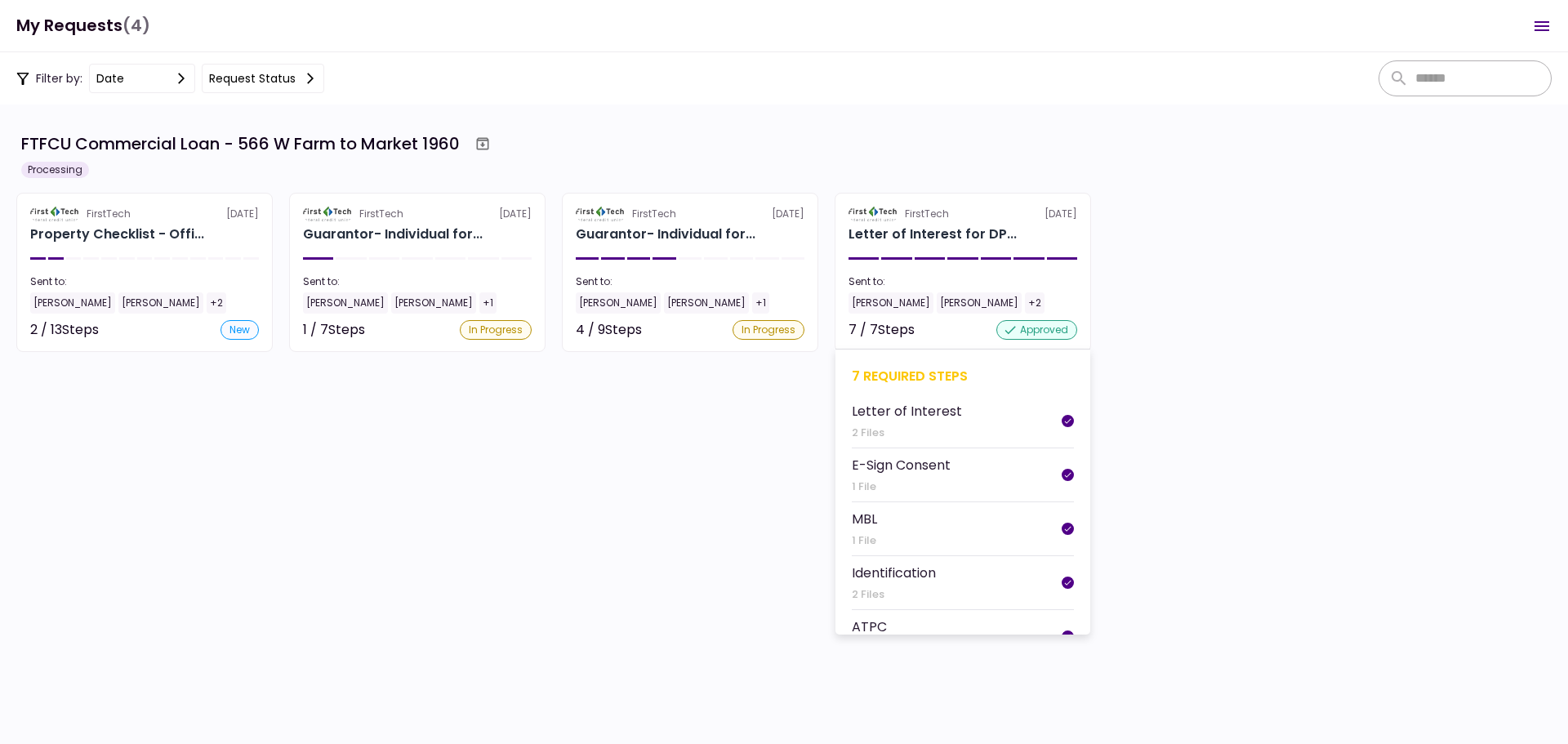
click at [956, 278] on div "Sent to:" at bounding box center [962, 282] width 228 height 15
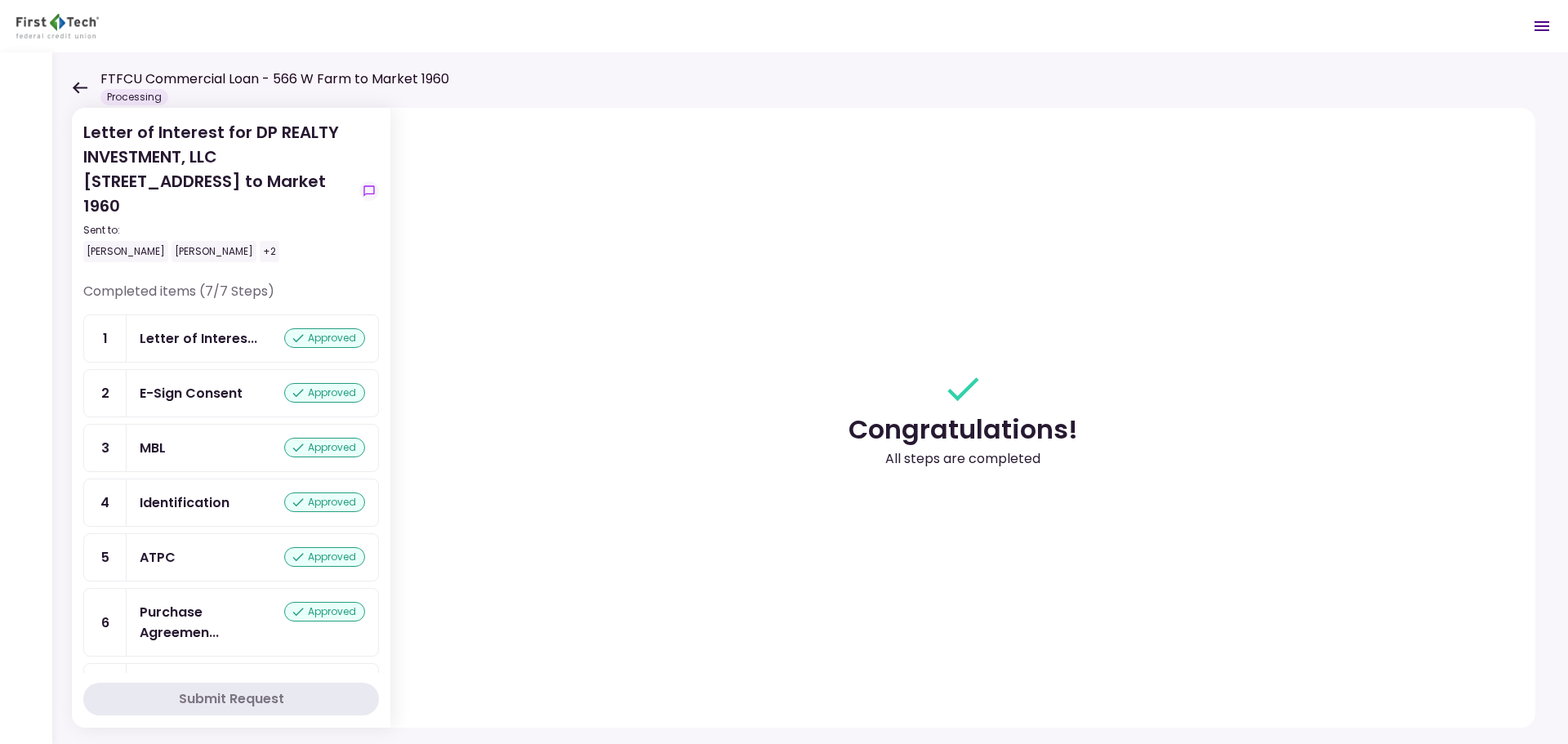
click at [82, 77] on div "FTFCU Commercial Loan - 566 W Farm to Market 1960 Processing" at bounding box center [260, 87] width 377 height 36
click at [79, 89] on icon at bounding box center [79, 87] width 15 height 13
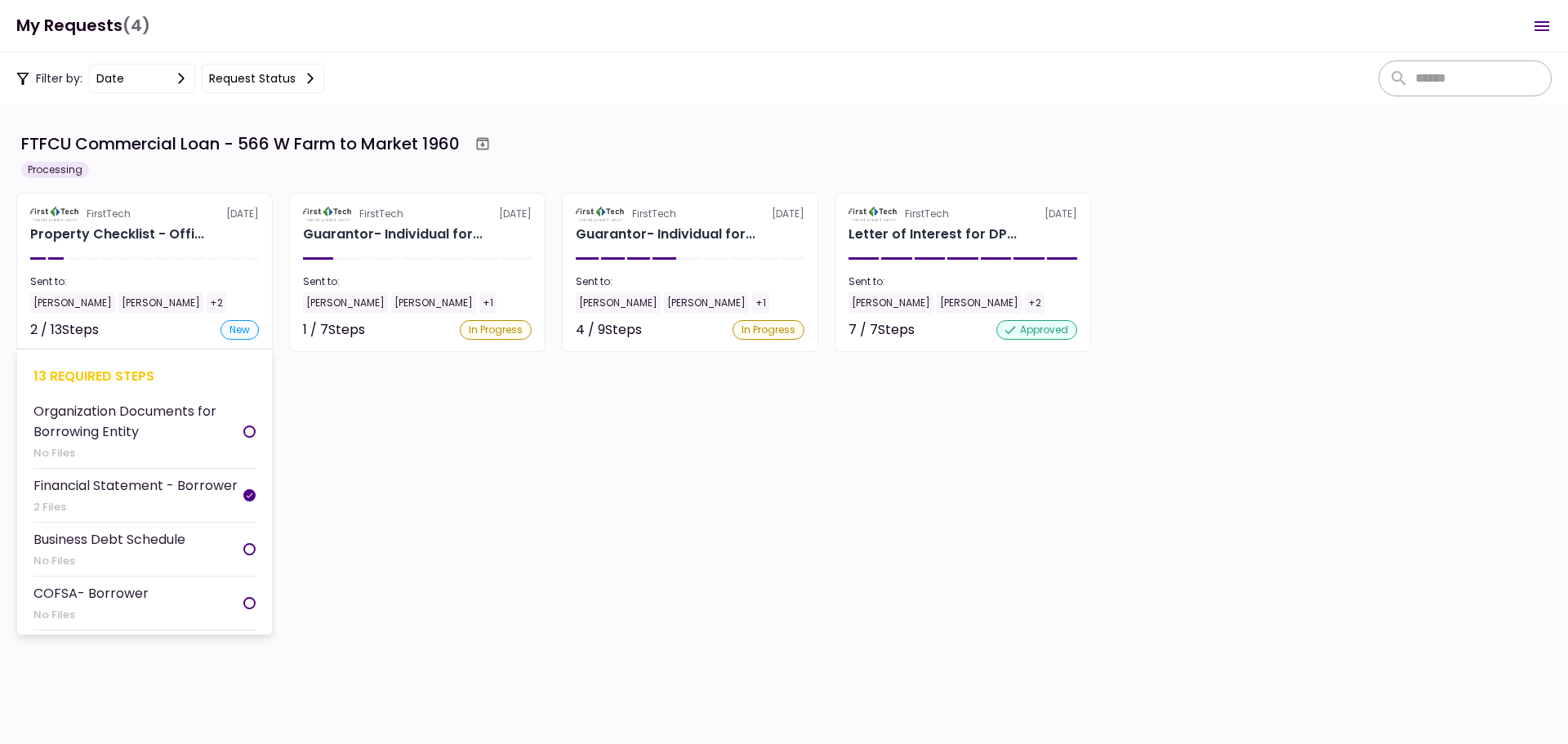
click at [149, 272] on section "FirstTech [DATE] Property Checklist - Offi... Sent to: [PERSON_NAME] [PERSON_NA…" at bounding box center [144, 272] width 256 height 160
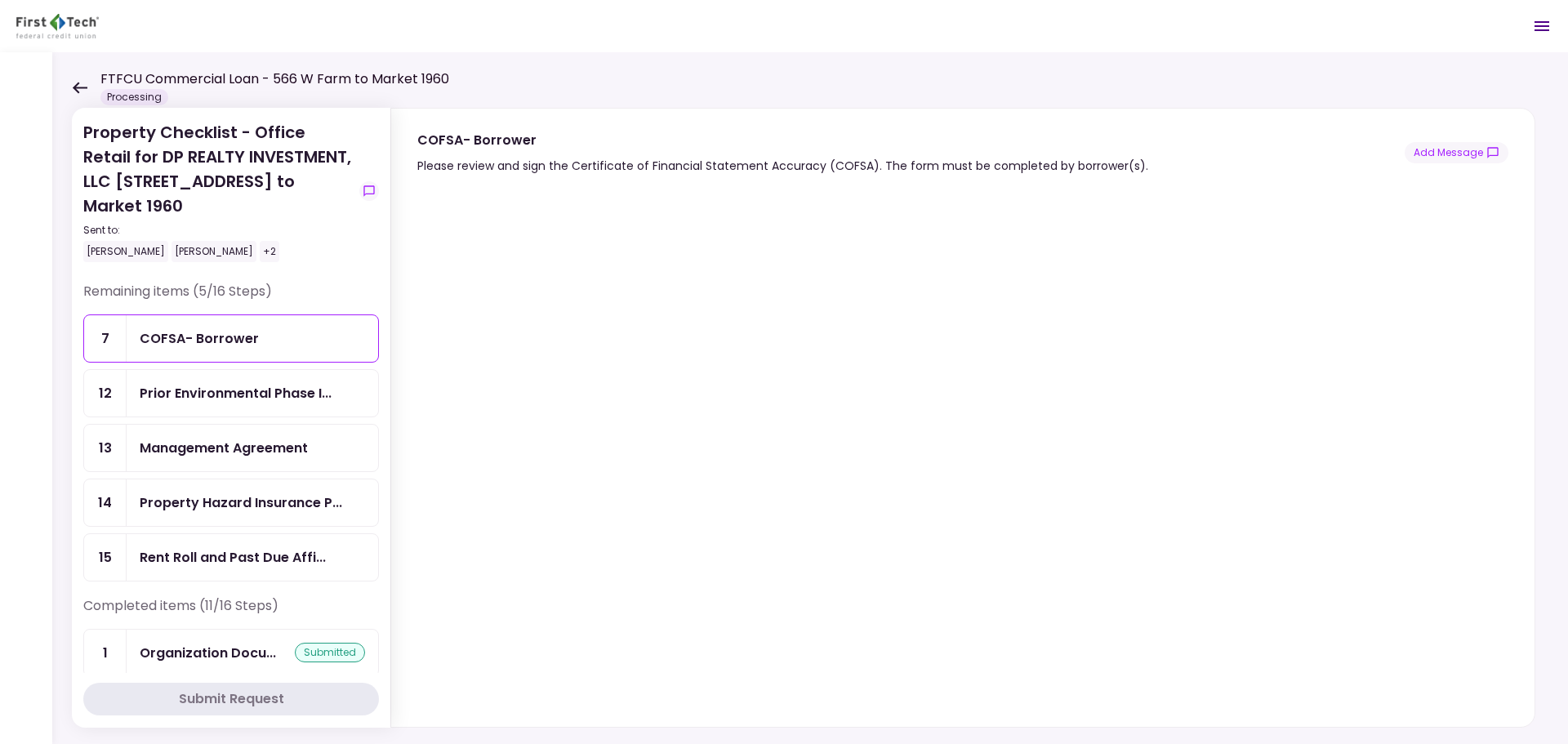
click at [72, 89] on icon at bounding box center [79, 87] width 15 height 13
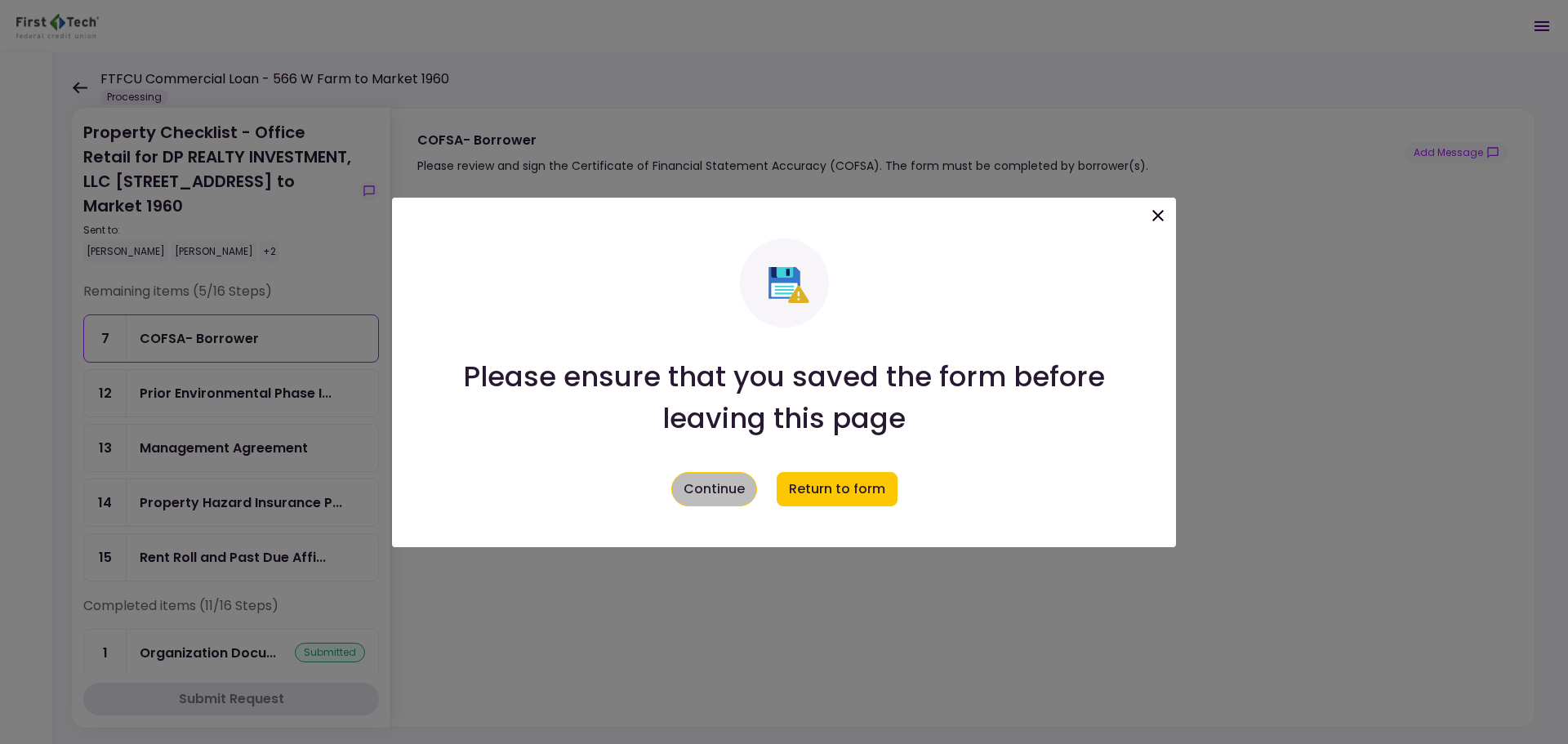
click at [719, 490] on button "Continue" at bounding box center [714, 489] width 86 height 34
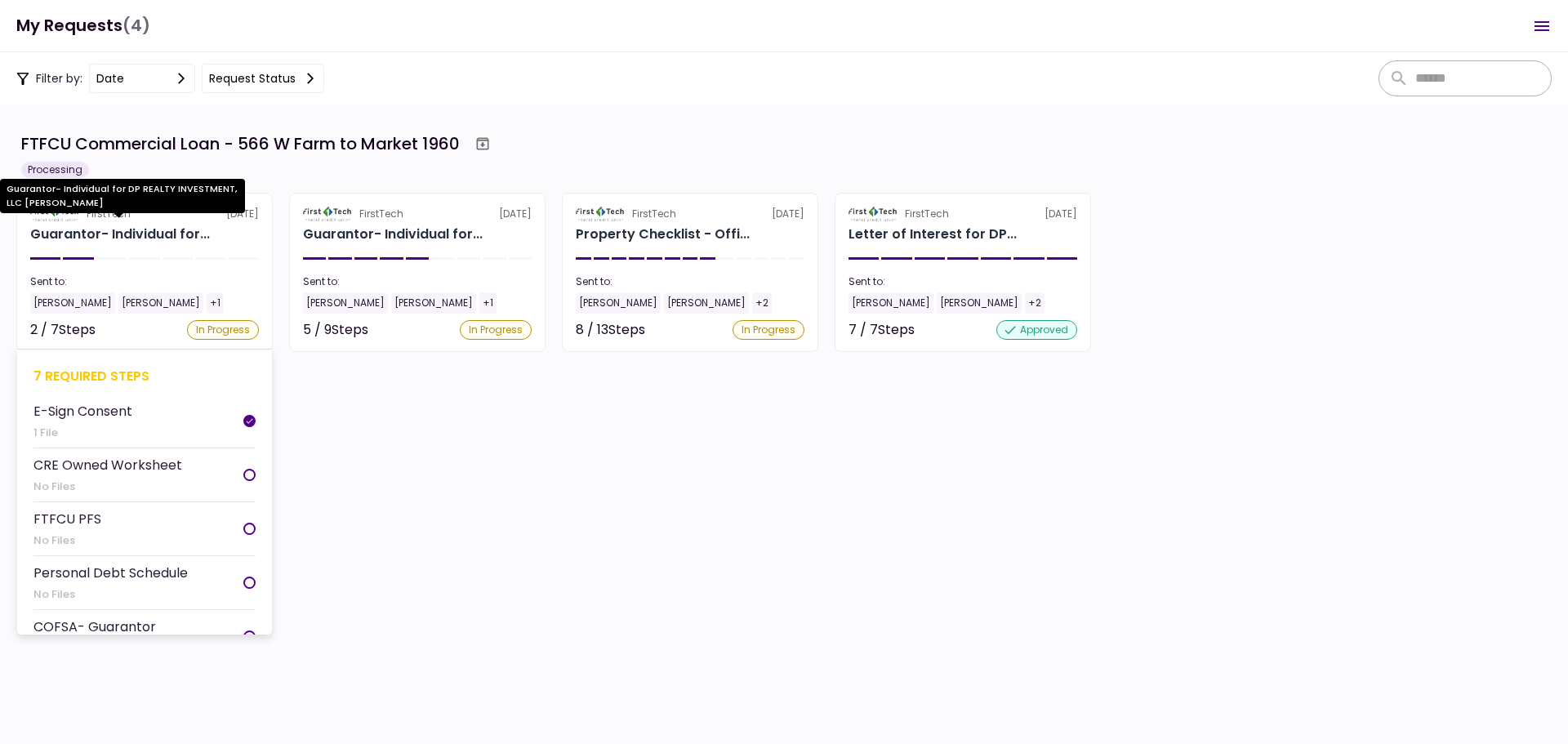
click at [112, 224] on div "Guarantor- Individual for..." at bounding box center [120, 234] width 180 height 19
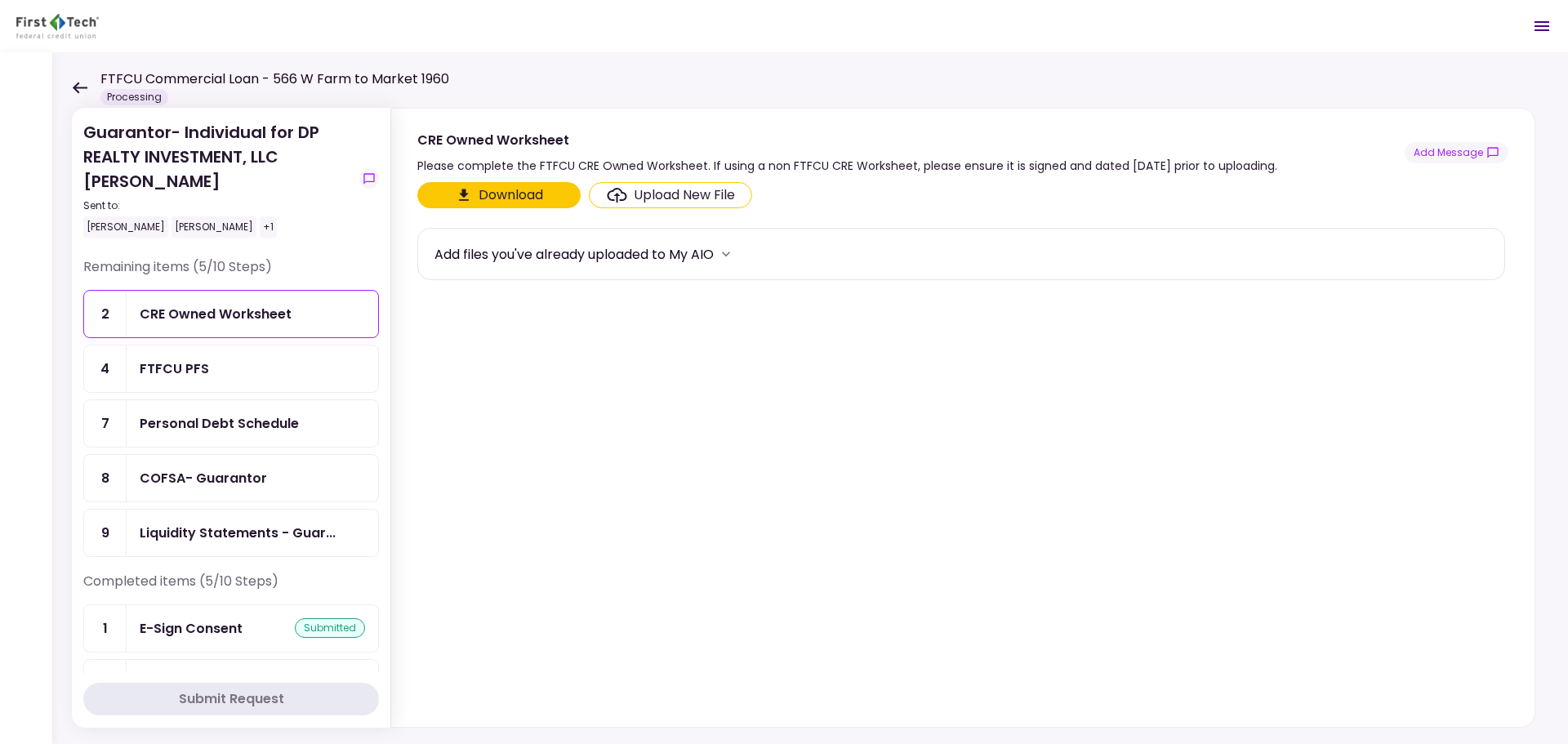
click at [78, 92] on icon at bounding box center [79, 87] width 15 height 12
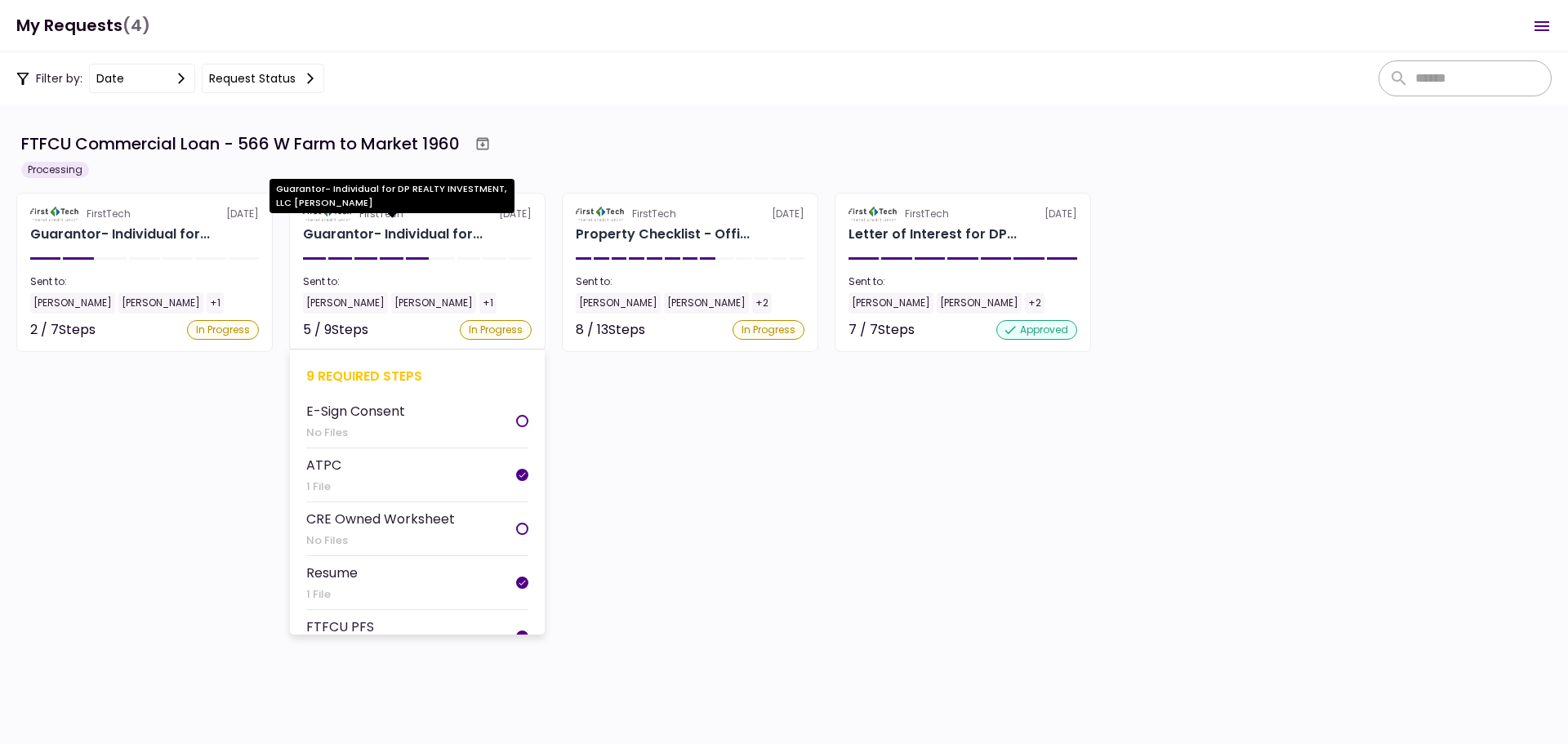
click at [438, 239] on div "Guarantor- Individual for..." at bounding box center [393, 234] width 180 height 19
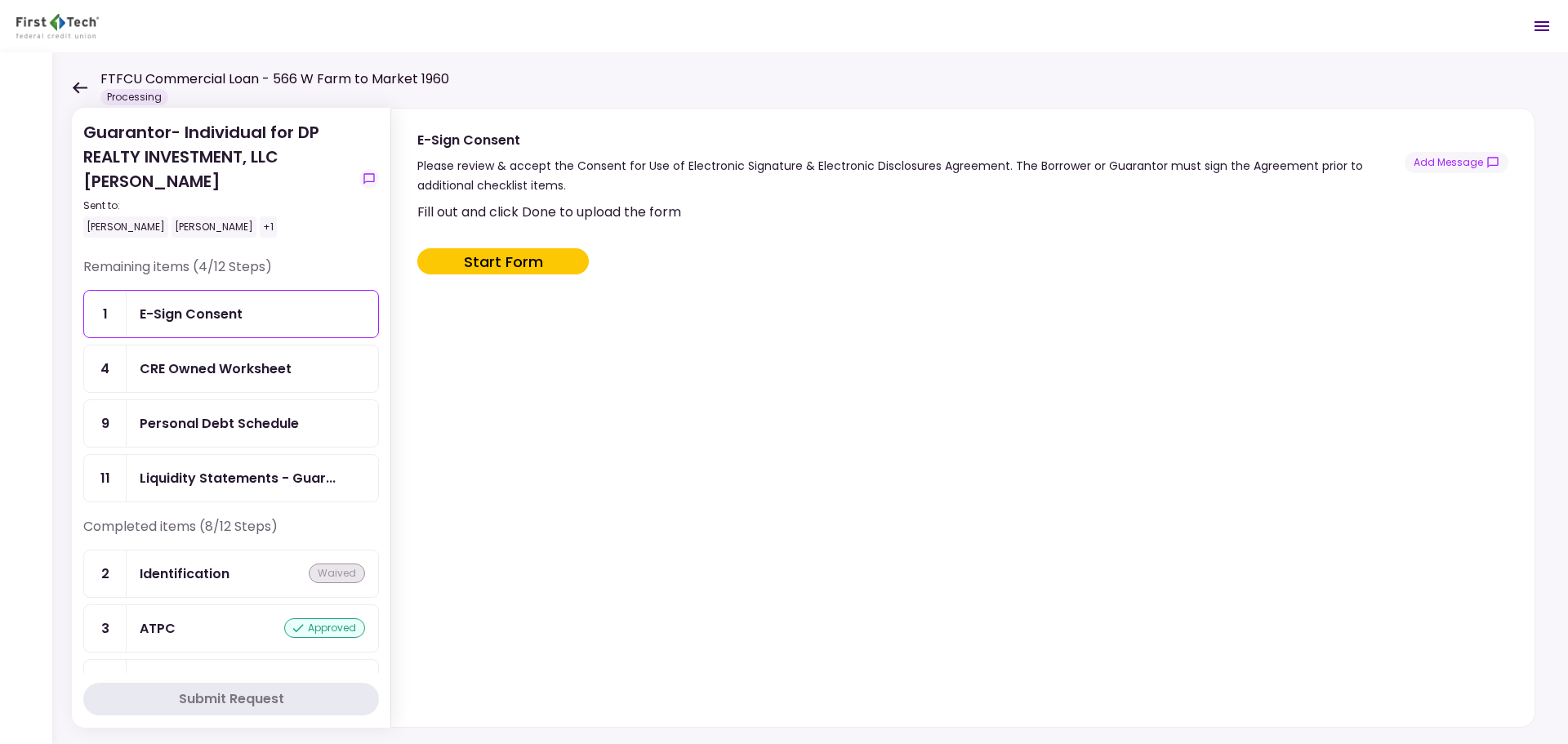
click at [79, 93] on icon at bounding box center [79, 87] width 15 height 13
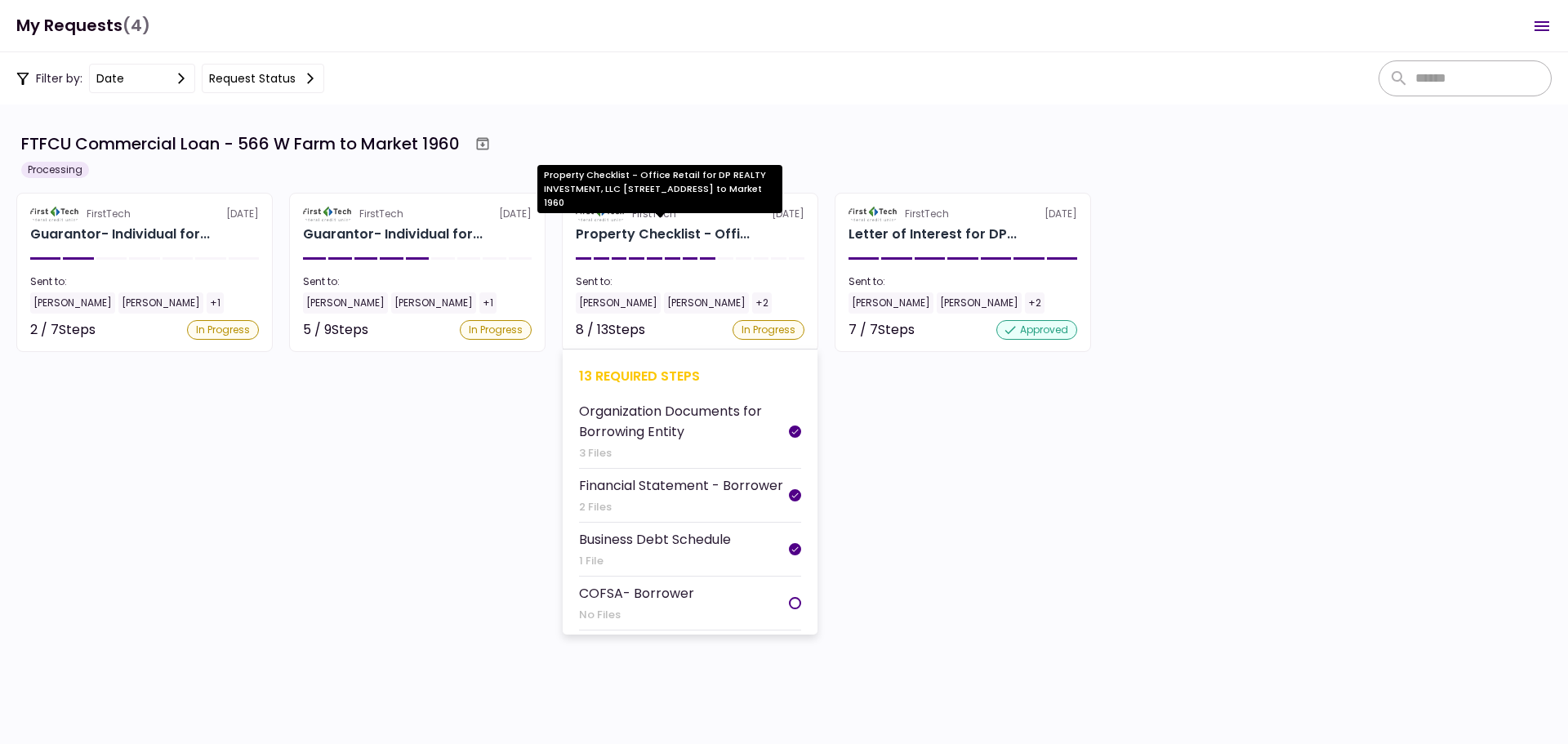
click at [694, 239] on div "Property Checklist - Offi..." at bounding box center [663, 234] width 174 height 19
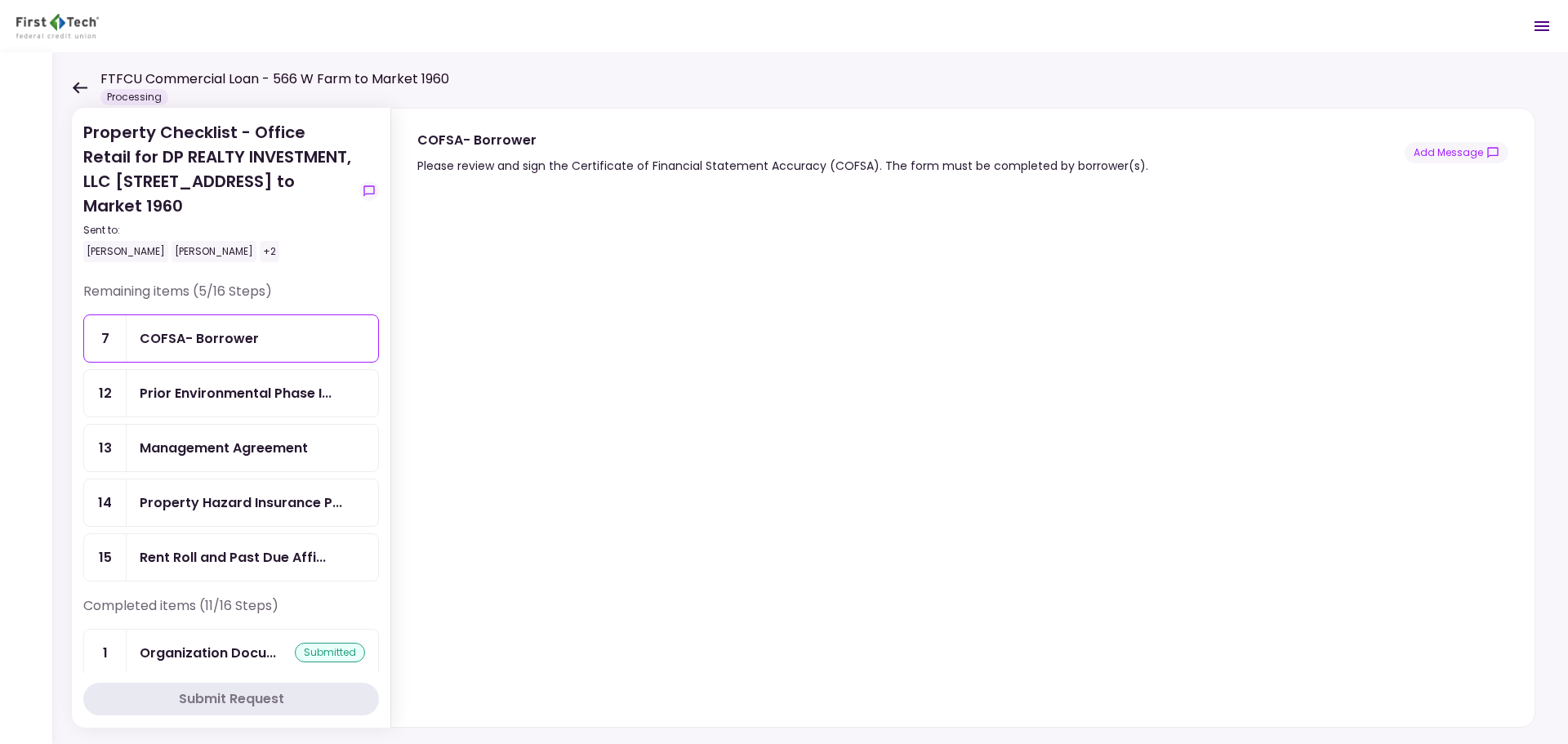
click at [80, 91] on icon at bounding box center [79, 87] width 15 height 13
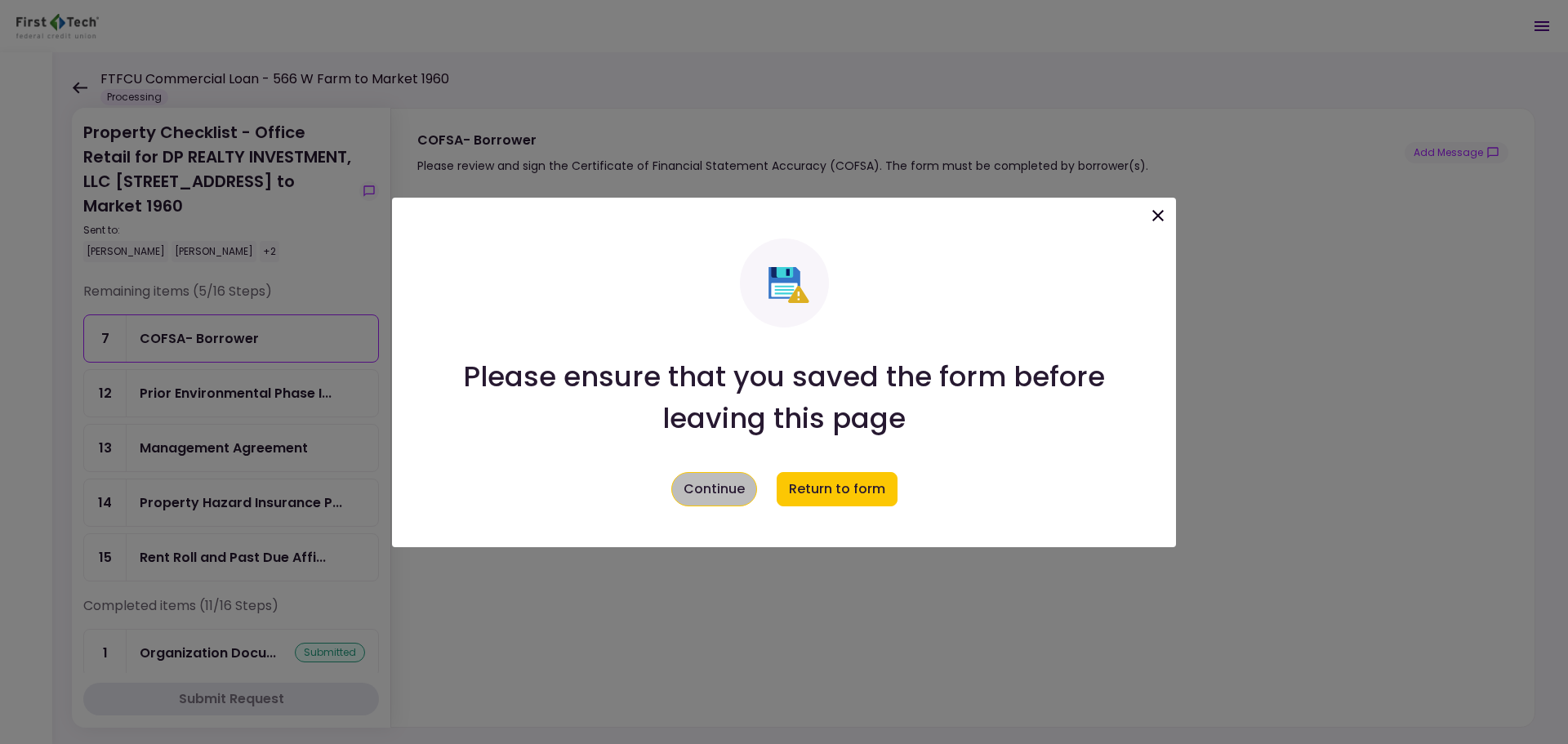
click at [741, 496] on button "Continue" at bounding box center [714, 489] width 86 height 34
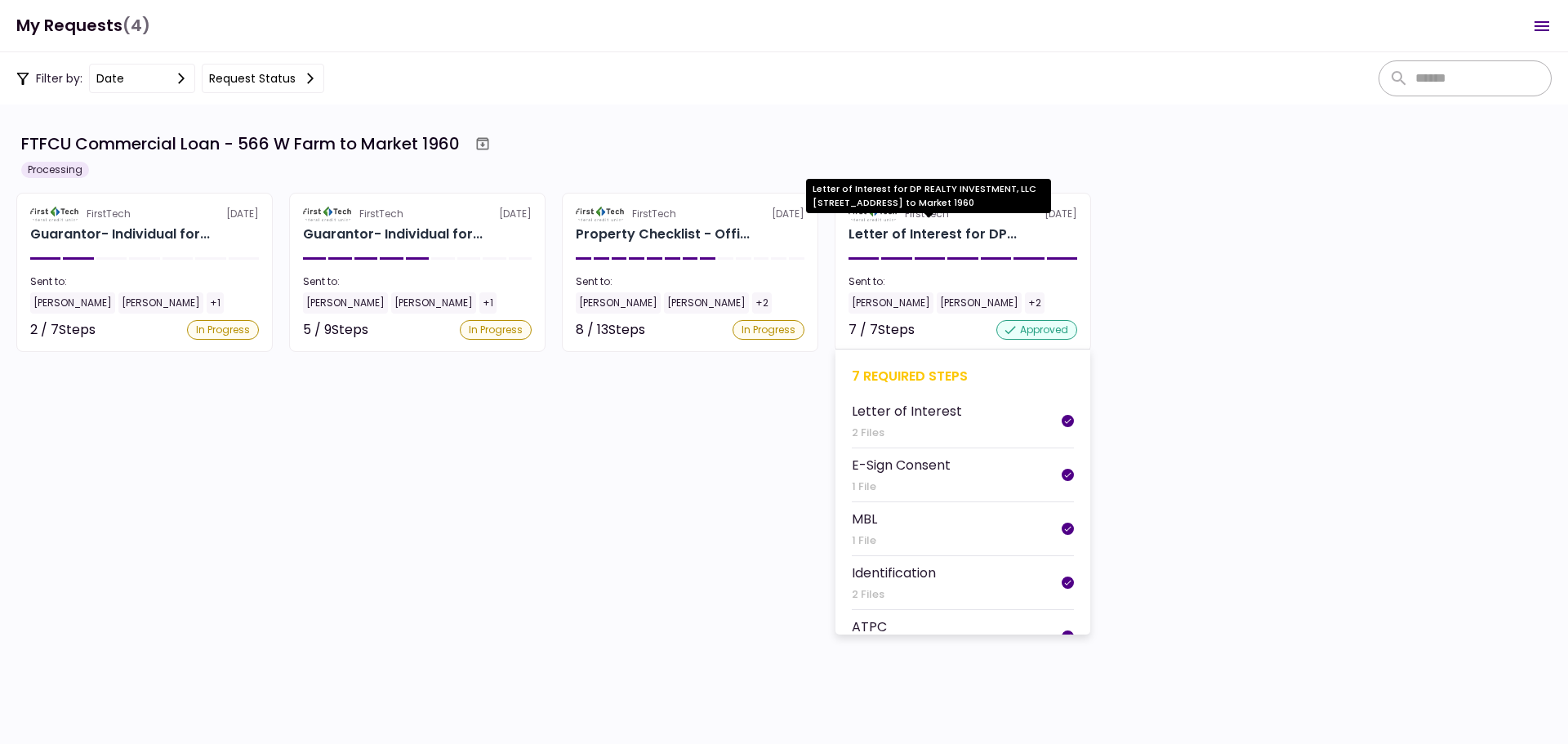
click at [937, 234] on div "Letter of Interest for DP..." at bounding box center [932, 234] width 168 height 19
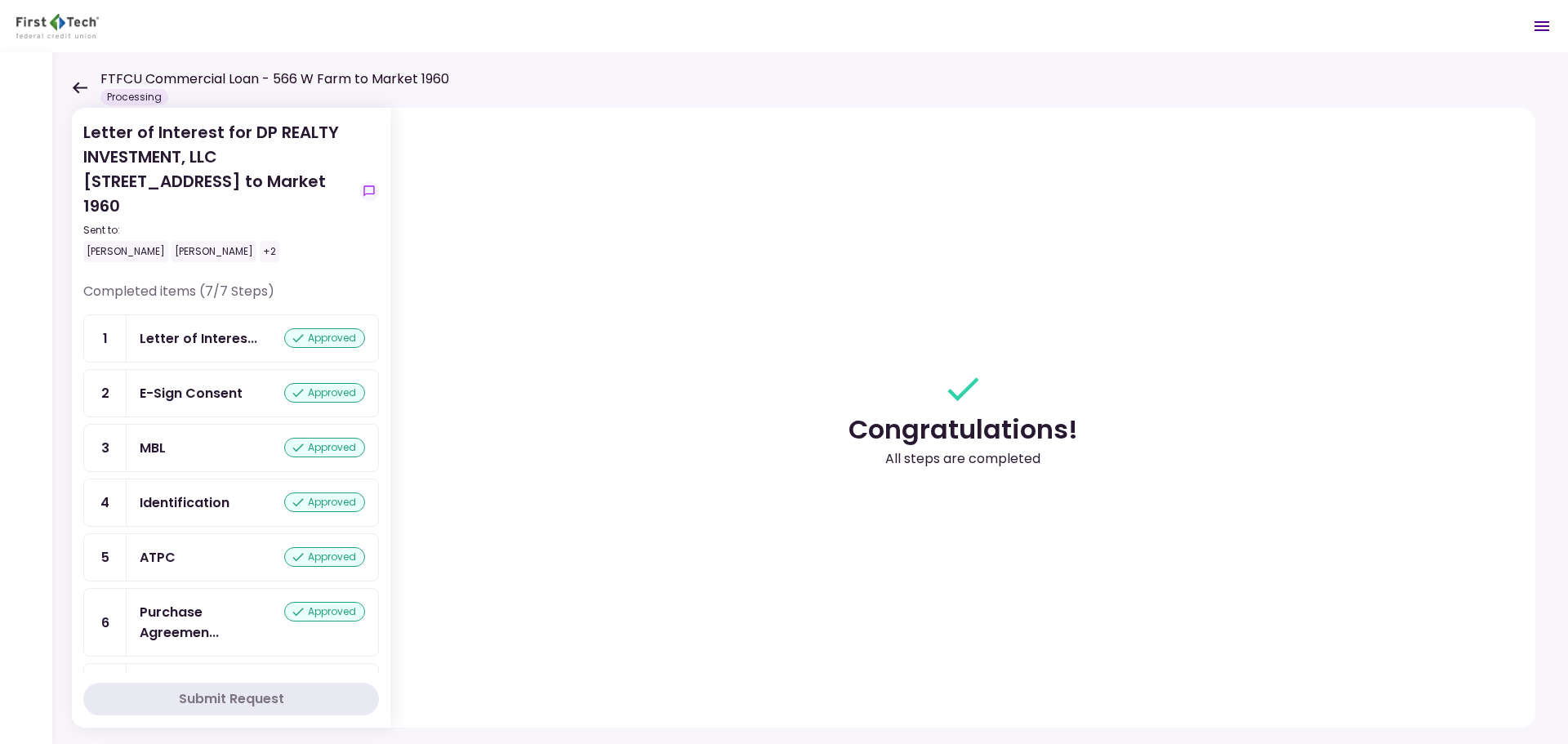
click at [76, 83] on icon at bounding box center [79, 87] width 15 height 13
